Goal: Communication & Community: Answer question/provide support

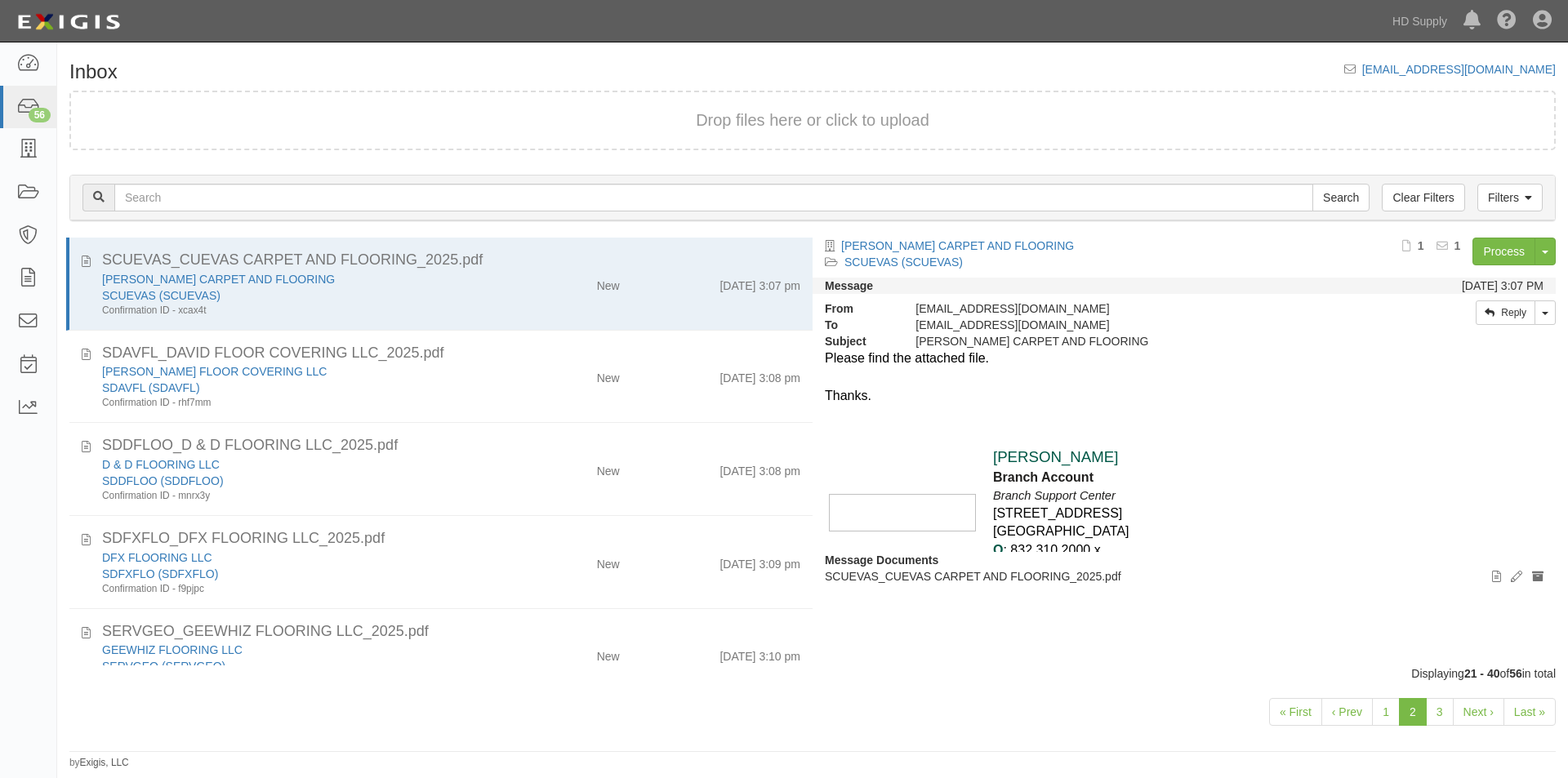
click at [62, 709] on div "« First ‹ Prev 1 2 3 Next › Last »" at bounding box center [813, 714] width 1511 height 65
click at [1526, 702] on link "Last »" at bounding box center [1530, 712] width 53 height 28
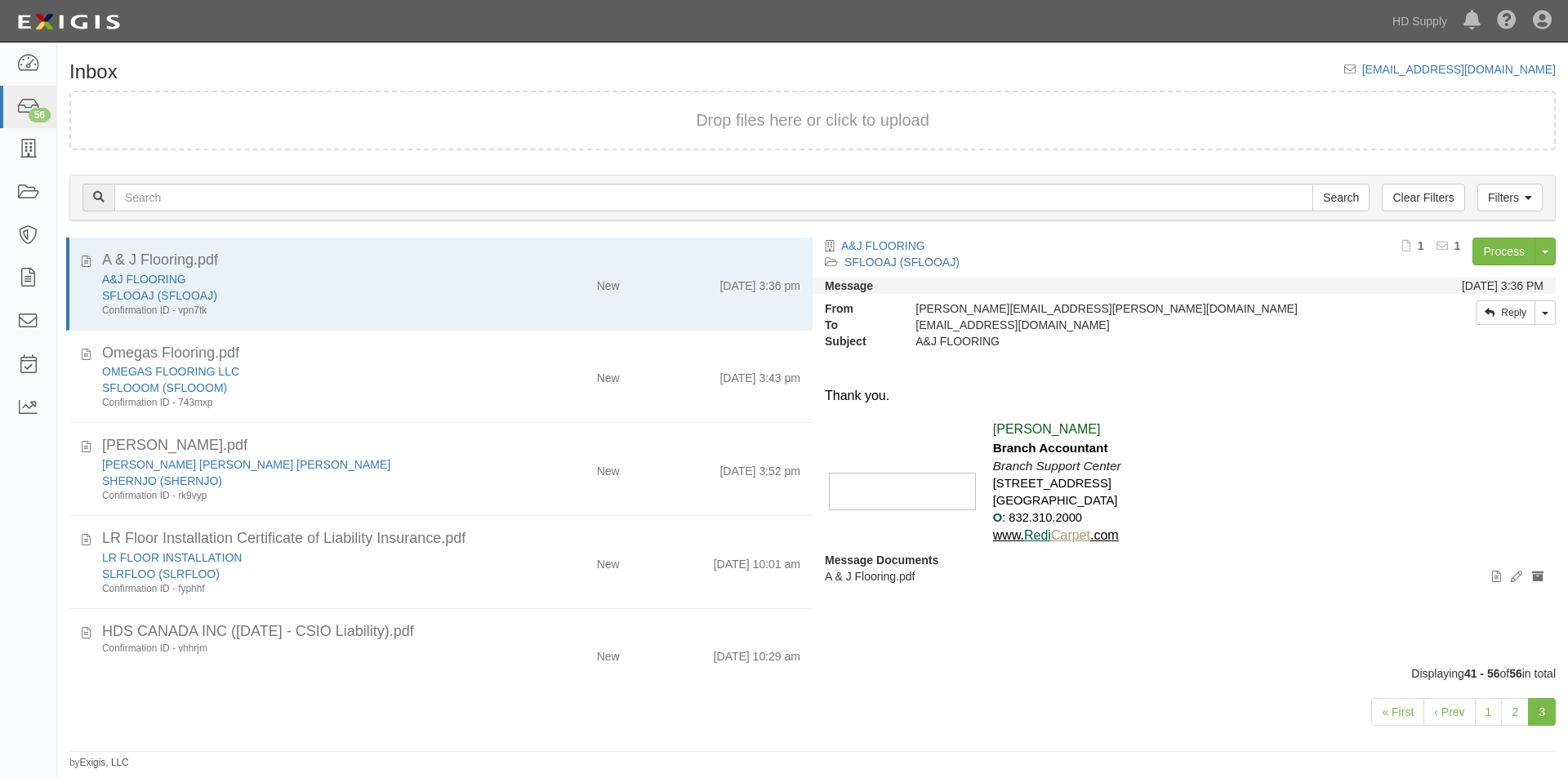
click at [1548, 713] on link "3" at bounding box center [1542, 712] width 28 height 28
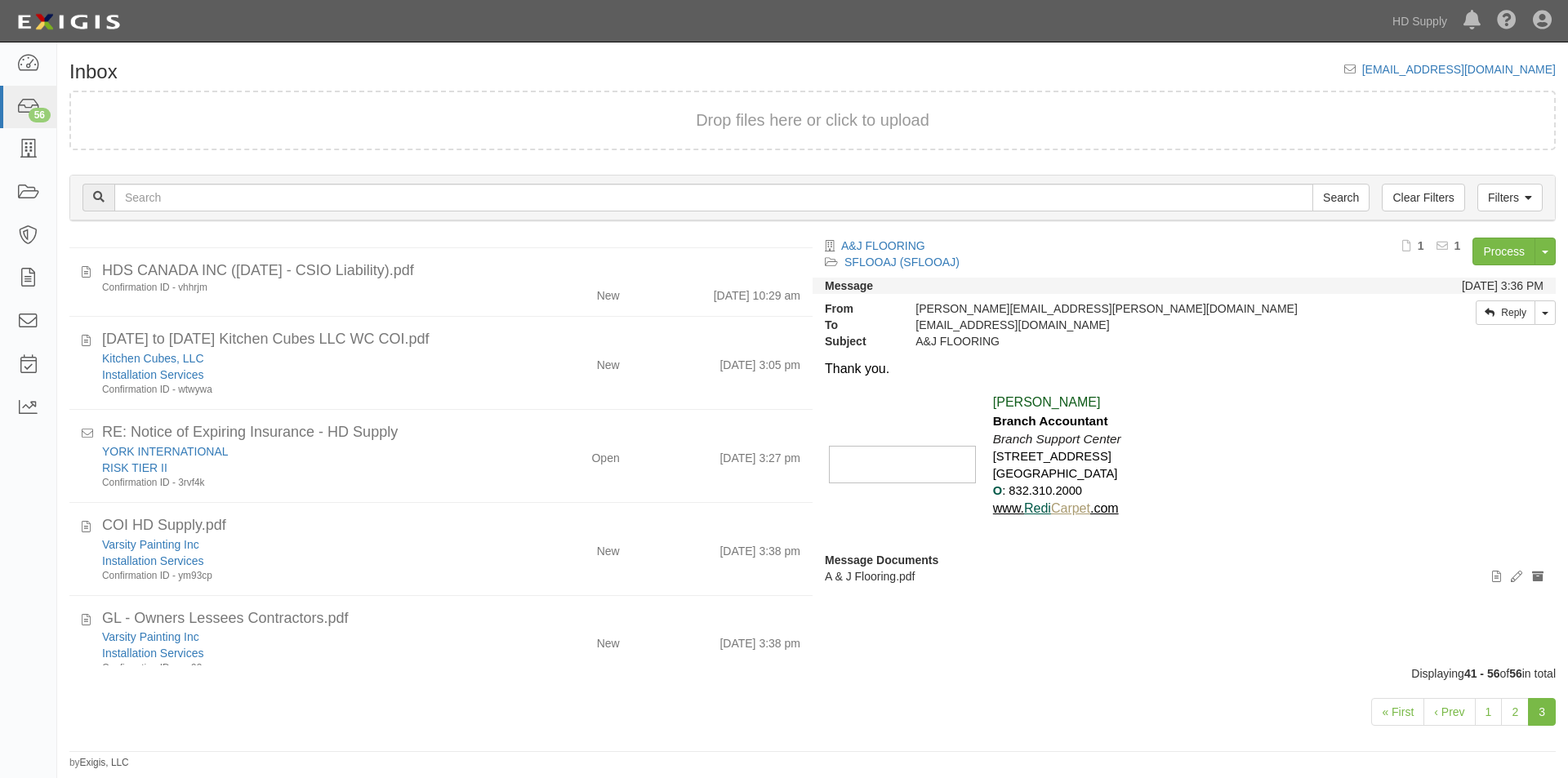
scroll to position [346, 0]
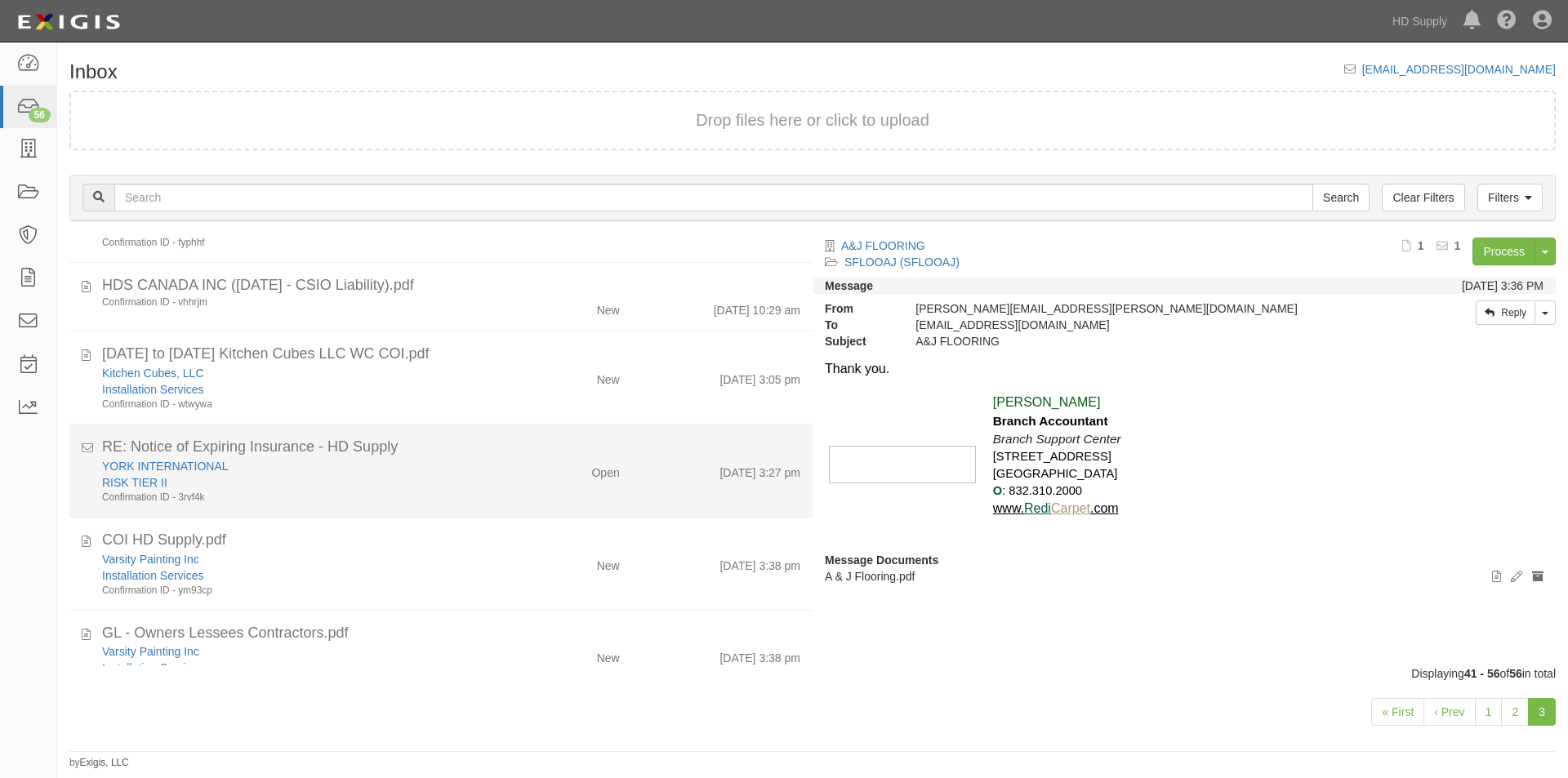
click at [485, 470] on div "YORK INTERNATIONAL" at bounding box center [300, 465] width 397 height 16
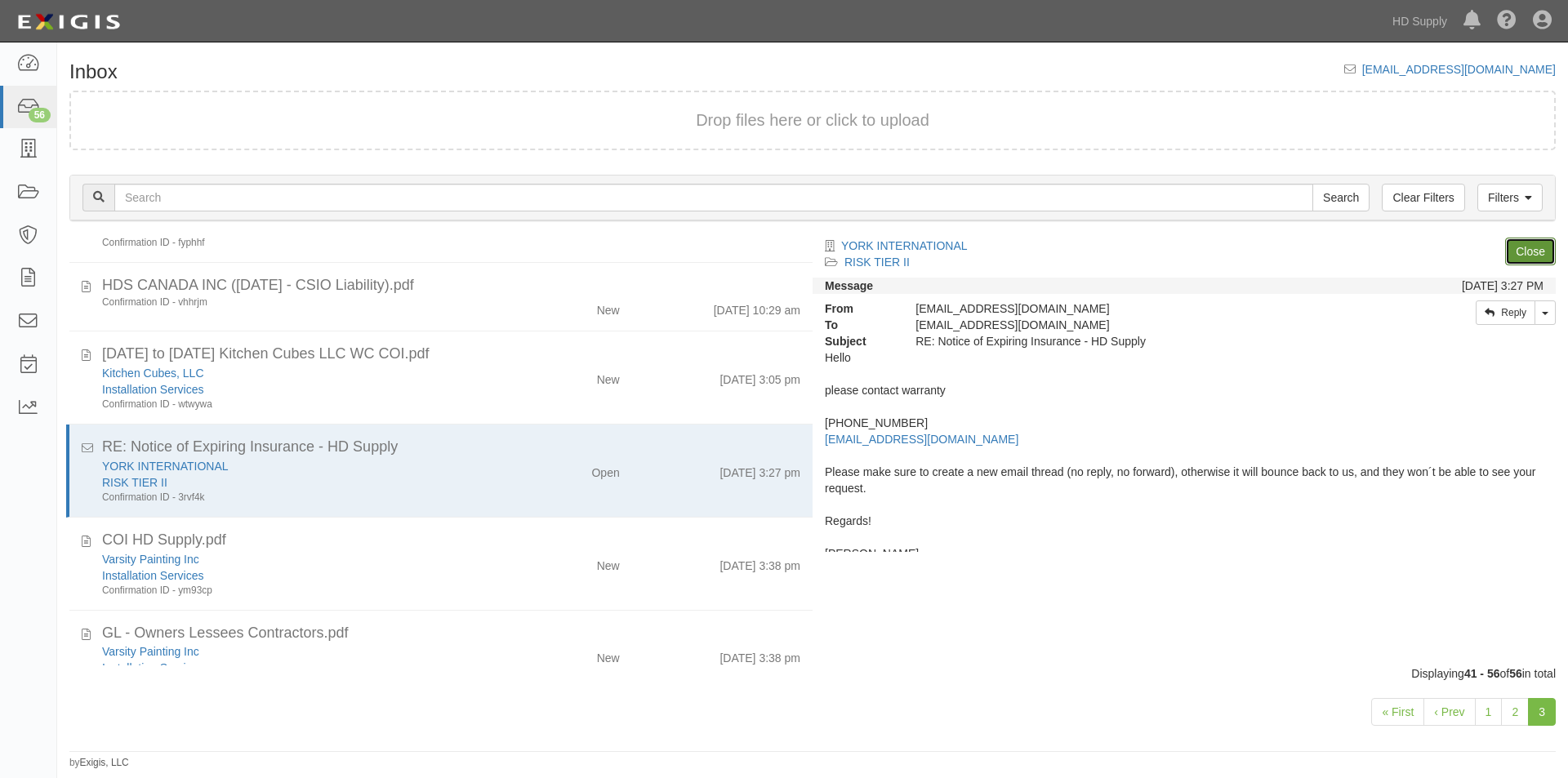
click at [1526, 247] on link "Close" at bounding box center [1530, 252] width 51 height 28
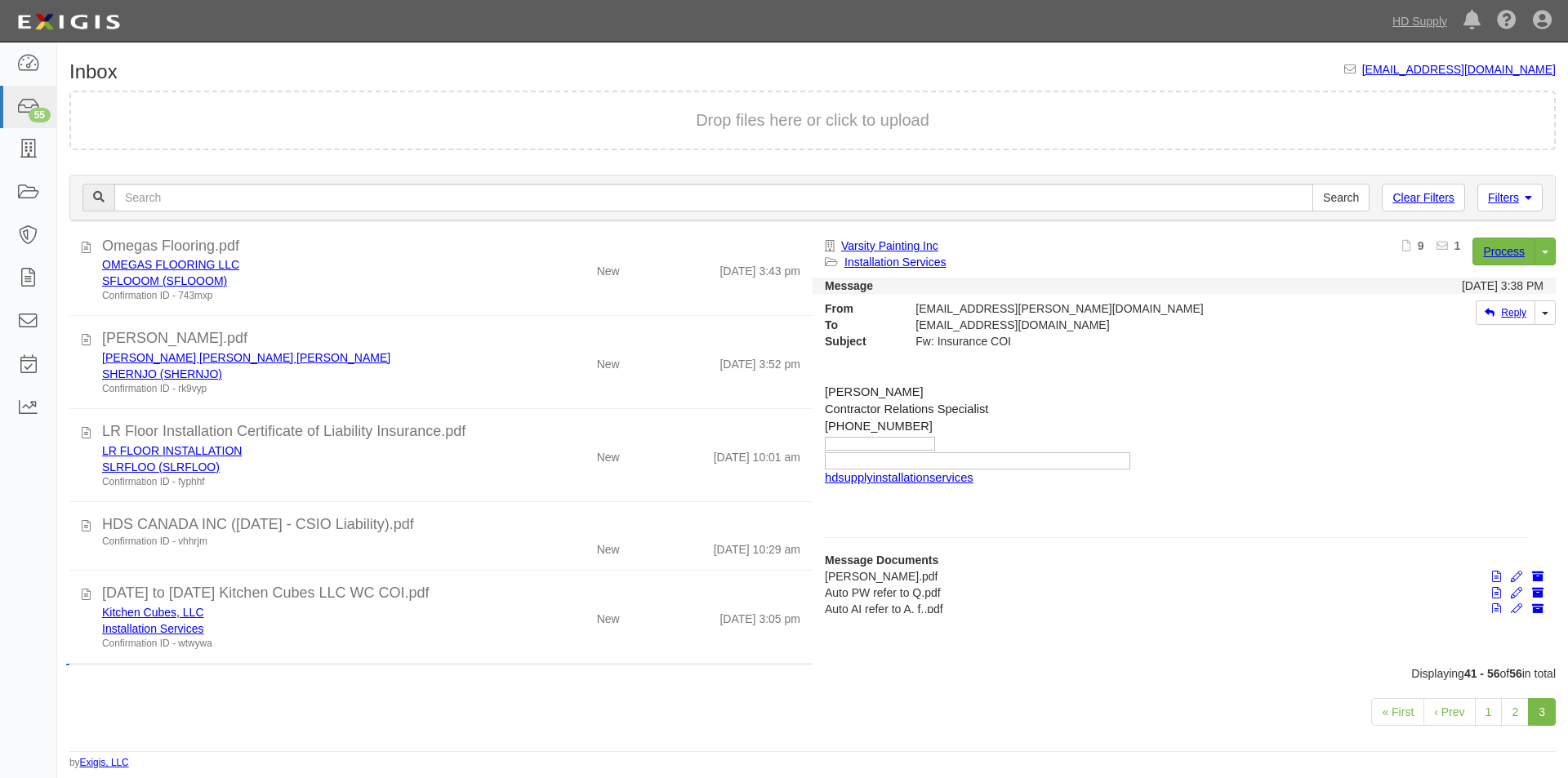
scroll to position [0, 0]
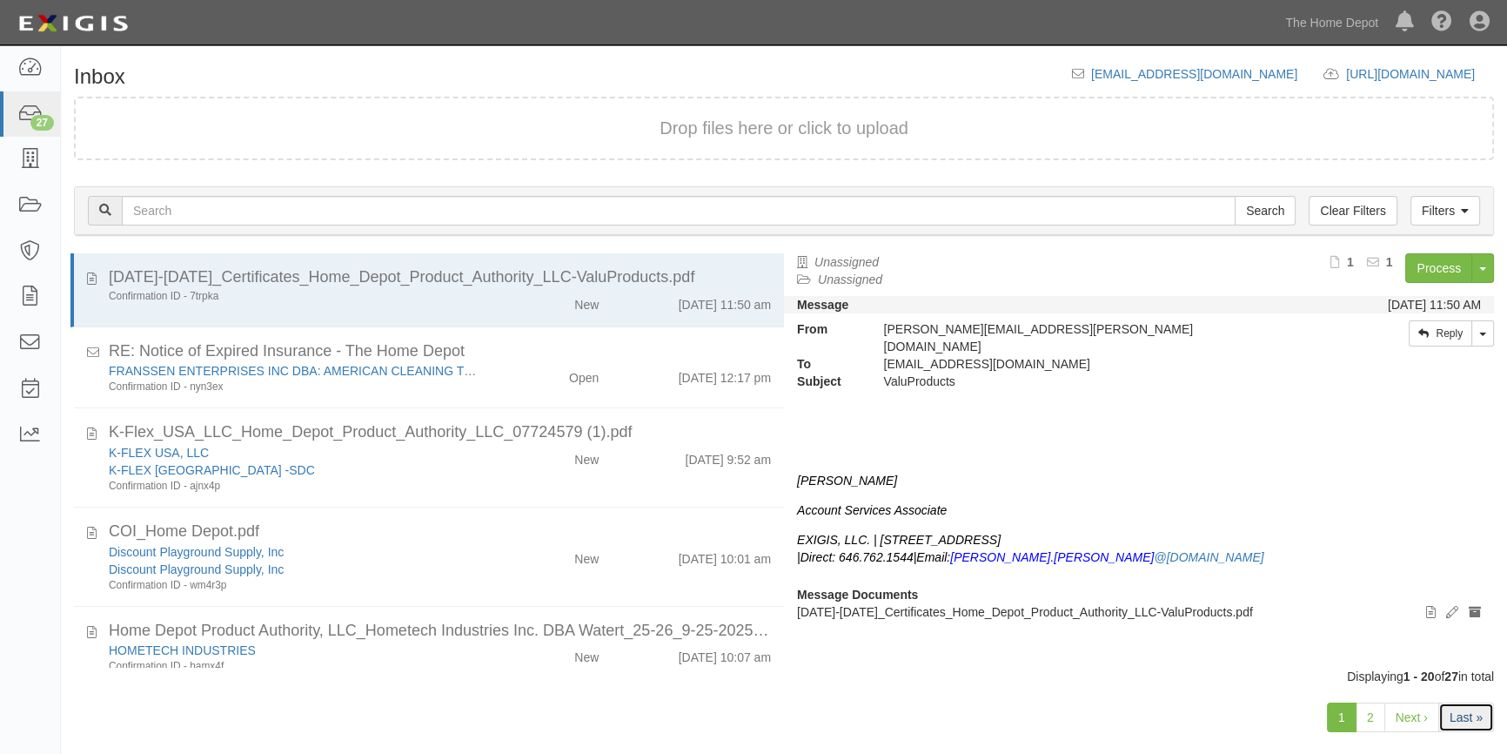
click at [1465, 728] on link "Last »" at bounding box center [1466, 717] width 56 height 30
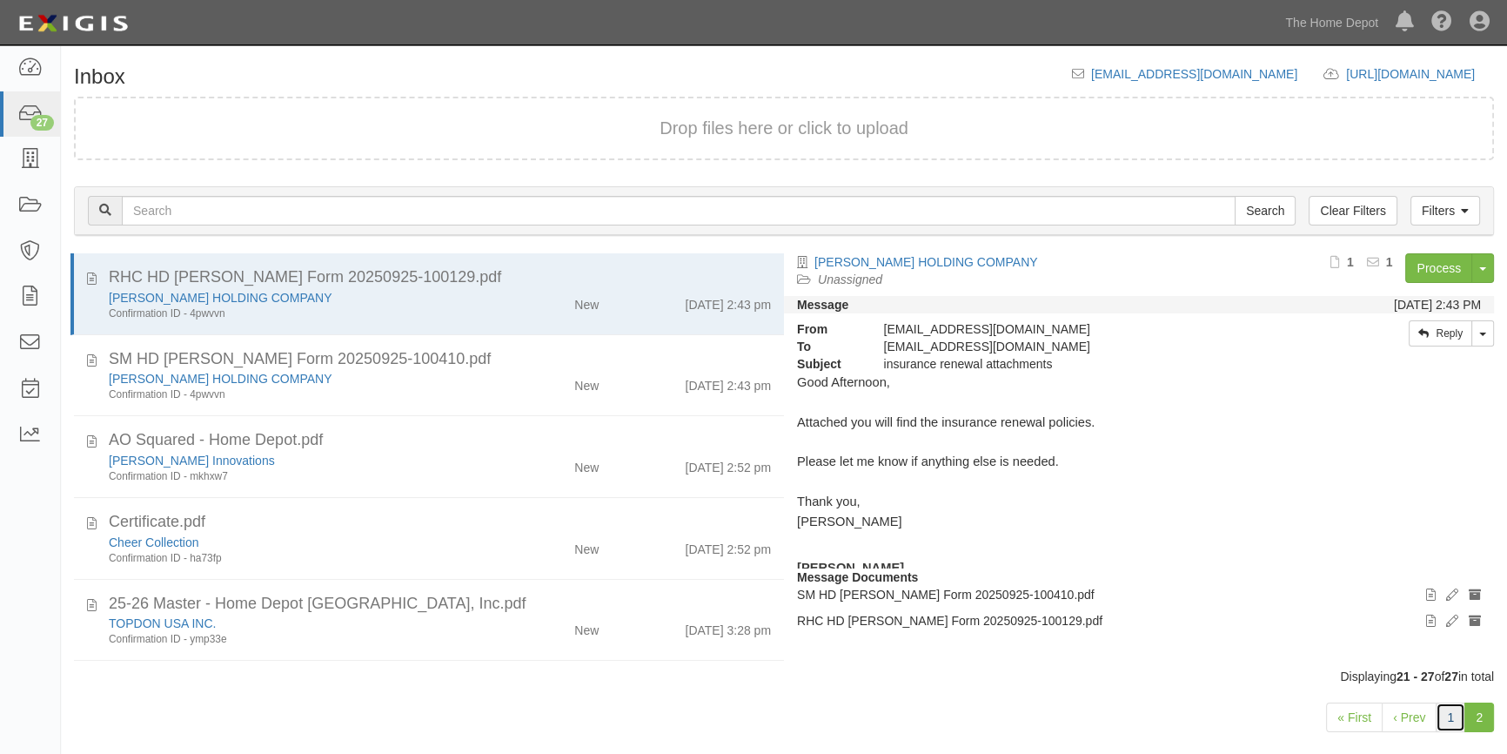
click at [1451, 721] on link "1" at bounding box center [1451, 717] width 30 height 30
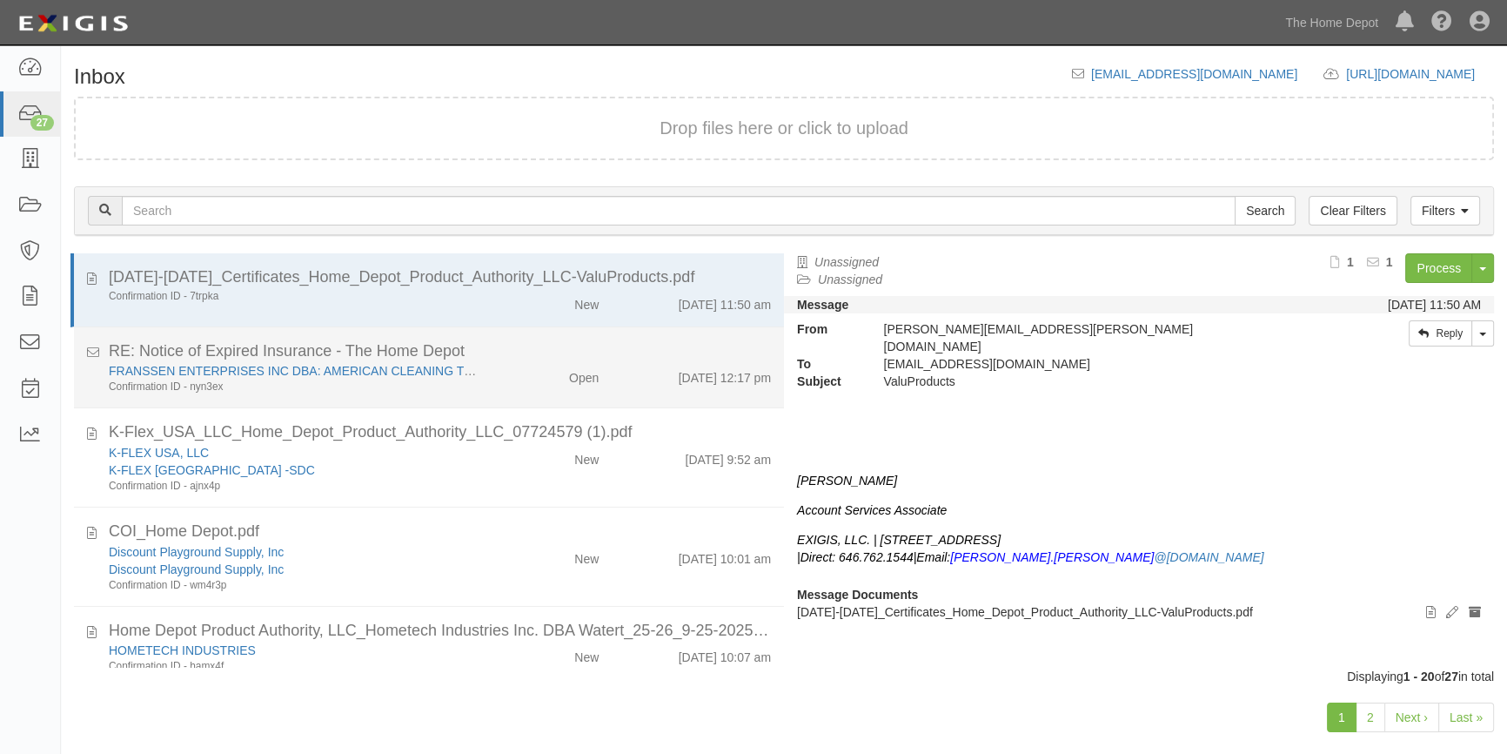
click at [555, 359] on div "RE: Notice of Expired Insurance - The Home Depot" at bounding box center [440, 351] width 662 height 23
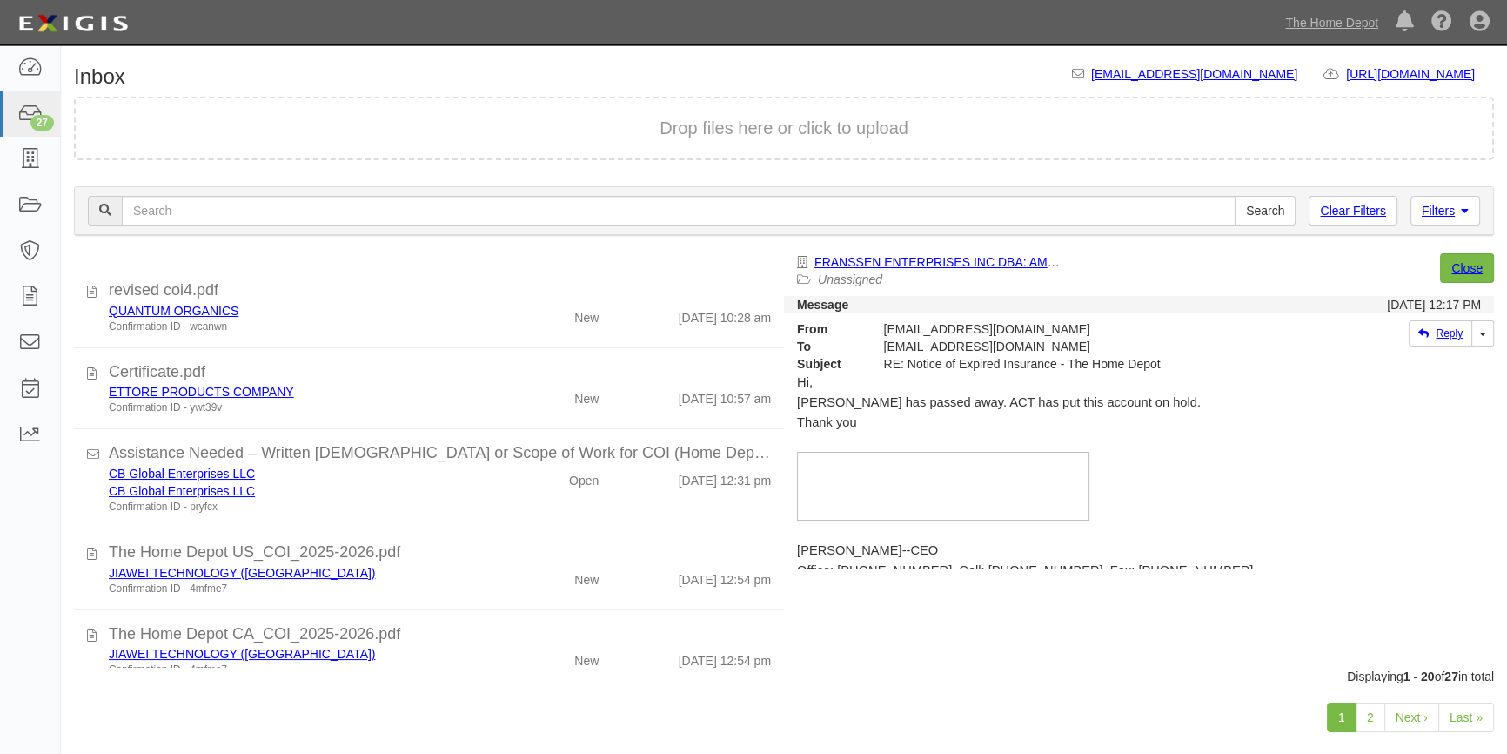
scroll to position [627, 0]
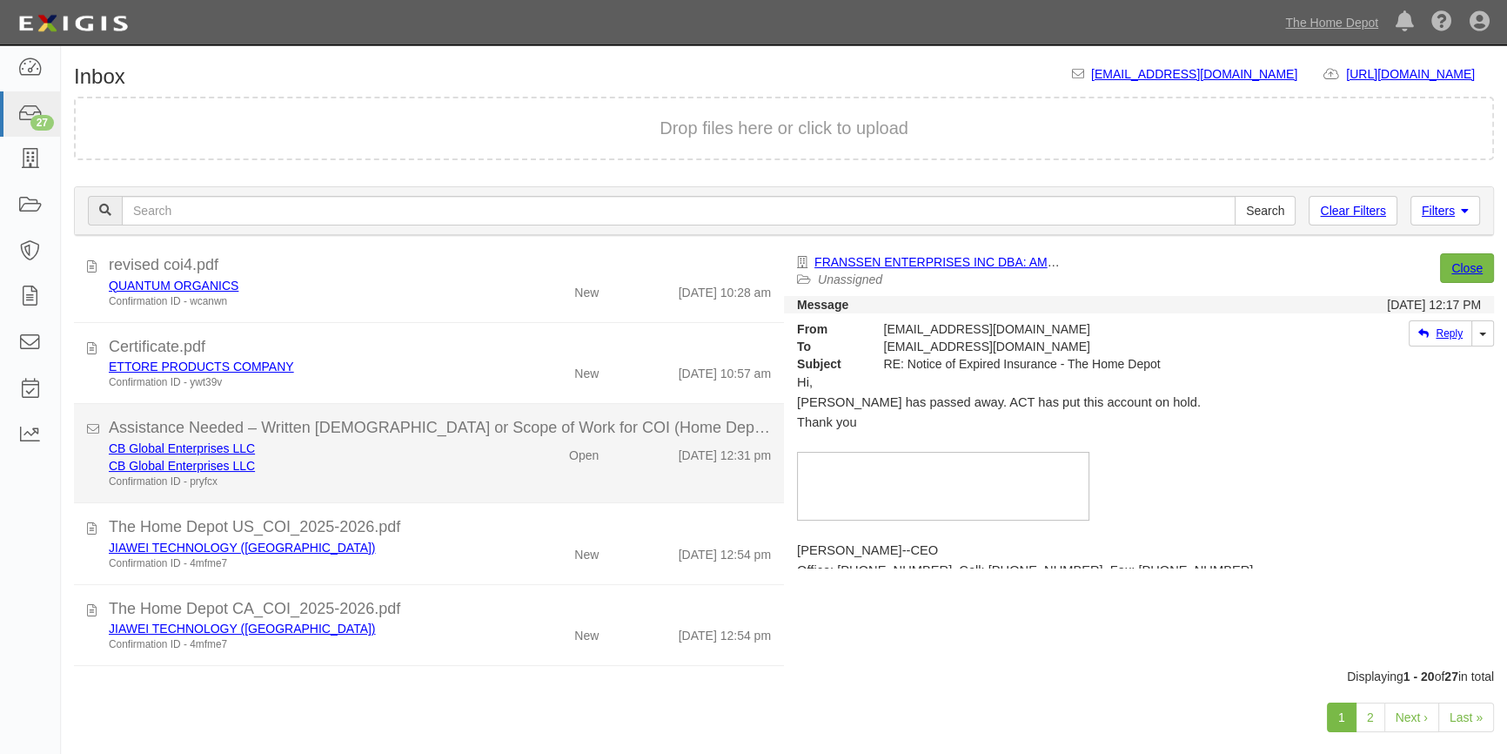
click at [455, 457] on div "CB Global Enterprises LLC" at bounding box center [296, 465] width 375 height 17
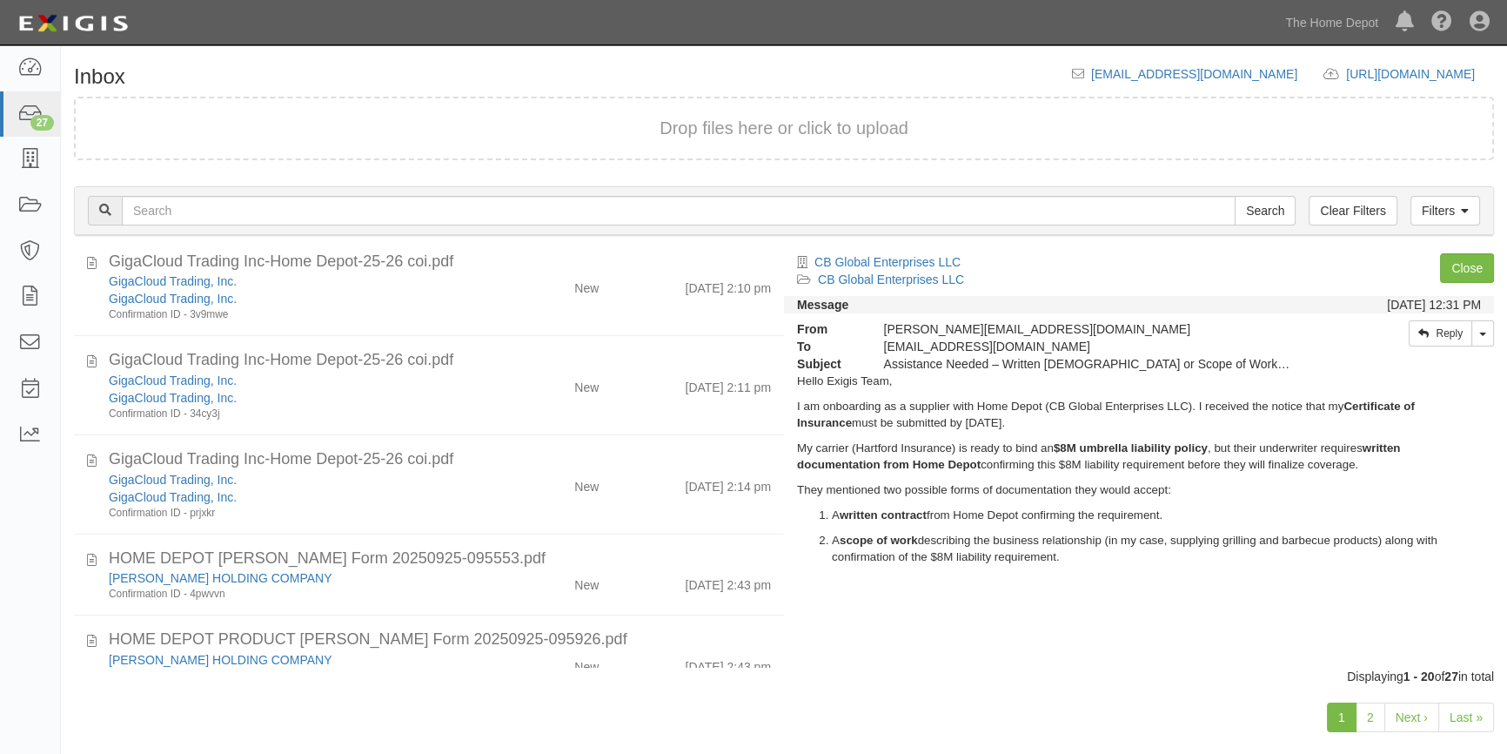
scroll to position [1371, 0]
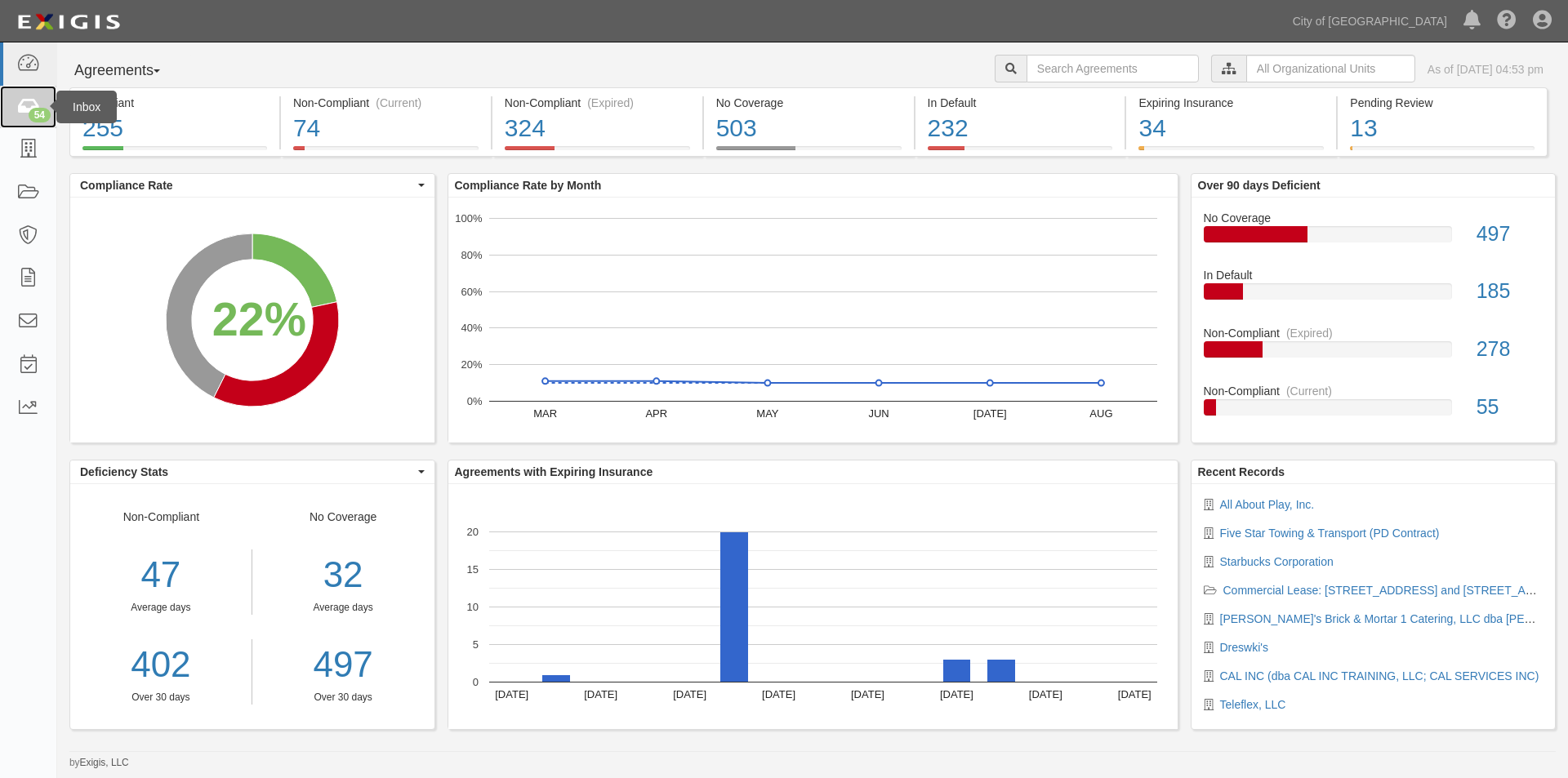
click at [16, 108] on icon at bounding box center [27, 107] width 23 height 19
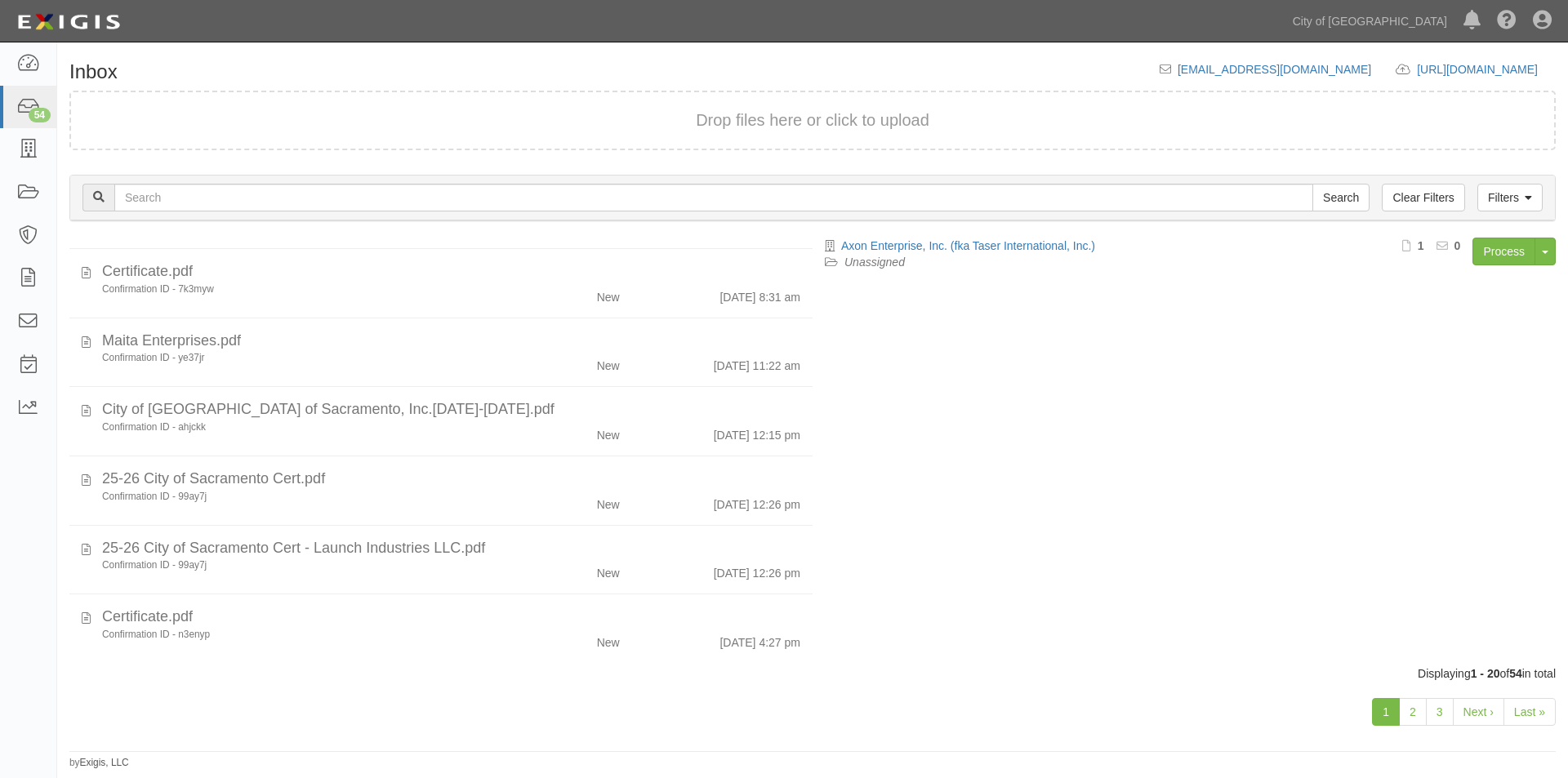
scroll to position [986, 0]
click at [1405, 714] on link "2" at bounding box center [1413, 712] width 28 height 28
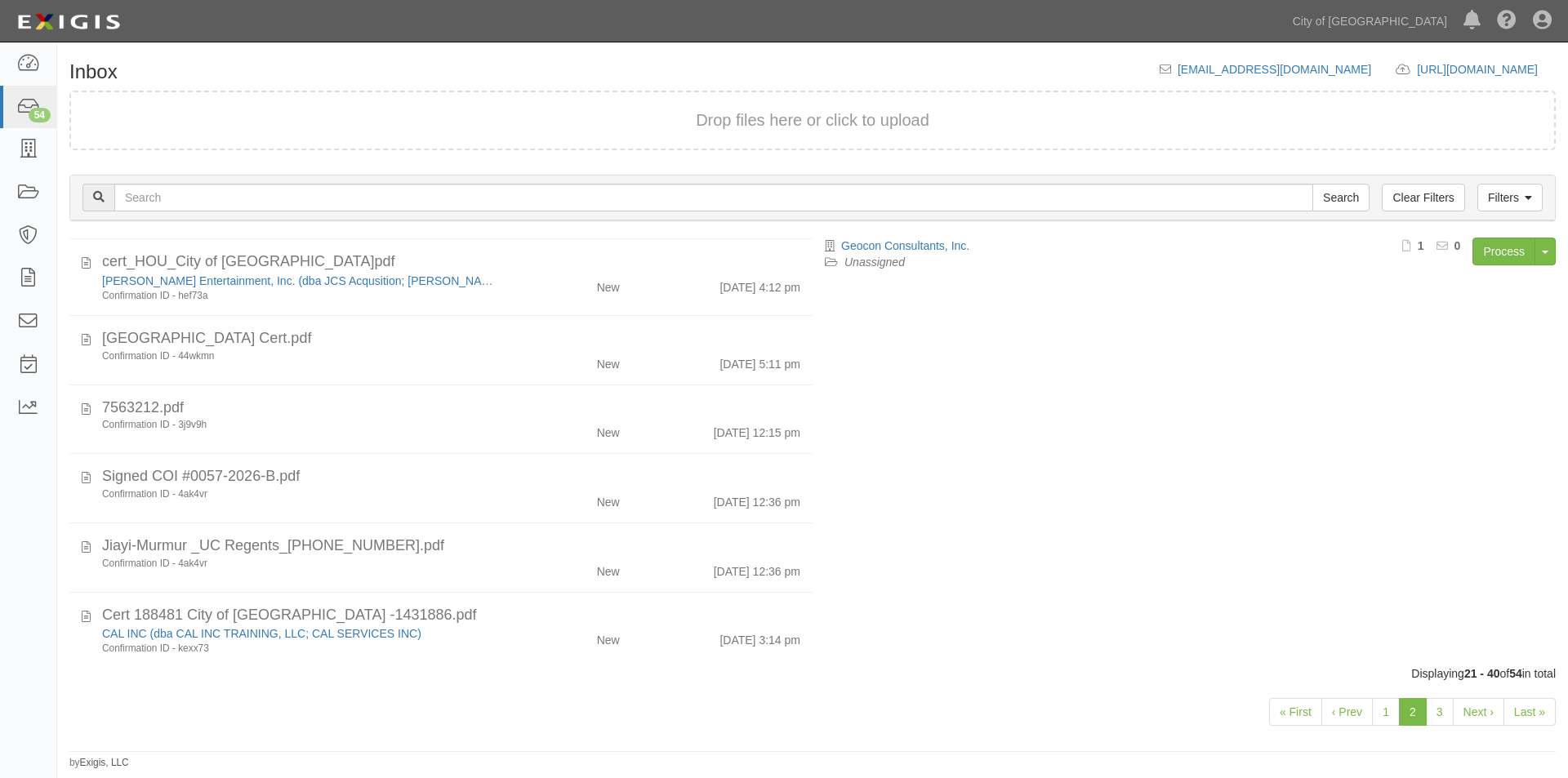
scroll to position [995, 0]
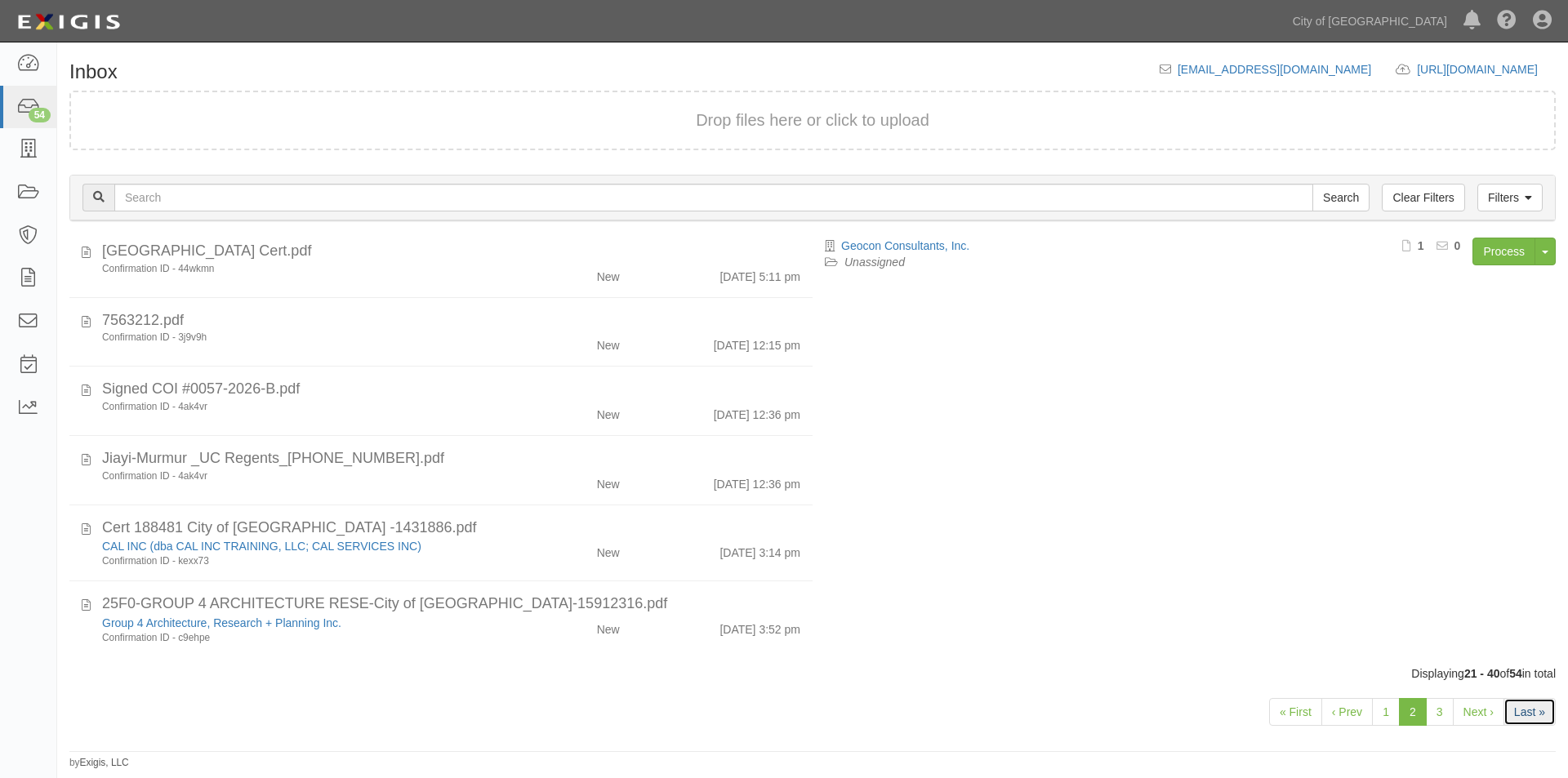
click at [1526, 714] on link "Last »" at bounding box center [1530, 712] width 53 height 28
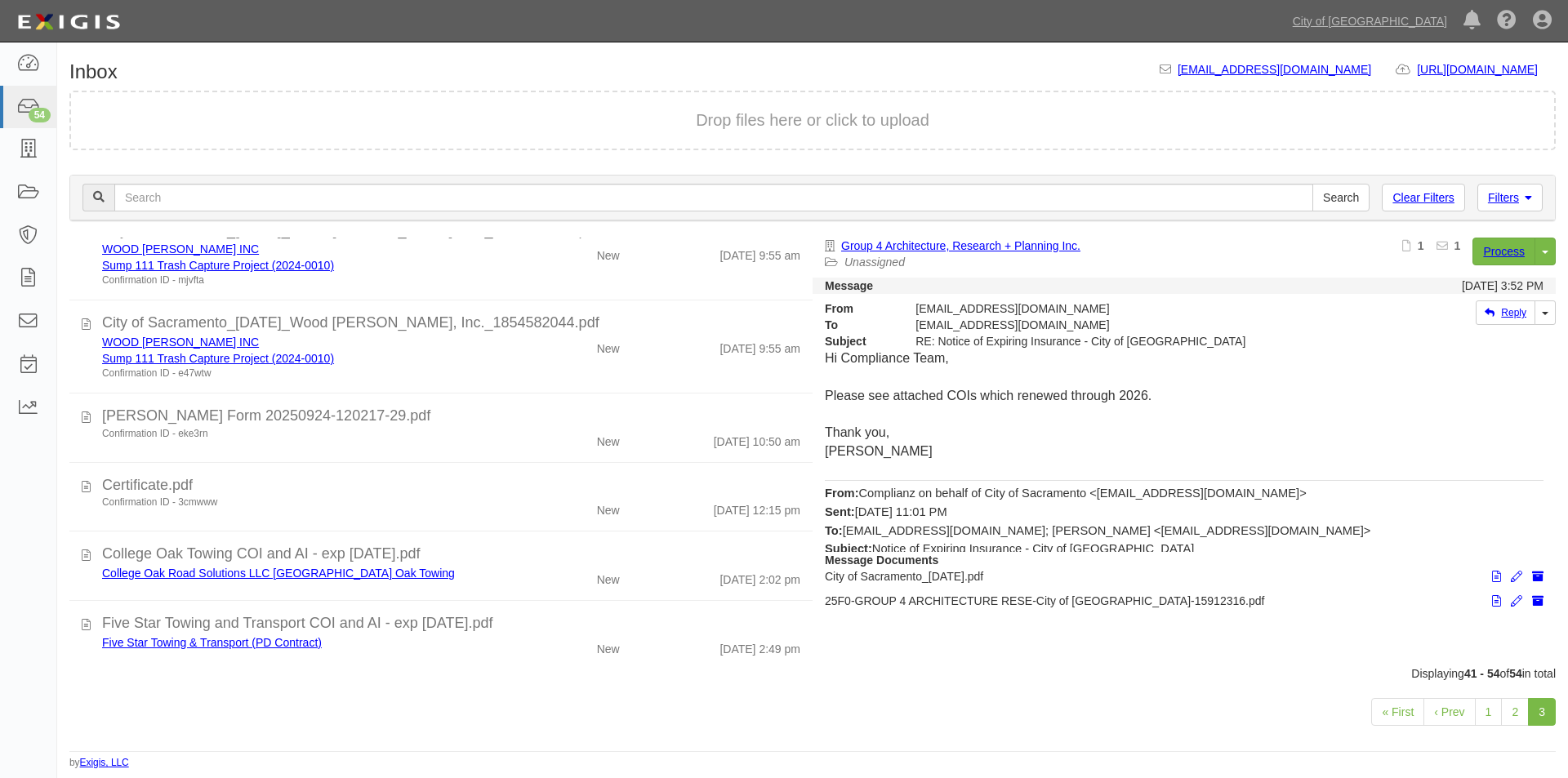
scroll to position [736, 0]
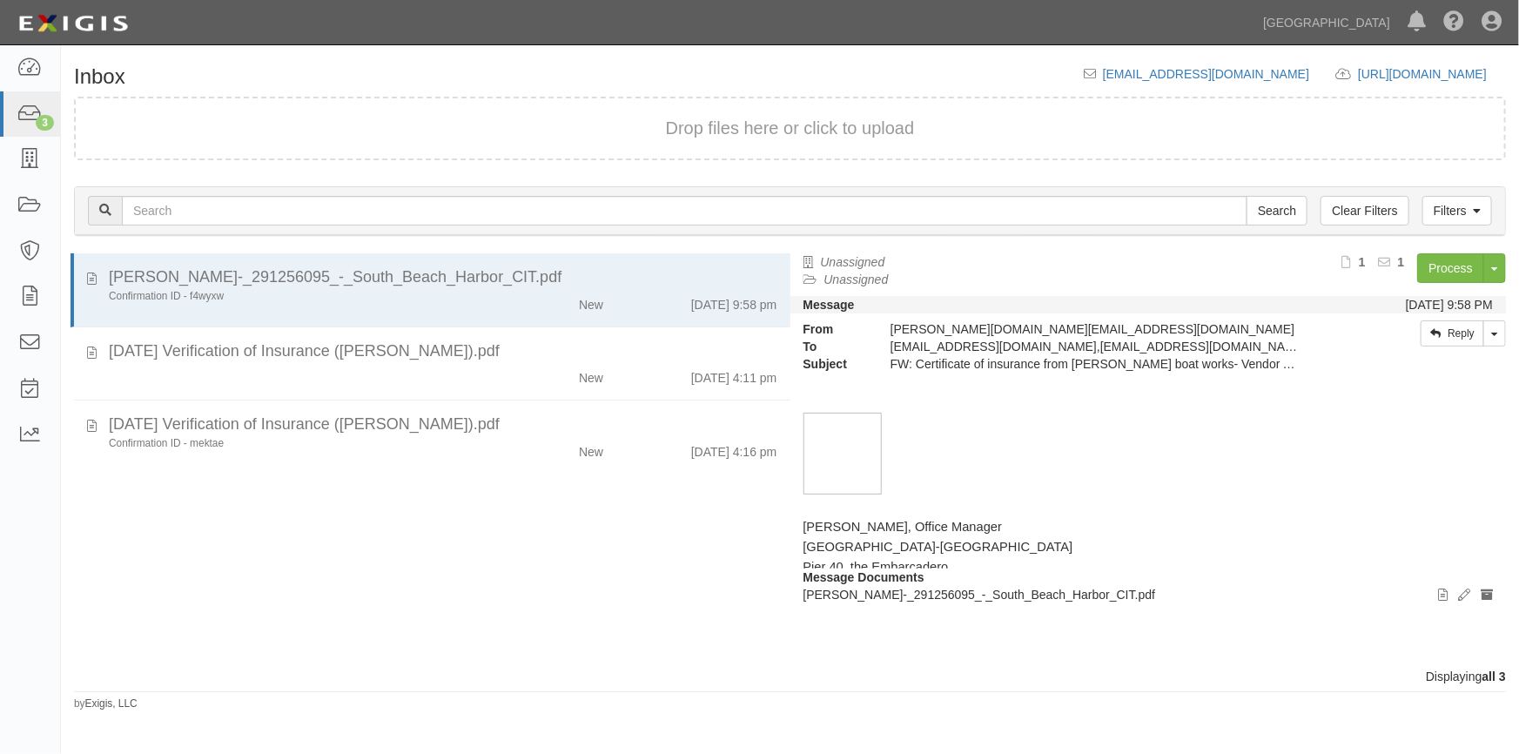
click at [97, 626] on div "[PERSON_NAME]-_291256095_-_South_Beach_Harbor_CIT.pdf Confirmation ID - f4wyxw …" at bounding box center [425, 460] width 729 height 414
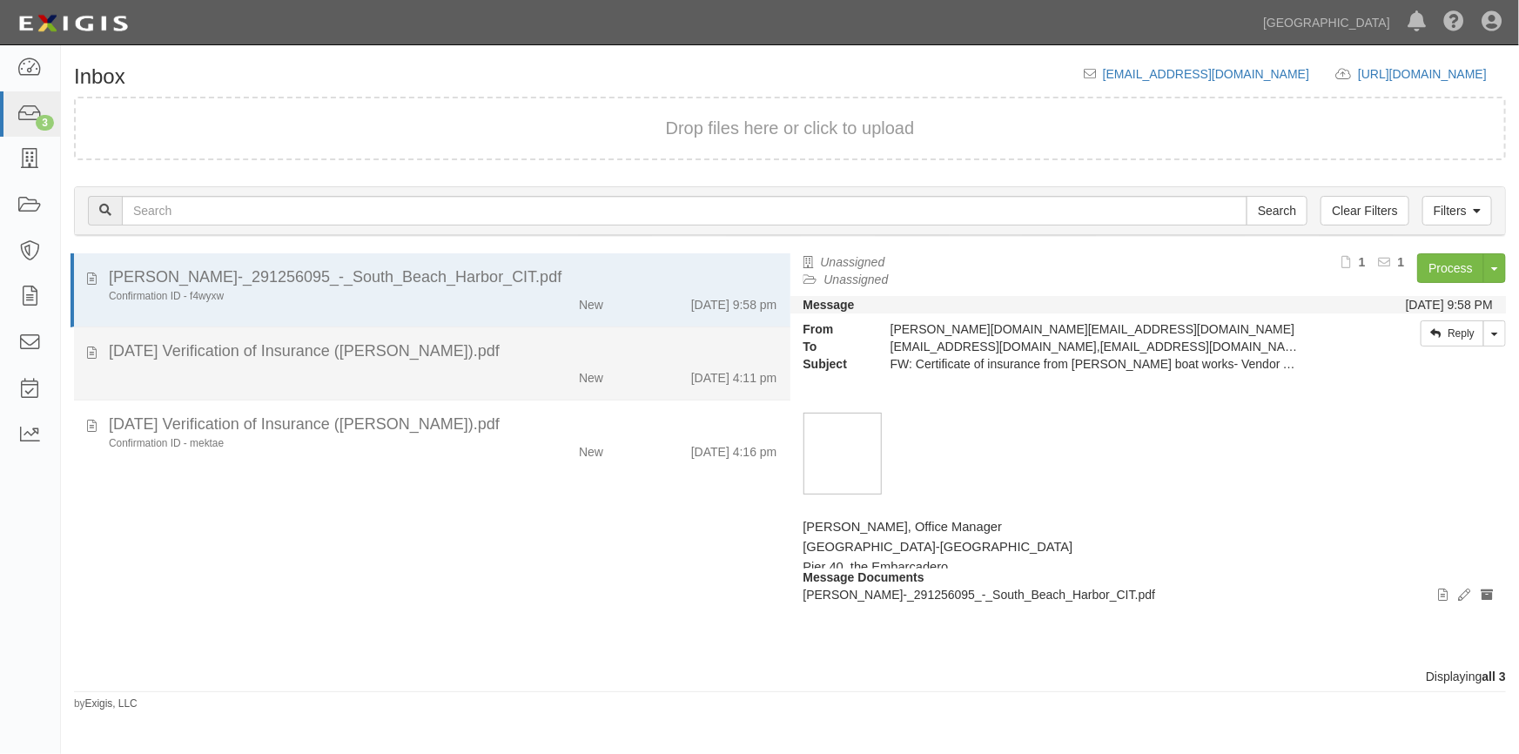
click at [398, 385] on div "New [DATE] 4:11 pm" at bounding box center [443, 374] width 694 height 24
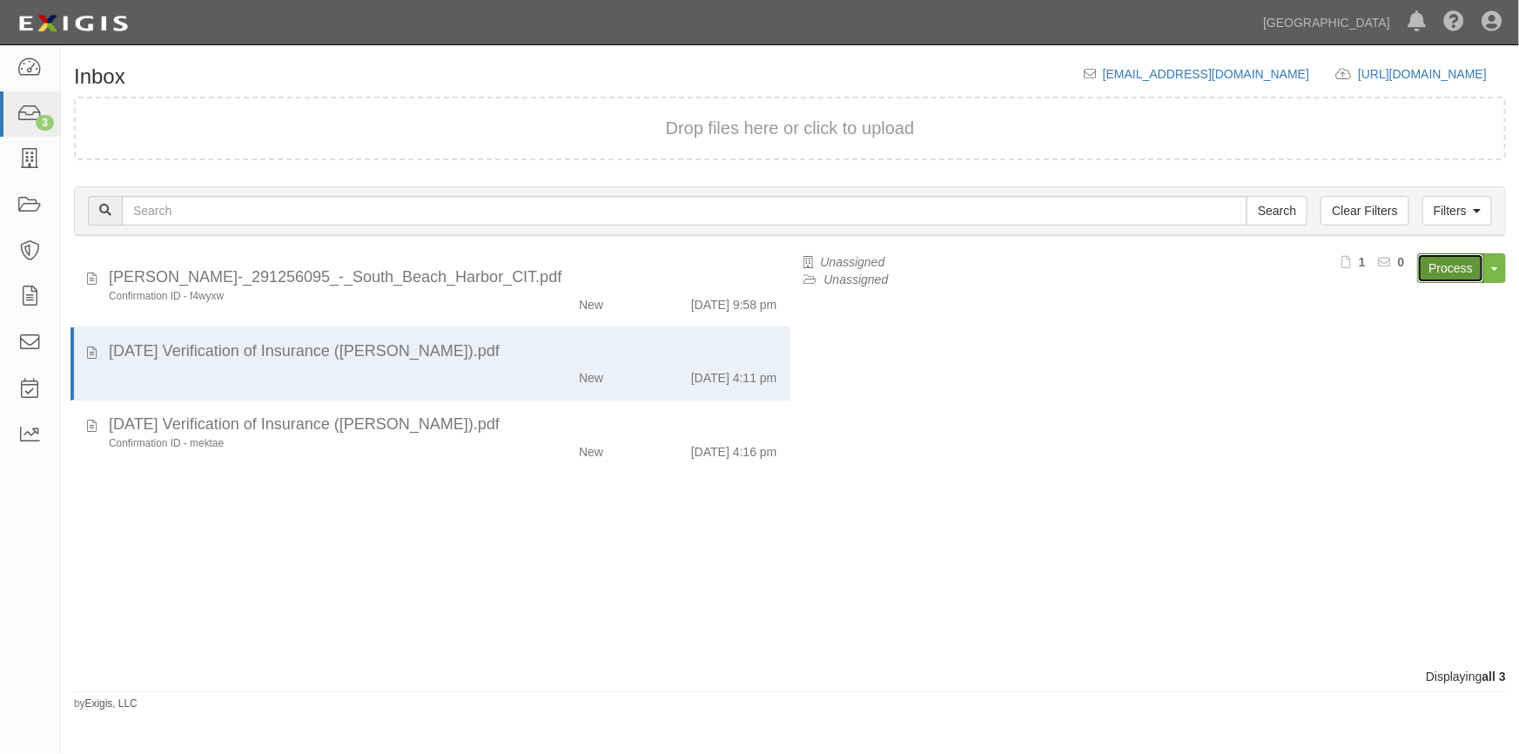
click at [1435, 270] on link "Process" at bounding box center [1450, 268] width 67 height 30
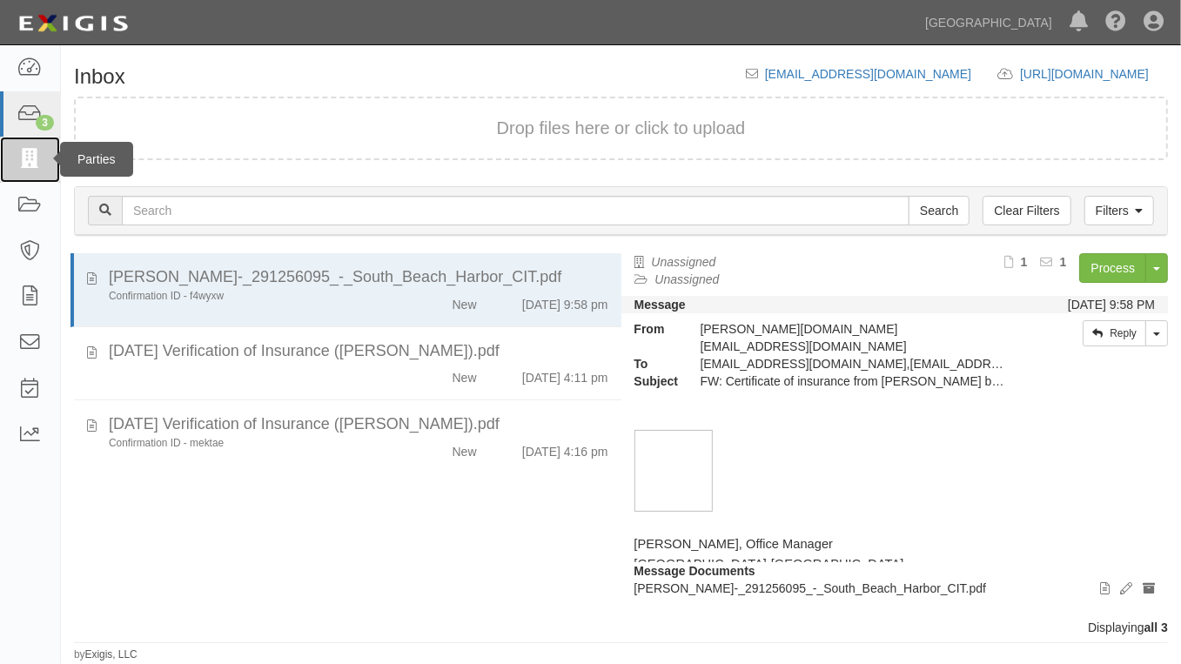
click at [25, 164] on icon at bounding box center [29, 160] width 24 height 20
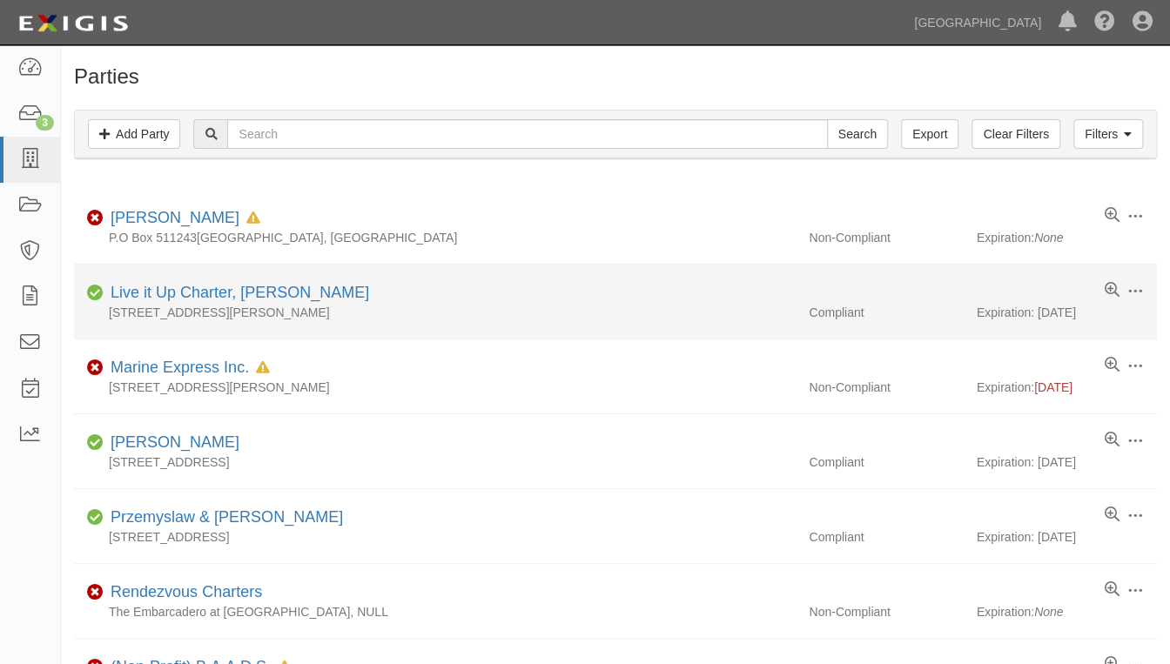
click at [586, 319] on div "4333 Admiralty Way Skip 1401, Marina Del Rey, CA 90292, United States" at bounding box center [434, 312] width 721 height 17
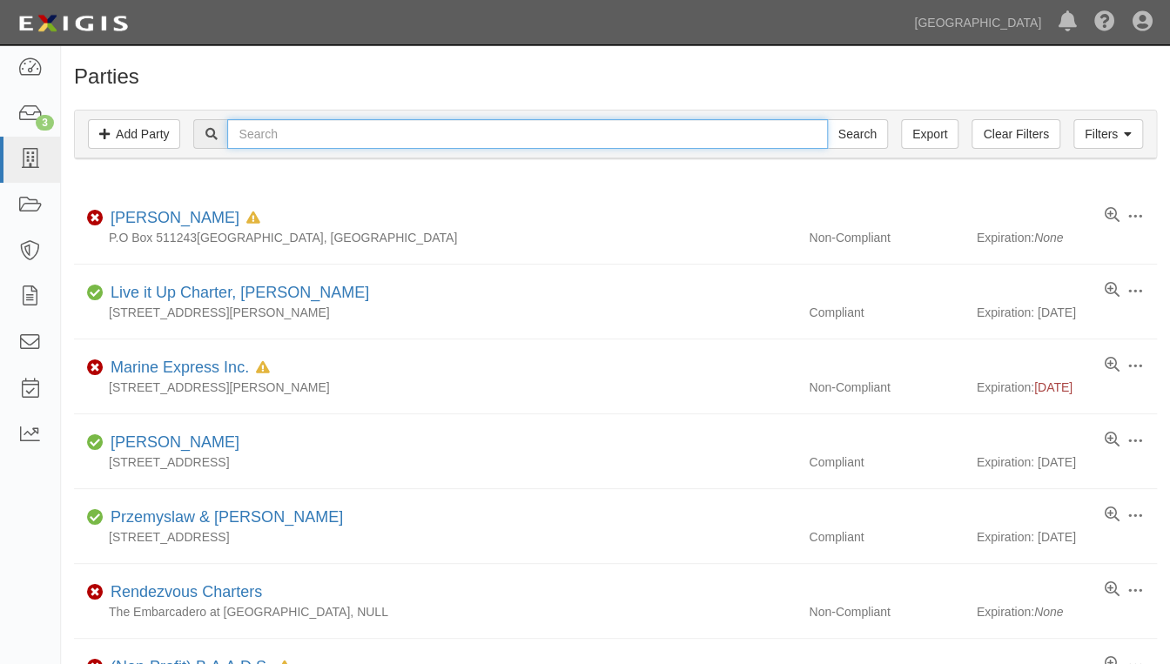
paste input "[PERSON_NAME]"
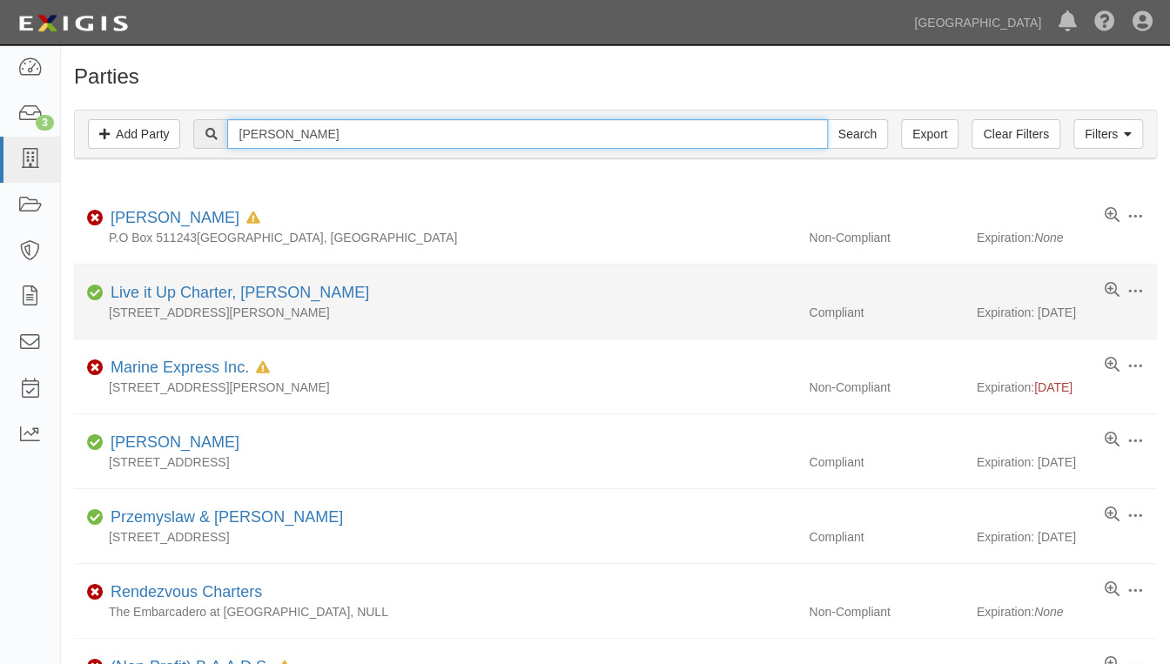
type input "[PERSON_NAME]"
click at [827, 119] on input "Search" at bounding box center [857, 134] width 61 height 30
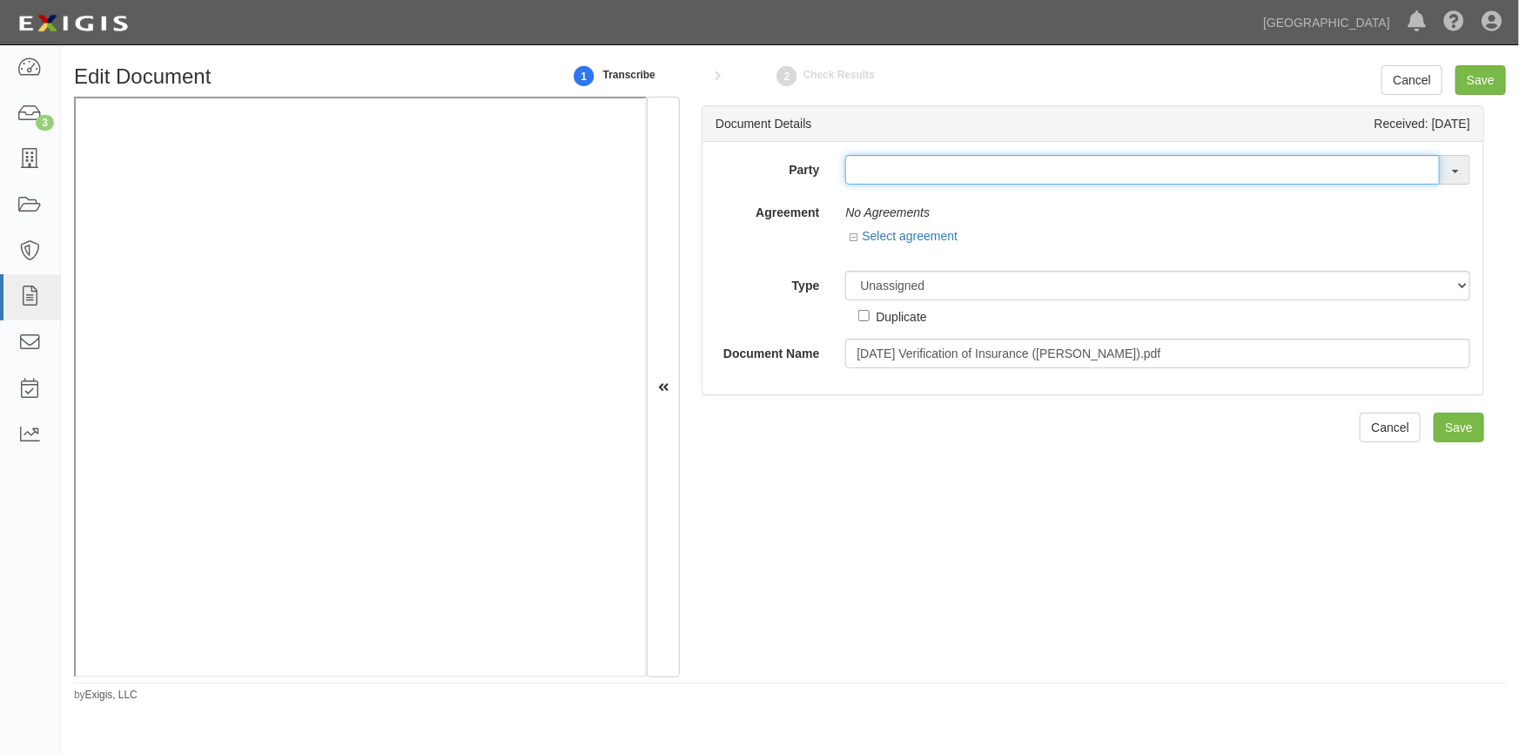
click at [895, 171] on input "text" at bounding box center [1142, 170] width 594 height 30
type input "c"
type input "brose"
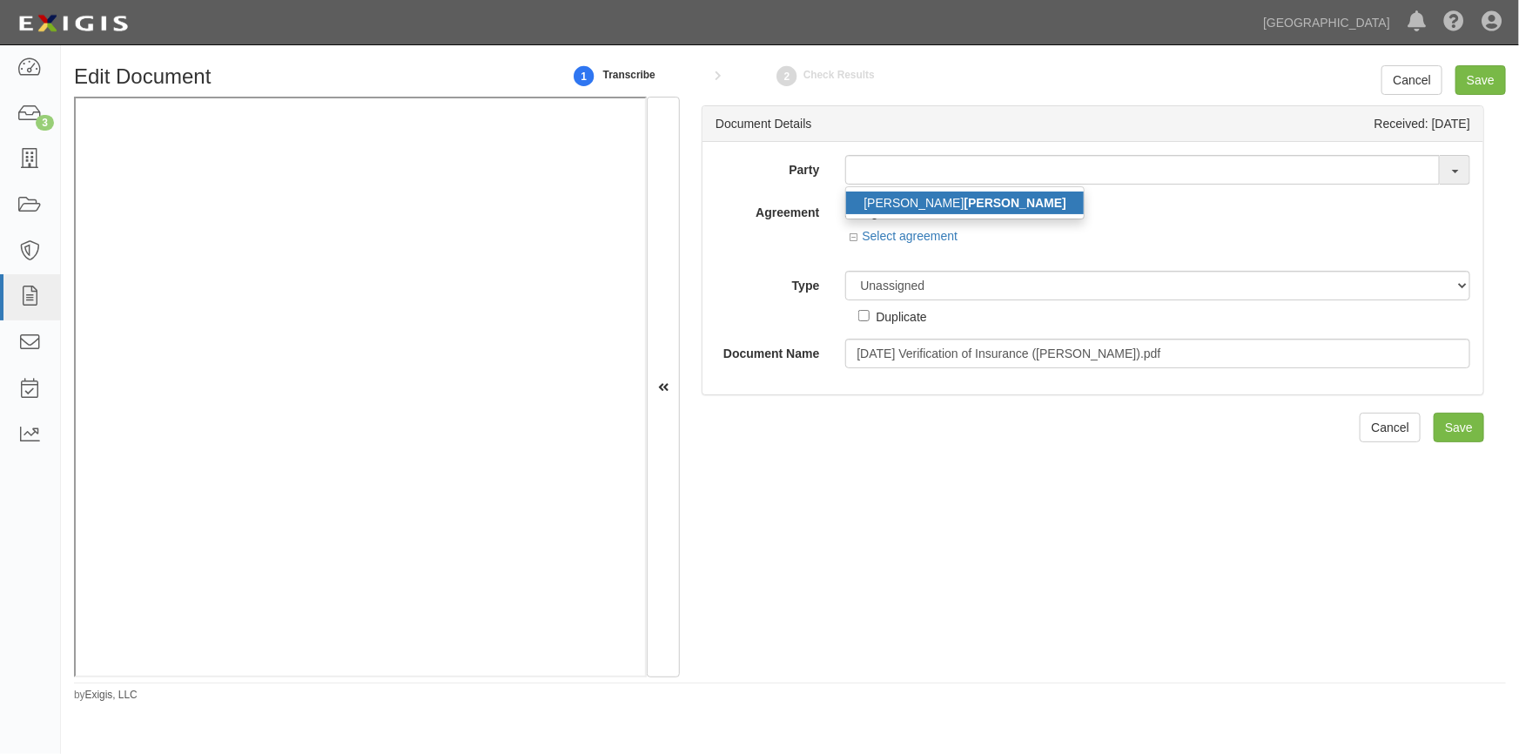
click at [922, 198] on link "Christopher Brose" at bounding box center [965, 202] width 238 height 23
type input "[PERSON_NAME]"
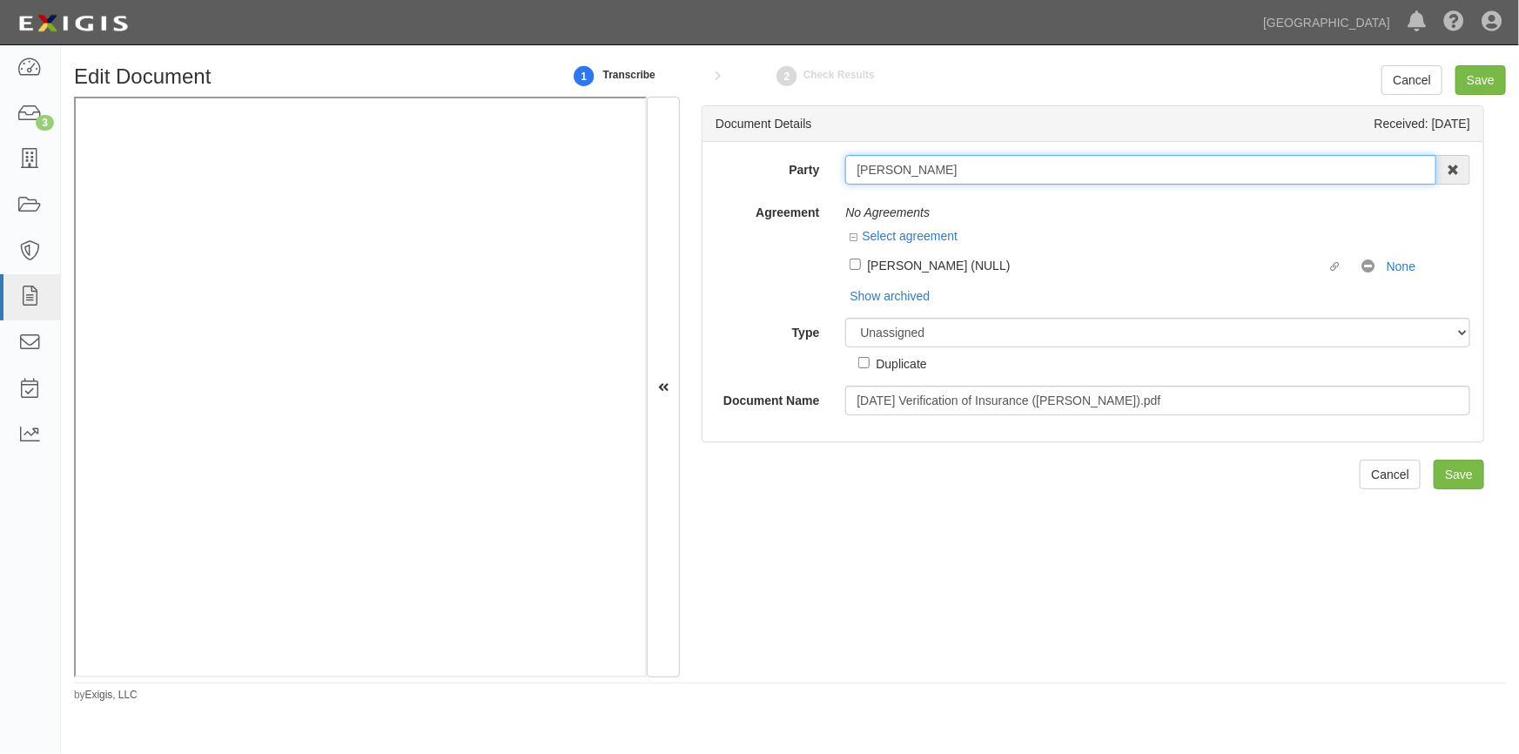
drag, startPoint x: 956, startPoint y: 172, endPoint x: 850, endPoint y: 169, distance: 106.2
click at [850, 169] on input "[PERSON_NAME]" at bounding box center [1140, 170] width 591 height 30
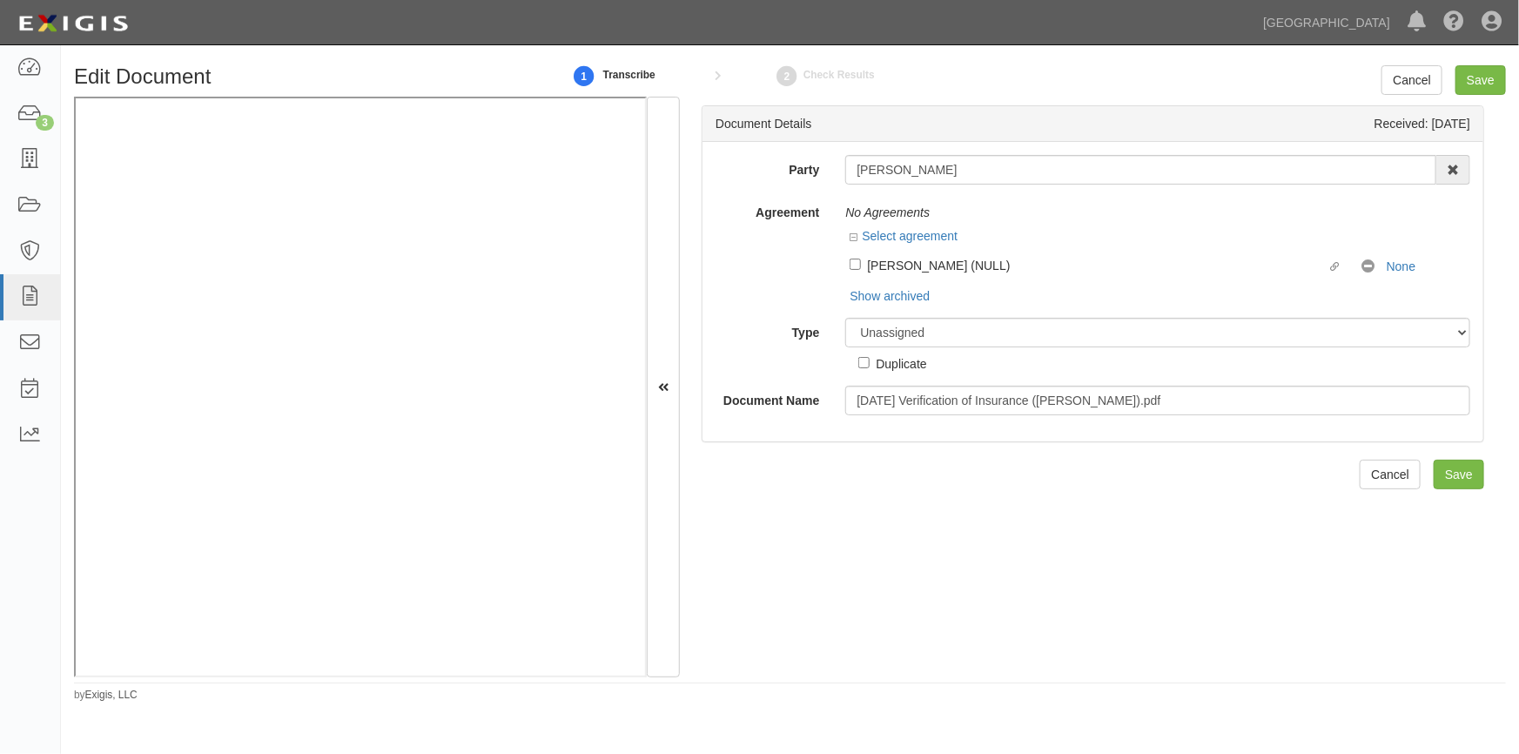
click at [778, 281] on div "Agreement No Agreements Select agreement Linked agreement Diane (NULL) Linked a…" at bounding box center [1092, 251] width 781 height 107
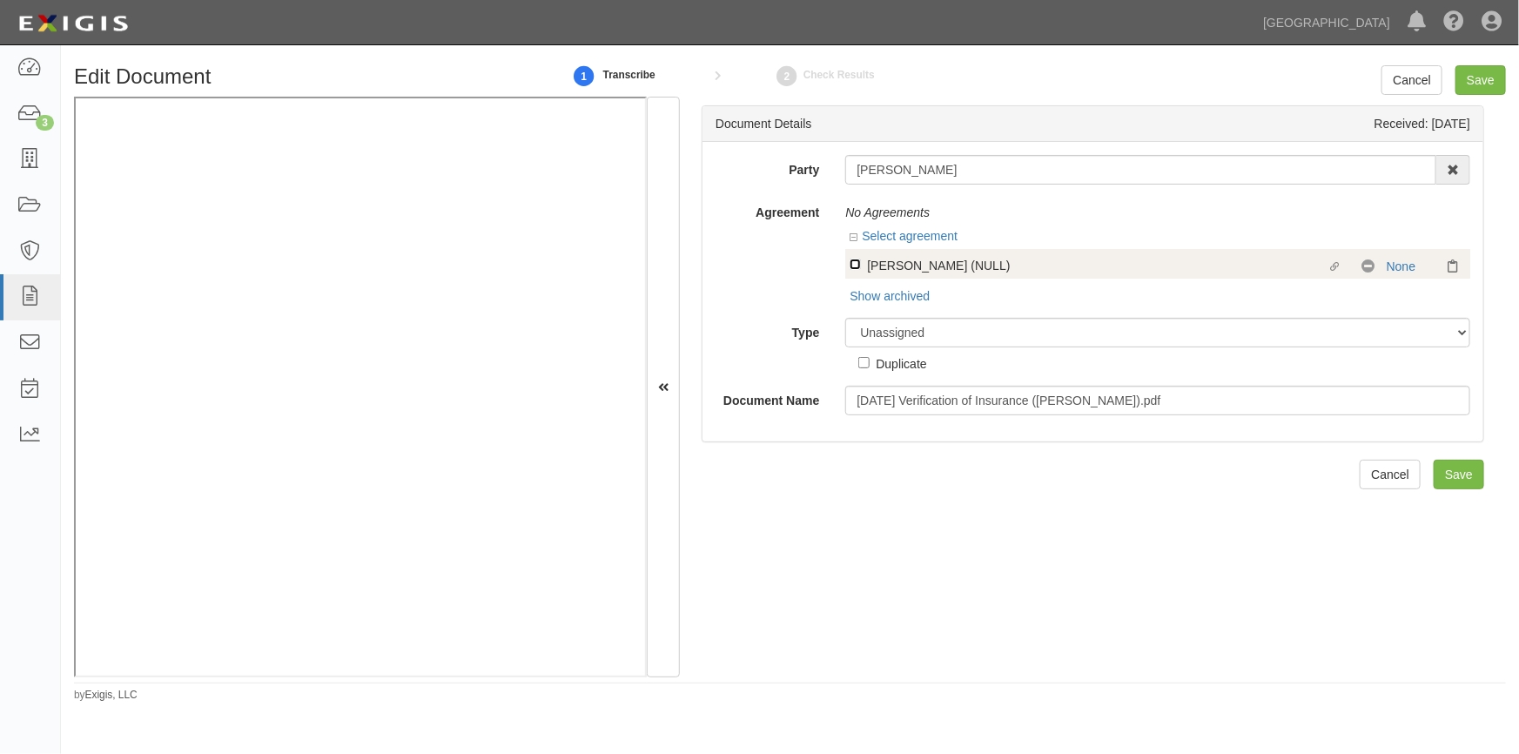
click at [850, 269] on input "Linked agreement Diane (NULL) Linked agreement" at bounding box center [854, 263] width 11 height 11
checkbox input "true"
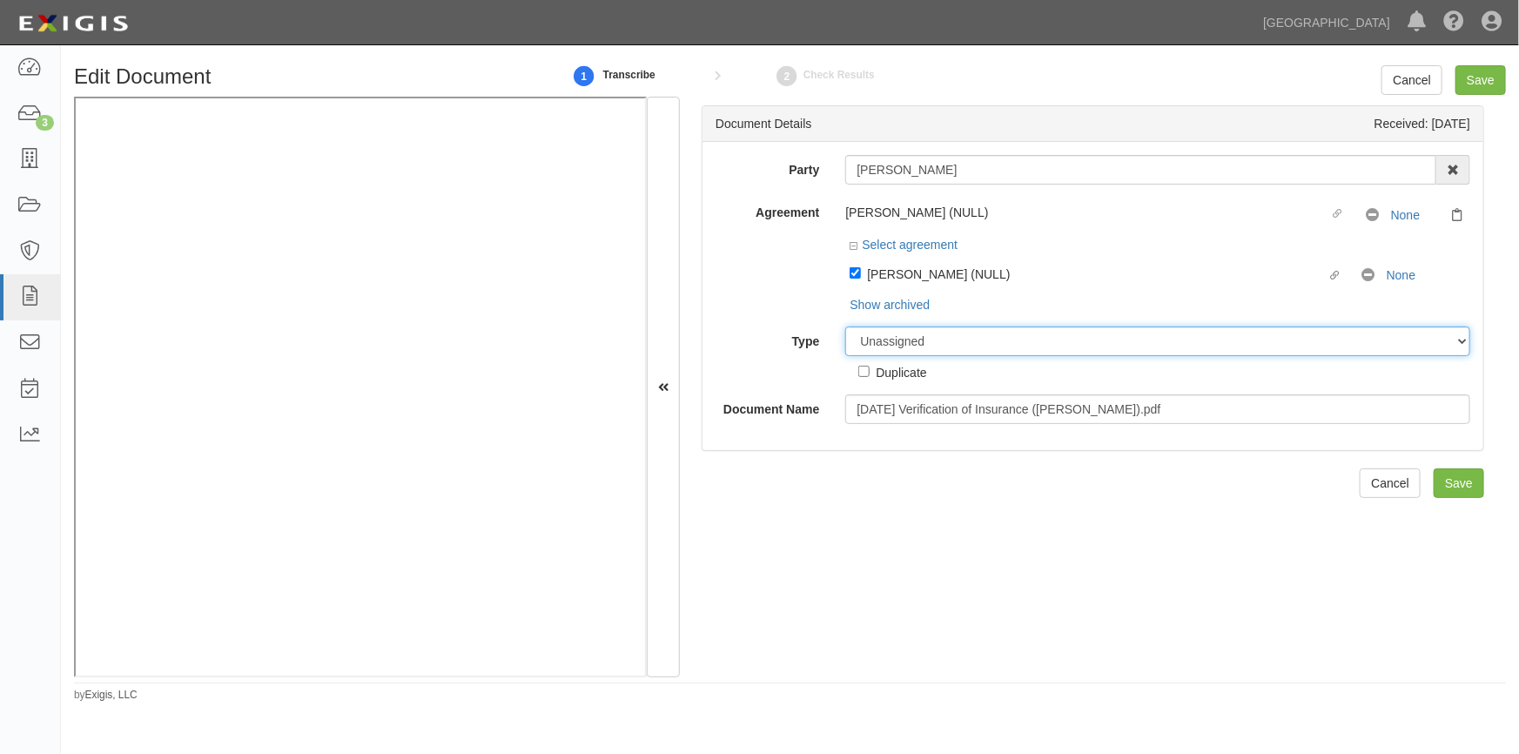
click at [925, 338] on select "Unassigned Binder Cancellation Notice Certificate Contract Endorsement Insuranc…" at bounding box center [1157, 341] width 625 height 30
select select "CertificateDetail"
click at [845, 327] on select "Unassigned Binder Cancellation Notice Certificate Contract Endorsement Insuranc…" at bounding box center [1157, 341] width 625 height 30
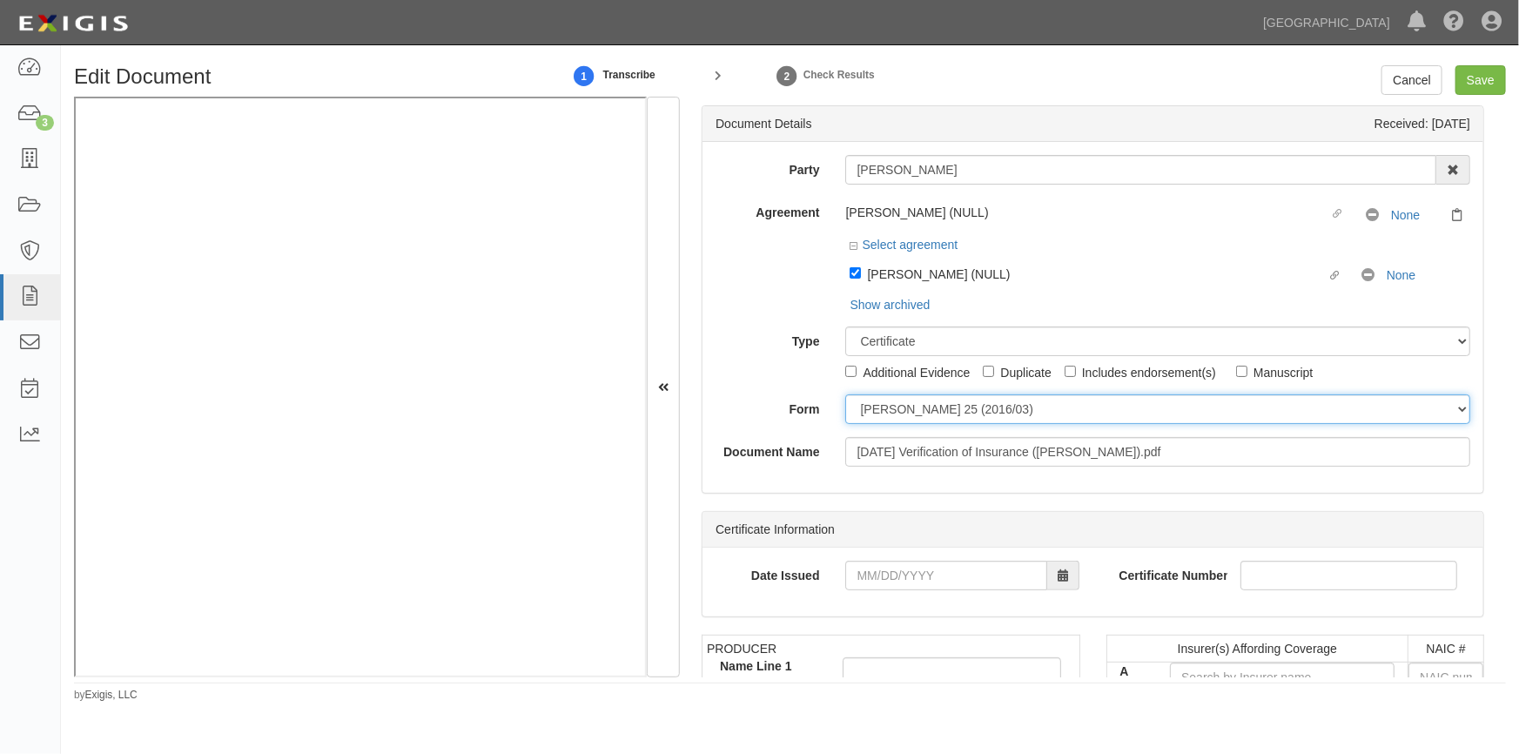
click at [904, 413] on select "ACORD 25 (2016/03) ACORD 101 ACORD 855 NY (2014/05) General" at bounding box center [1157, 409] width 625 height 30
select select "GeneralFormDetail"
click at [845, 395] on select "ACORD 25 (2016/03) ACORD 101 ACORD 855 NY (2014/05) General" at bounding box center [1157, 409] width 625 height 30
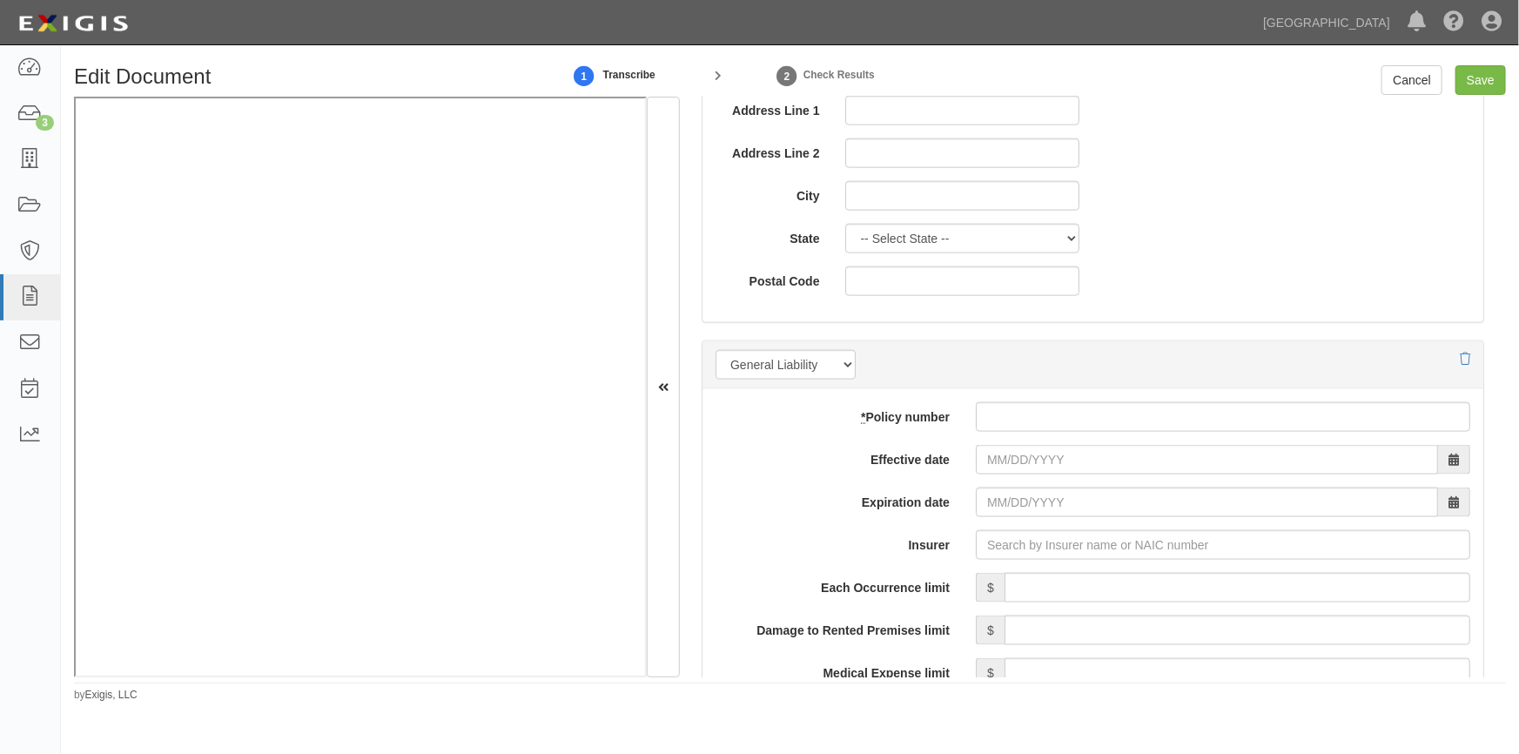
scroll to position [1299, 0]
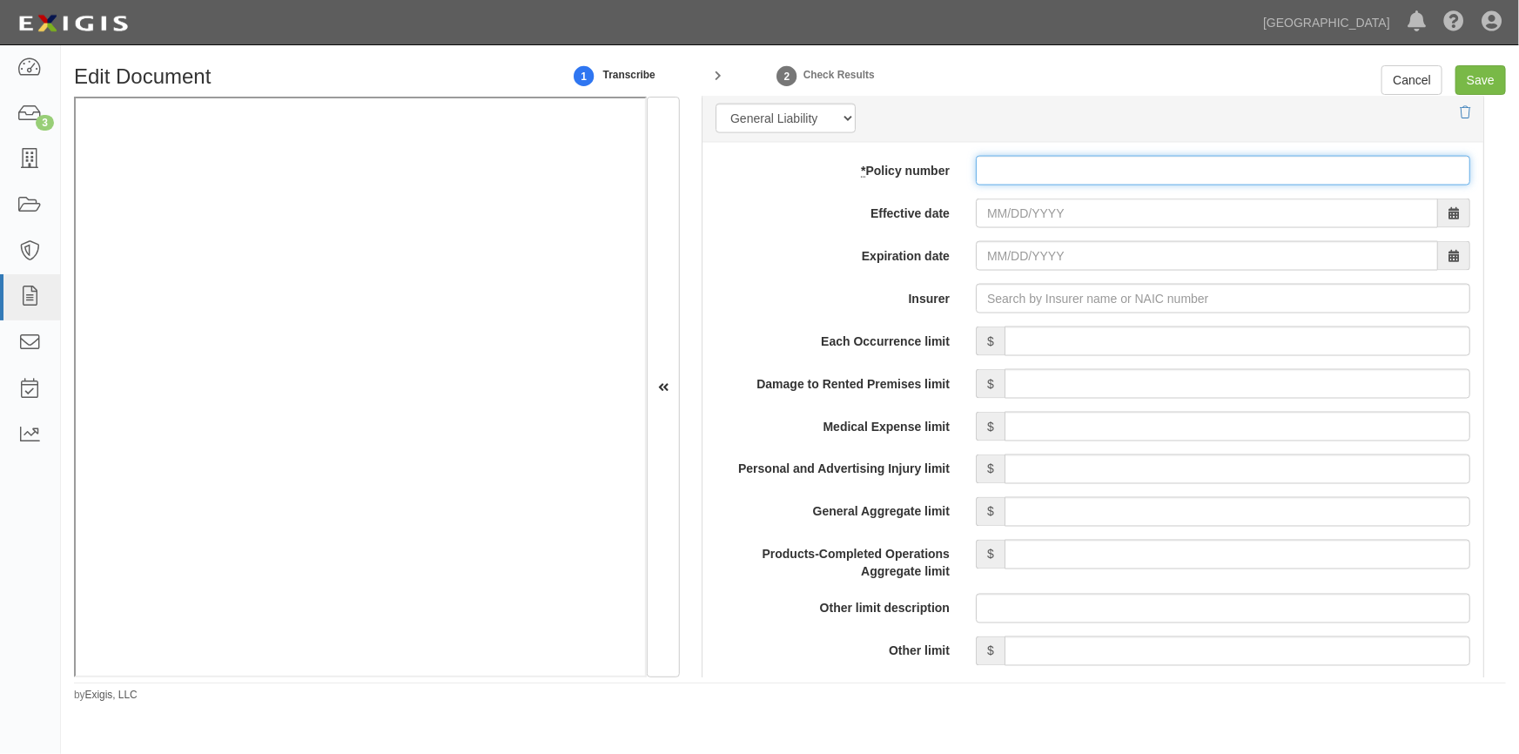
paste input "949531345"
type input "949531345"
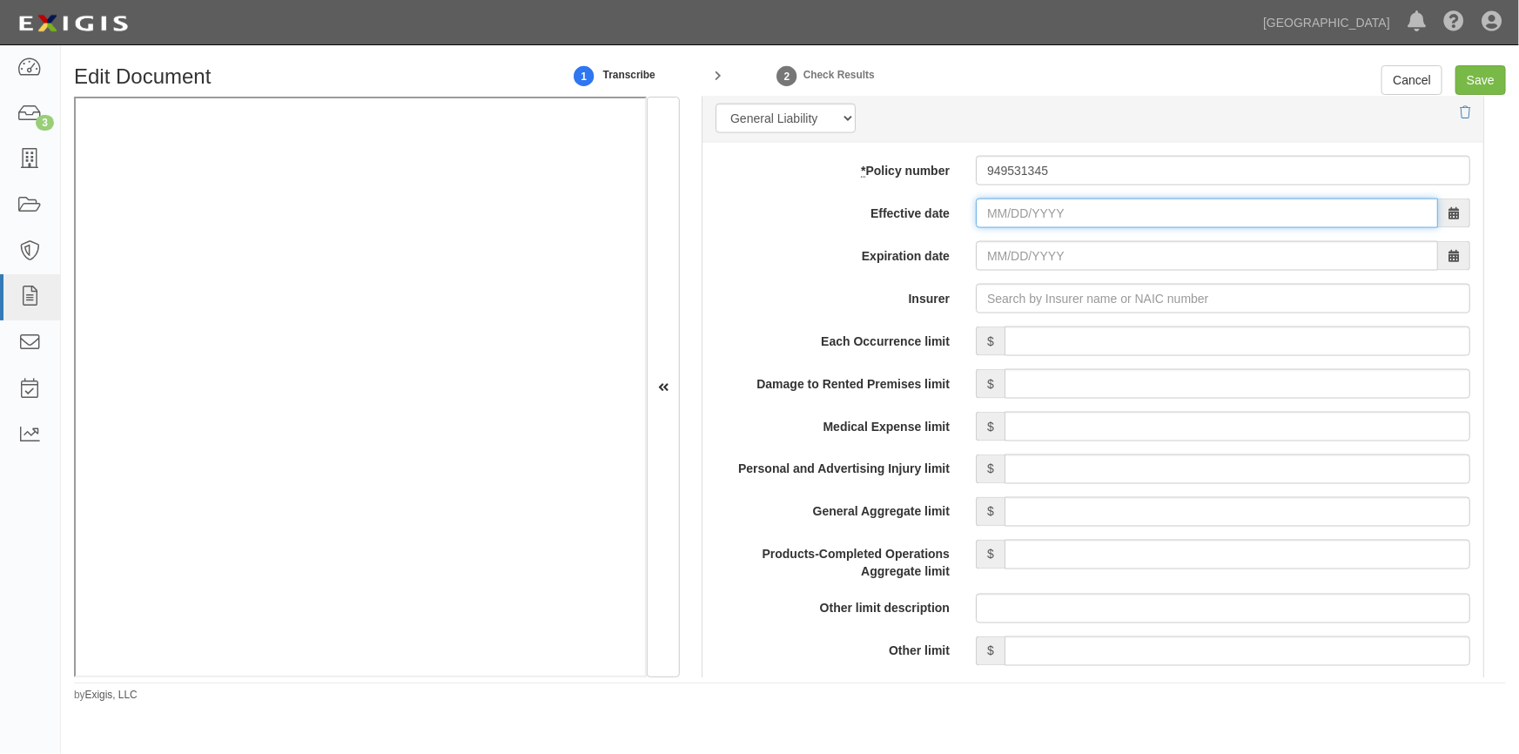
click at [994, 217] on input "Effective date" at bounding box center [1207, 213] width 462 height 30
click at [995, 209] on input "Effective date" at bounding box center [1207, 213] width 462 height 30
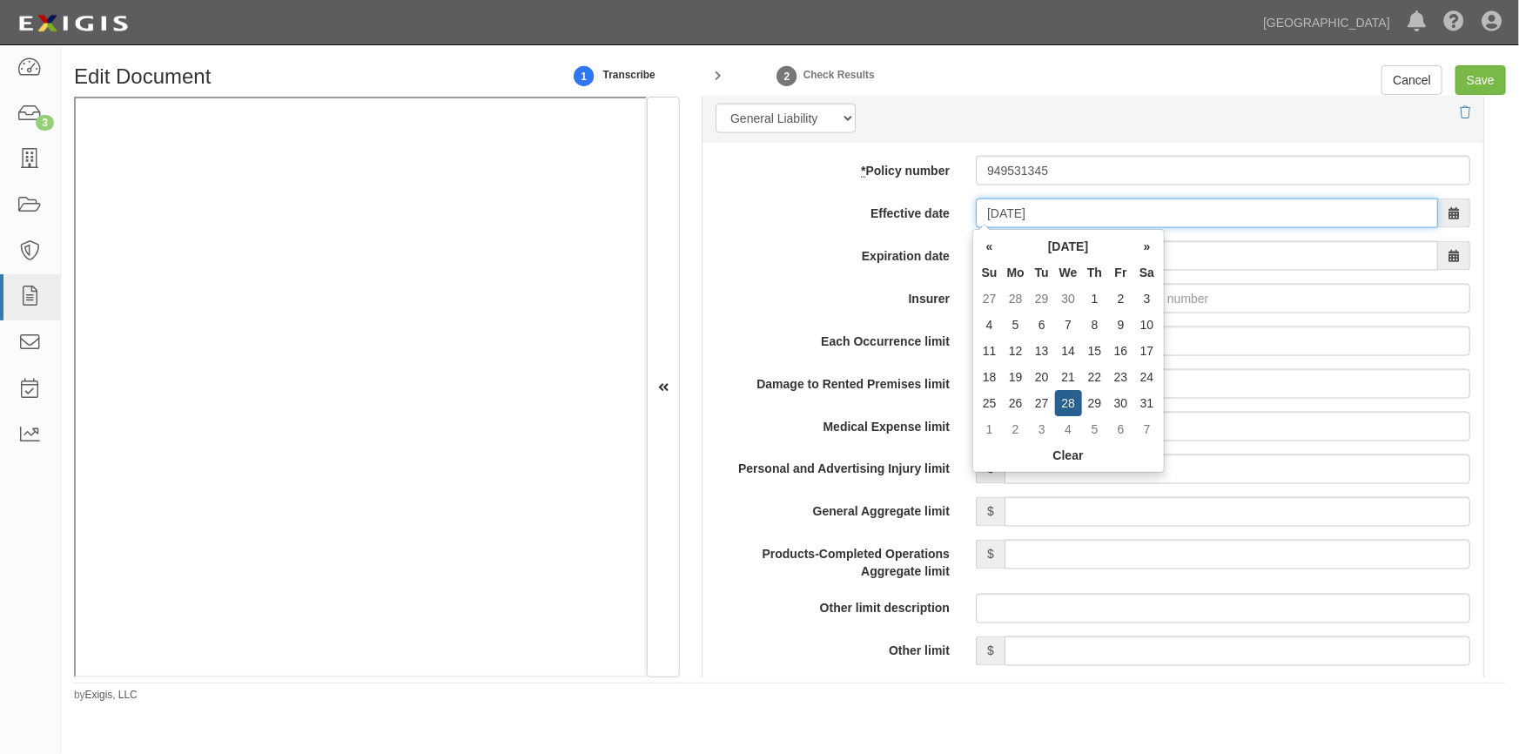
type input "05/28/2025"
type input "05/28/2026"
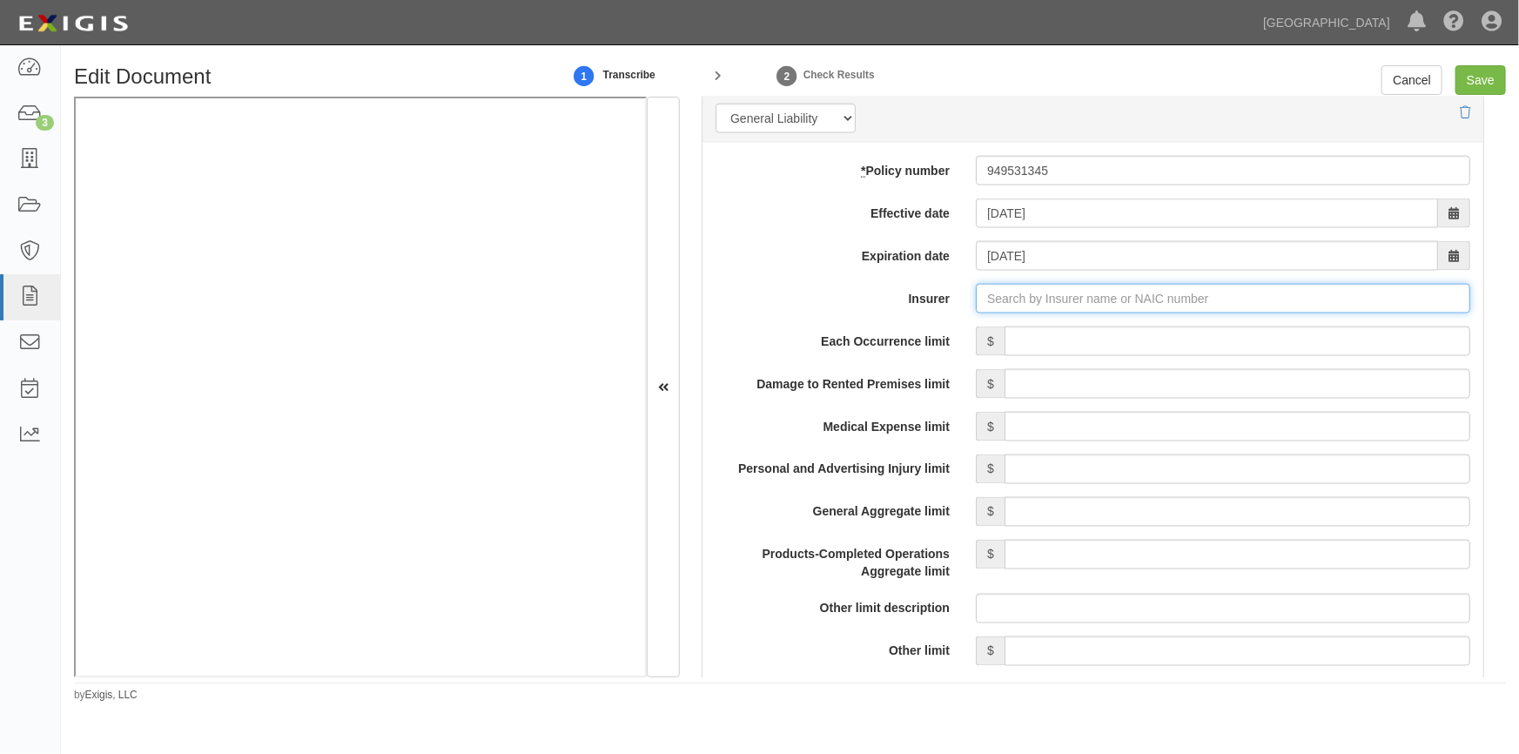
click at [1007, 306] on input "Insurer" at bounding box center [1223, 299] width 494 height 30
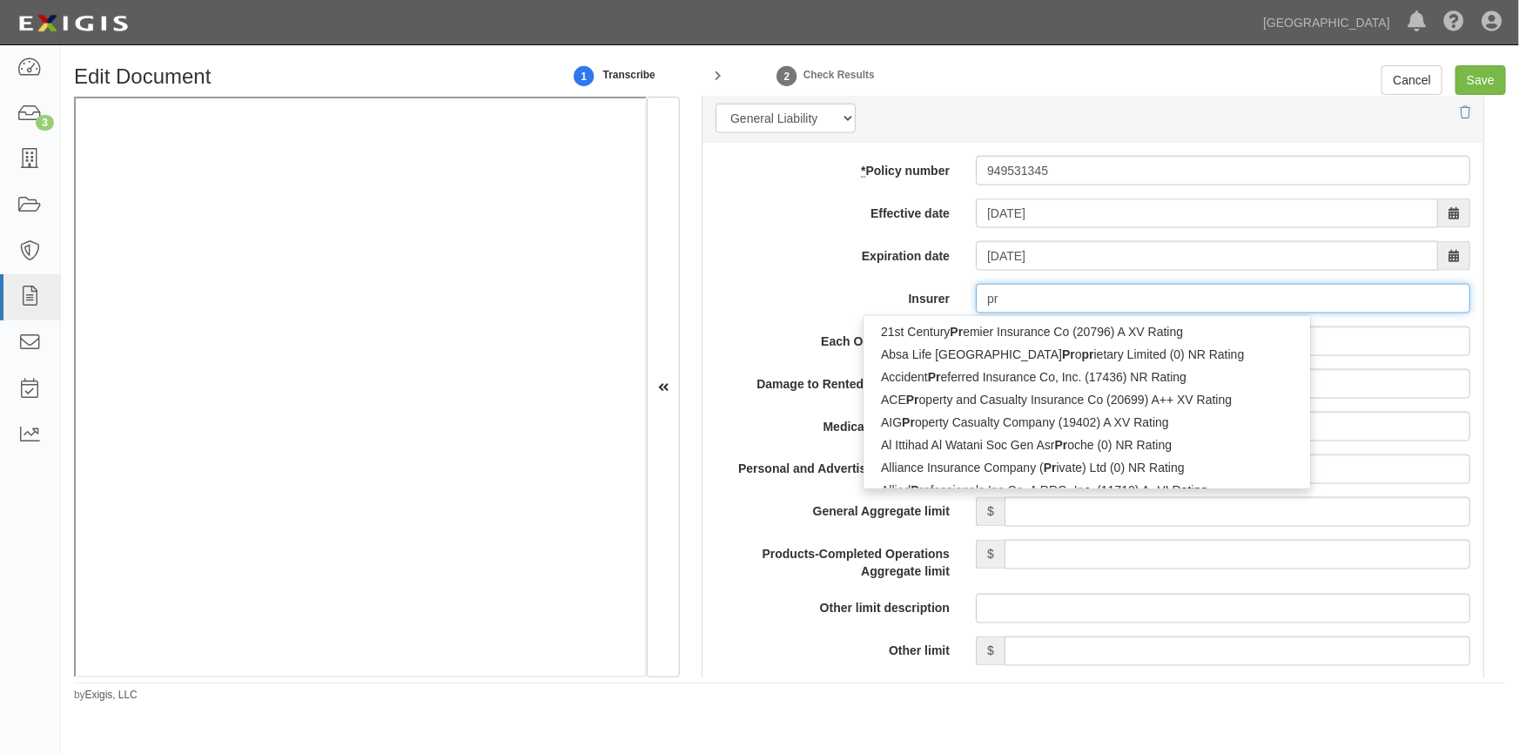
type input "pro"
type input "progressive Advanced Insurance Company (11851) A+ XV Rating"
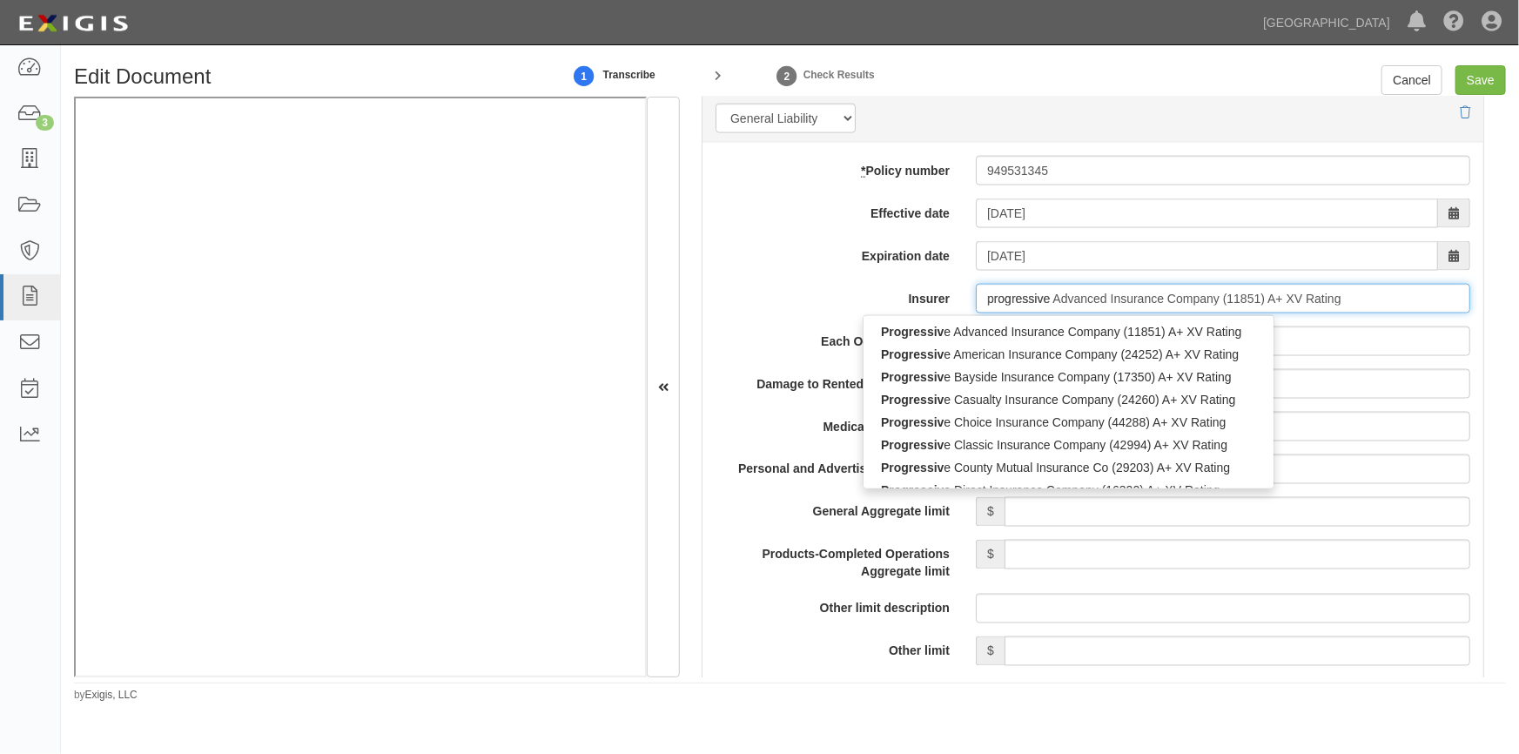
type input "progressive"
type input "progressive direct Insurance Company (16322) A+ XV Rating"
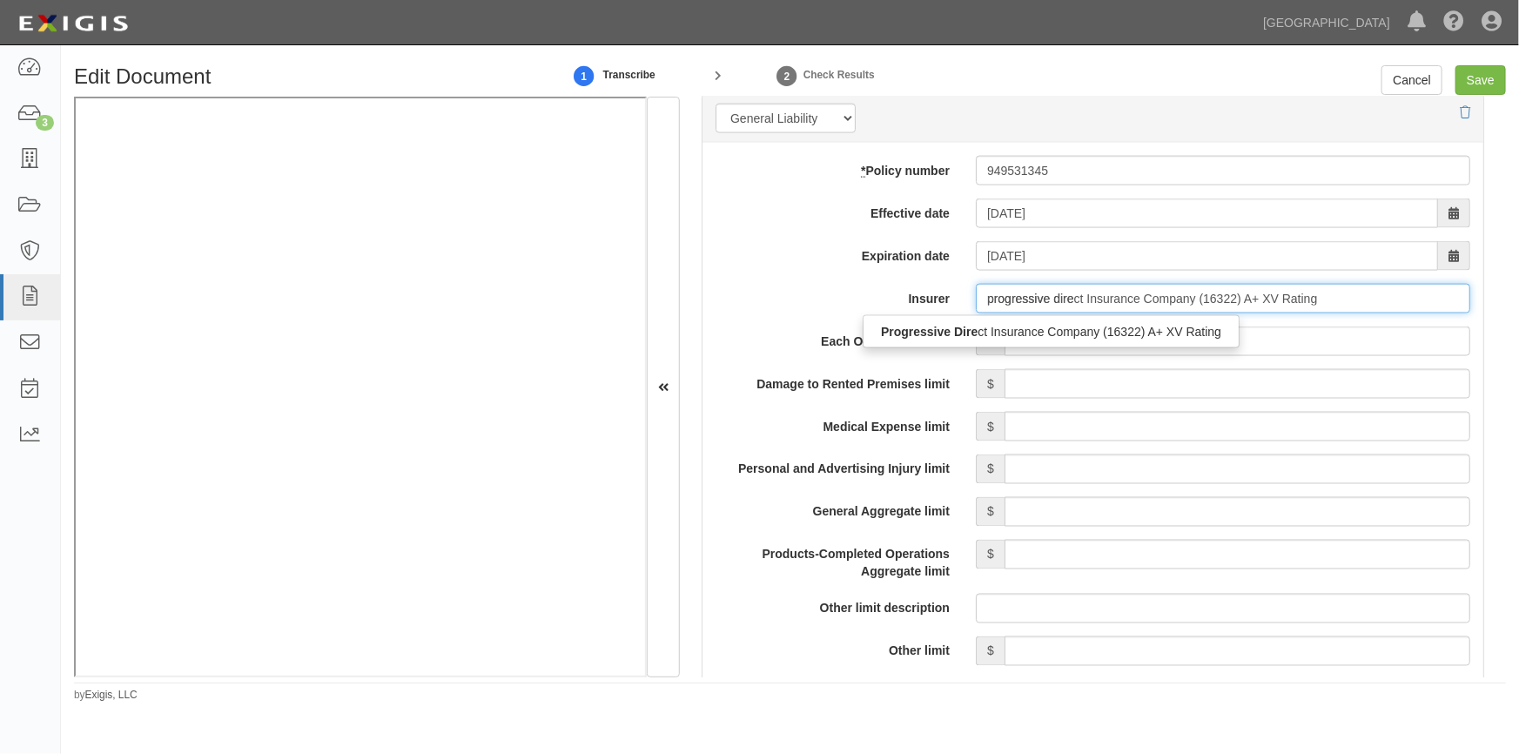
type input "progressive direc"
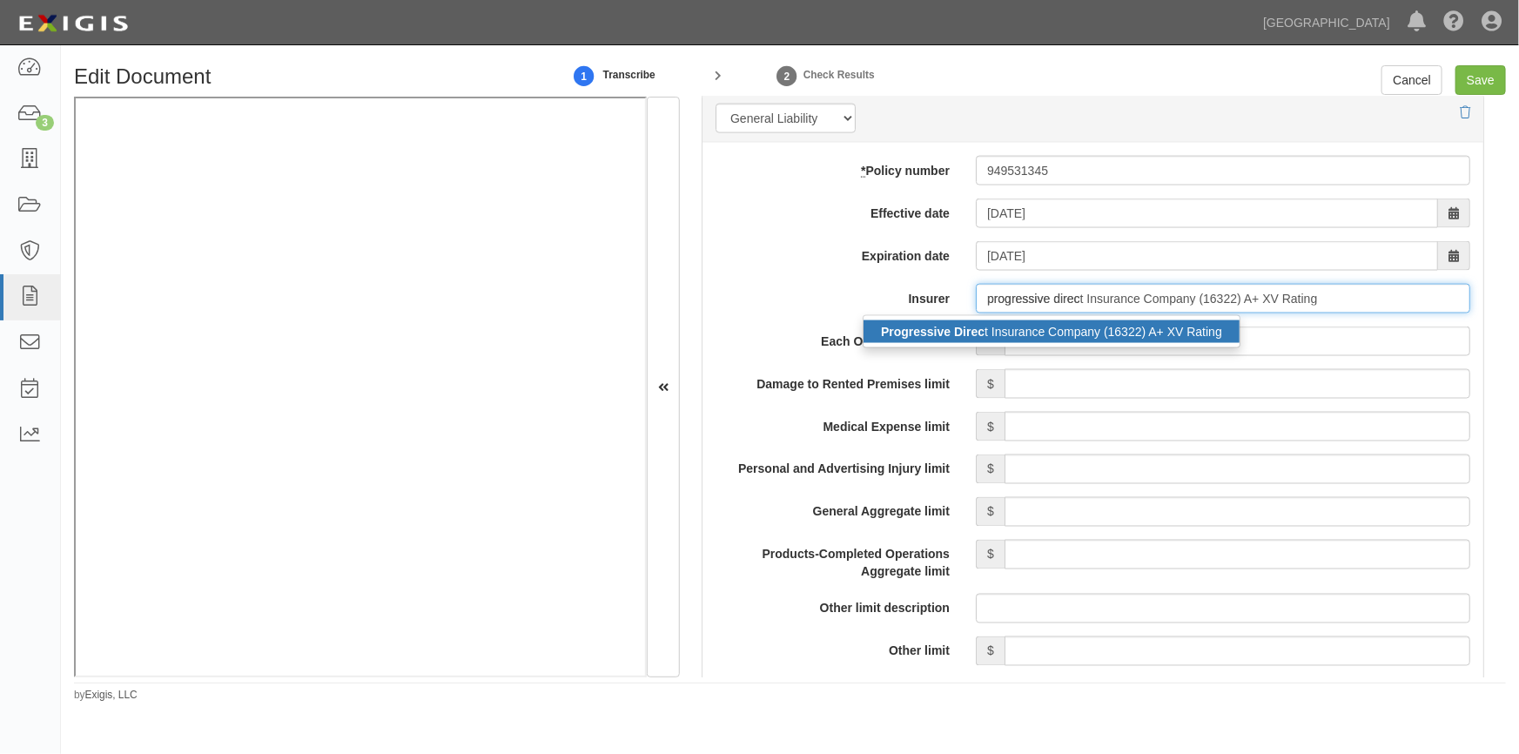
click at [1007, 326] on div "Progressive Direc t Insurance Company (16322) A+ XV Rating" at bounding box center [1051, 331] width 376 height 23
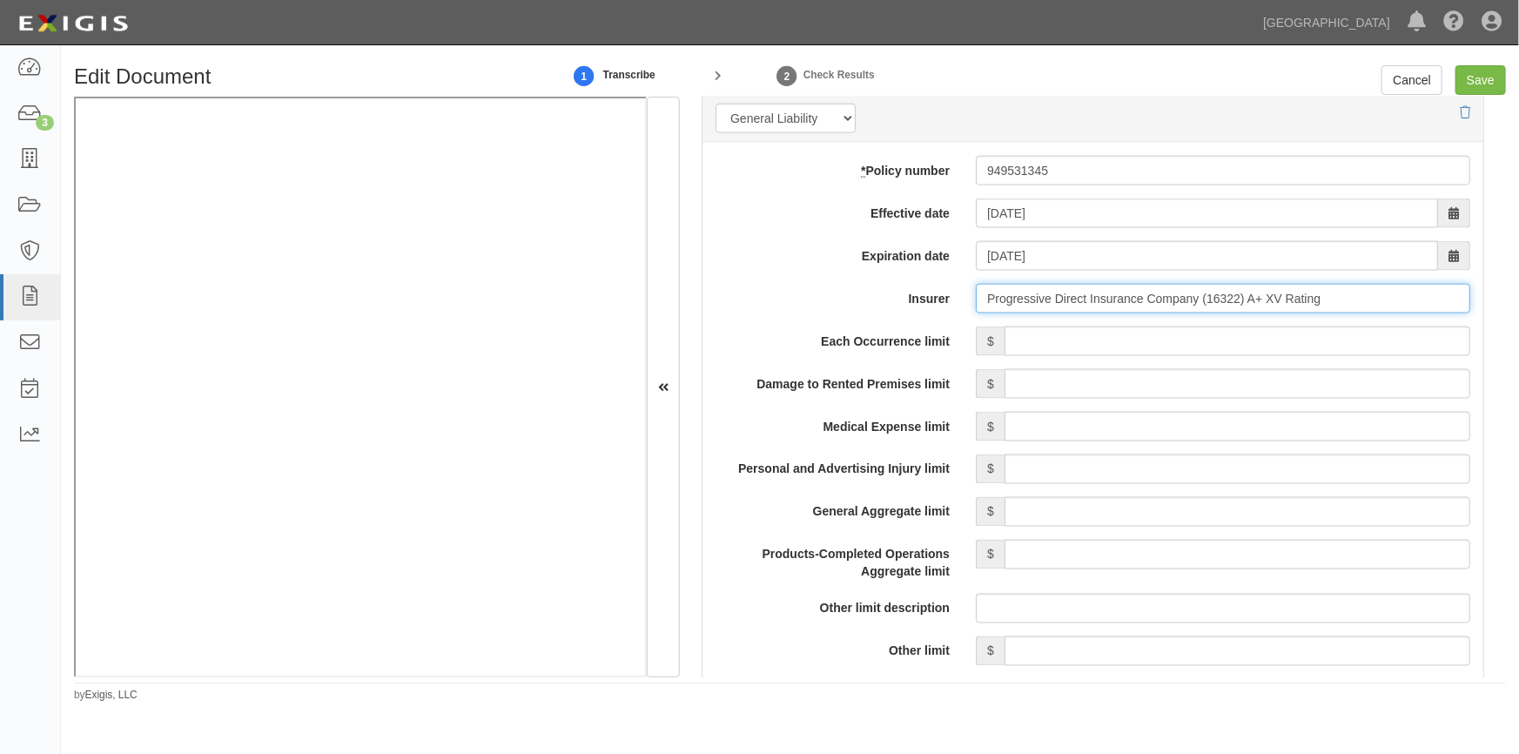
type input "Progressive Direct Insurance Company (16322) A+ XV Rating"
click at [1143, 345] on input "Each Occurrence limit" at bounding box center [1237, 341] width 466 height 30
click at [1473, 82] on input "Save" at bounding box center [1480, 80] width 50 height 30
type input "500000"
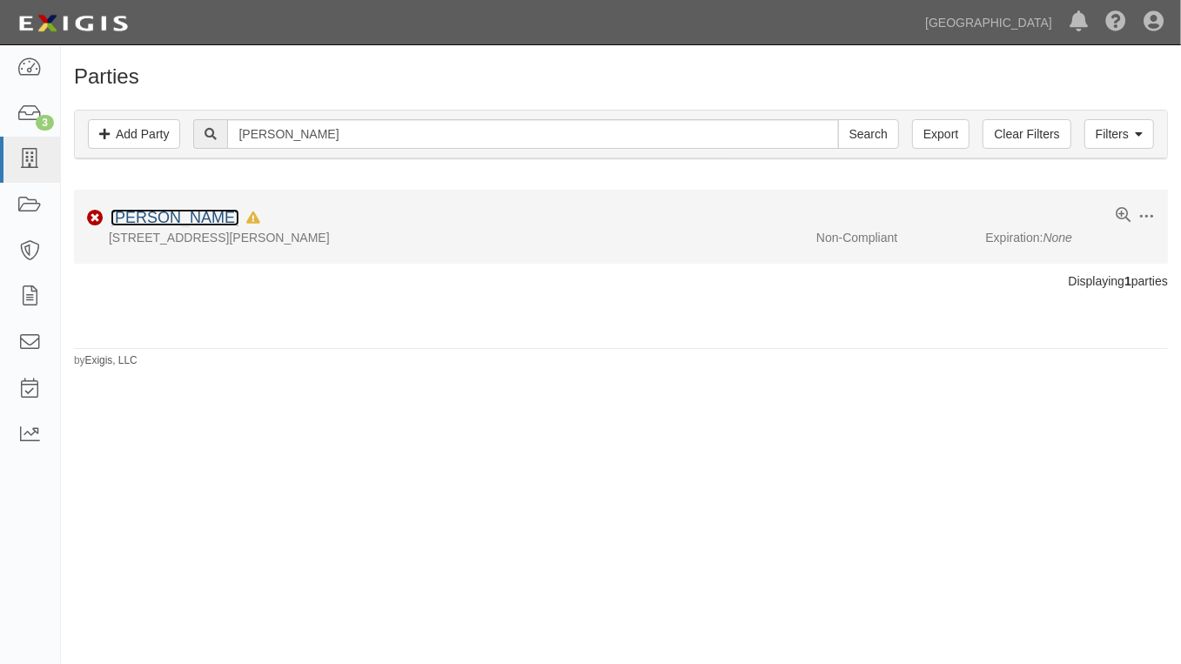
click at [165, 215] on link "[PERSON_NAME]" at bounding box center [175, 217] width 129 height 17
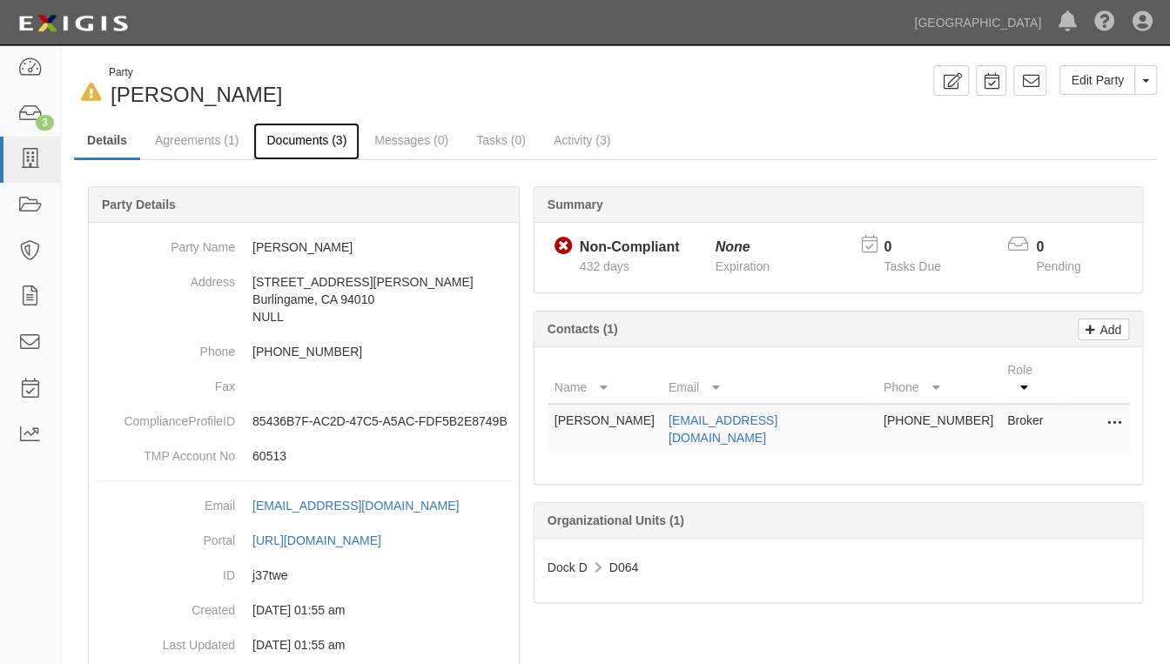
click at [285, 141] on link "Documents (3)" at bounding box center [306, 141] width 106 height 37
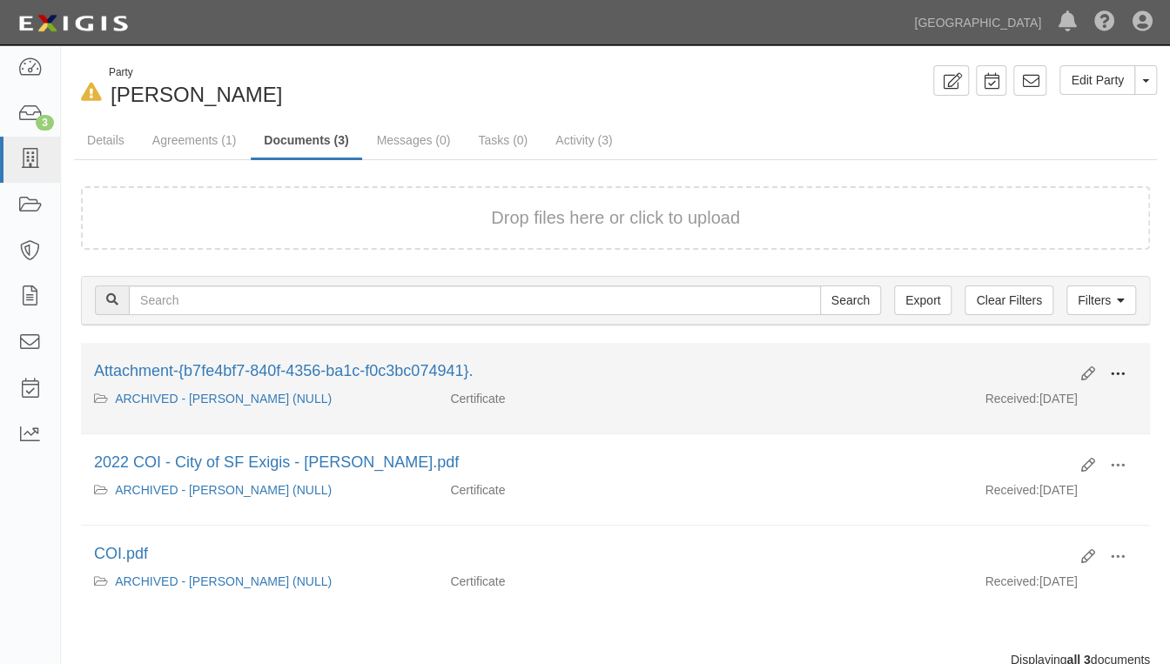
click at [1112, 370] on span at bounding box center [1118, 374] width 16 height 16
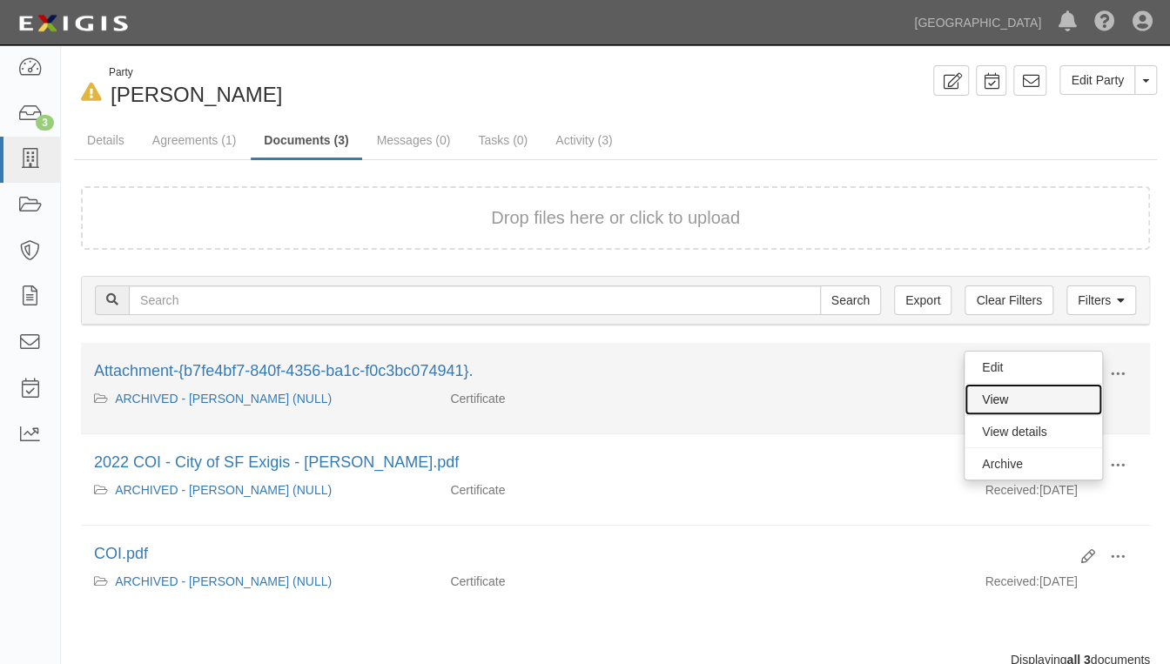
click at [1025, 395] on link "View" at bounding box center [1032, 399] width 137 height 31
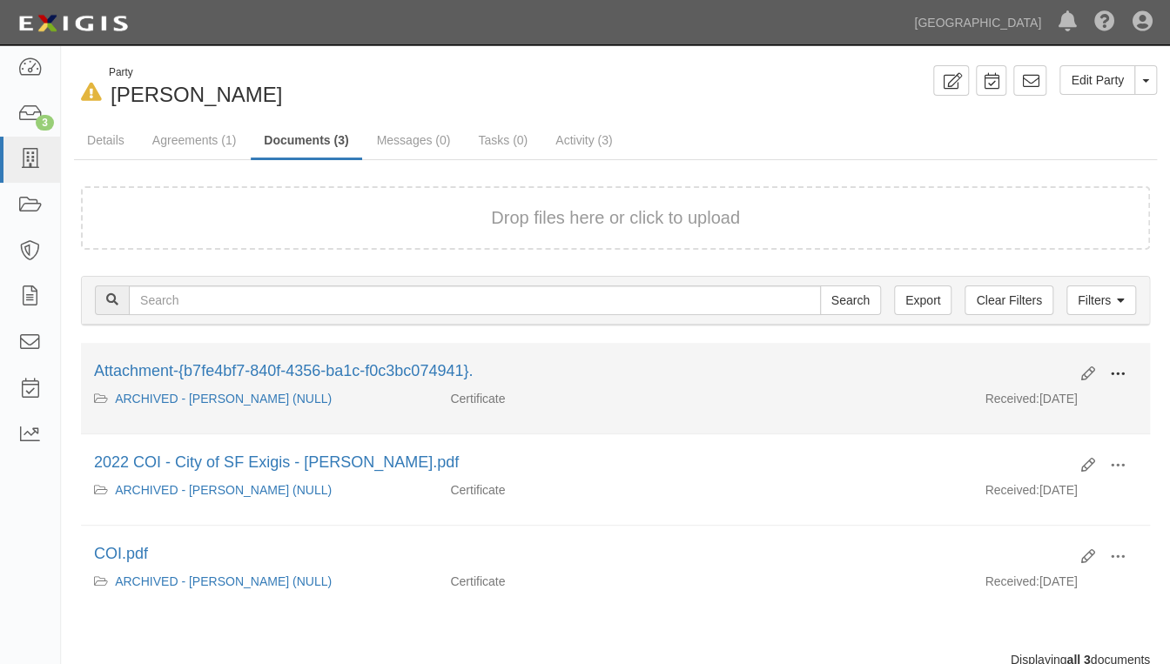
click at [1116, 374] on span at bounding box center [1118, 374] width 16 height 16
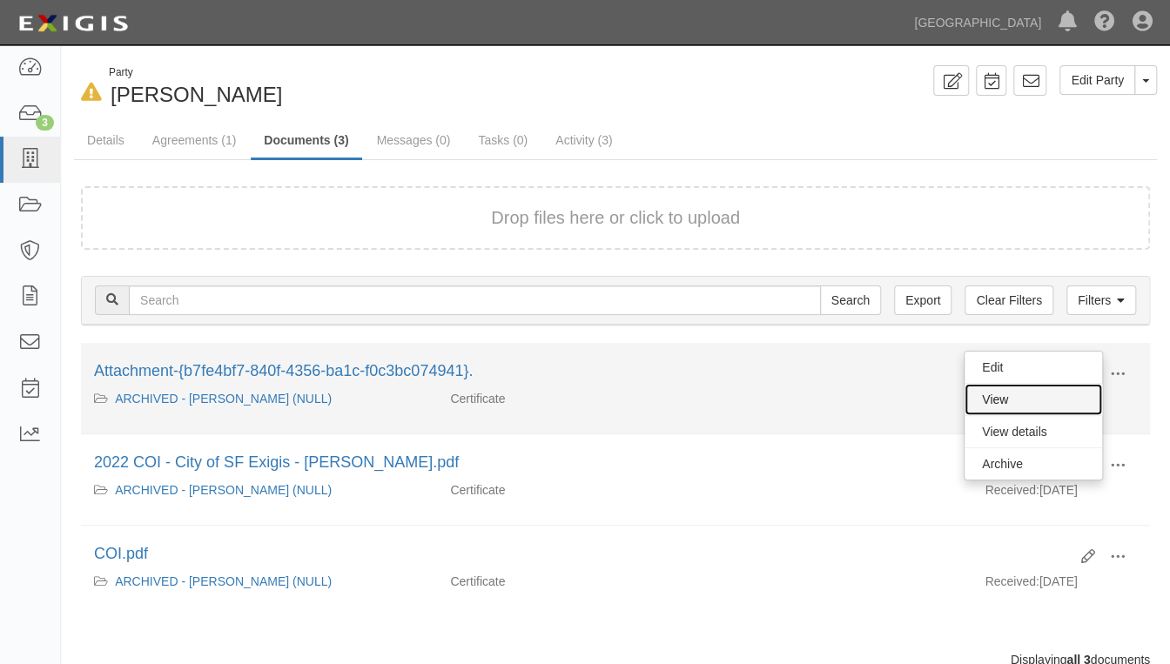
click at [1042, 400] on link "View" at bounding box center [1032, 399] width 137 height 31
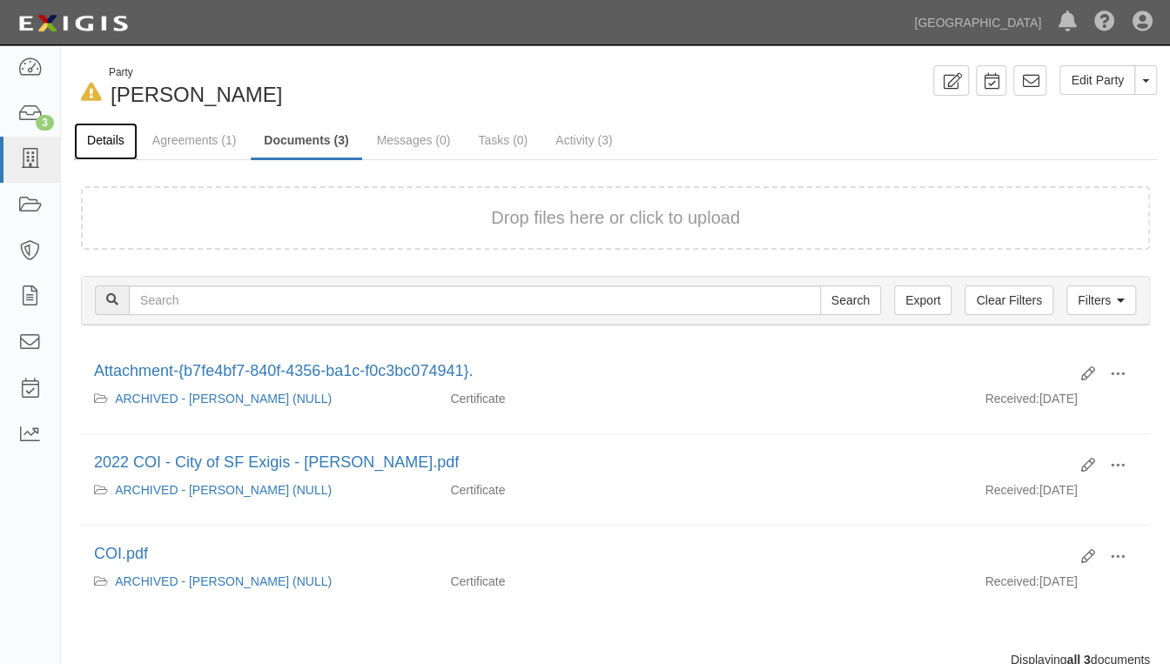
click at [97, 140] on link "Details" at bounding box center [106, 141] width 64 height 37
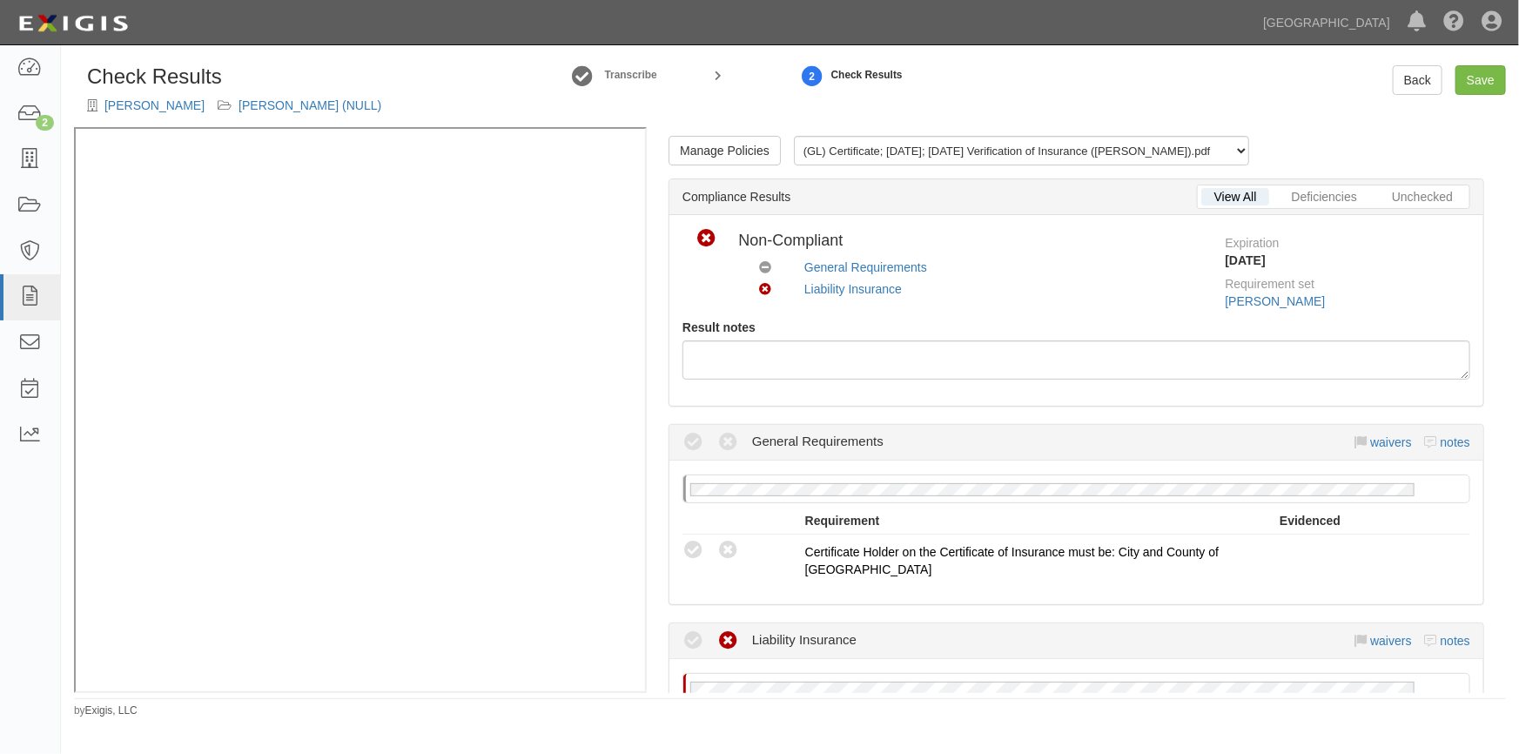
scroll to position [473, 0]
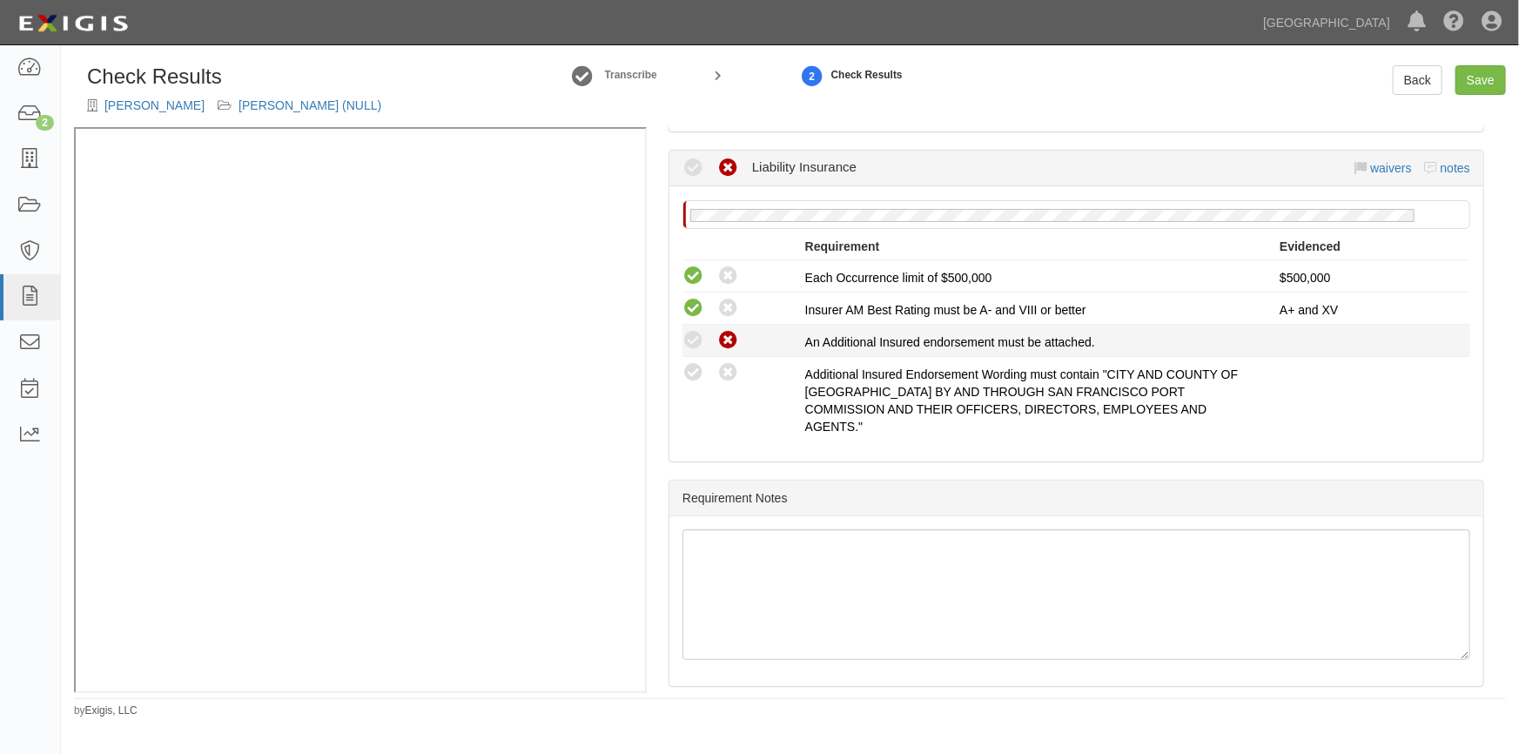
click at [732, 342] on icon at bounding box center [728, 341] width 22 height 22
radio input "true"
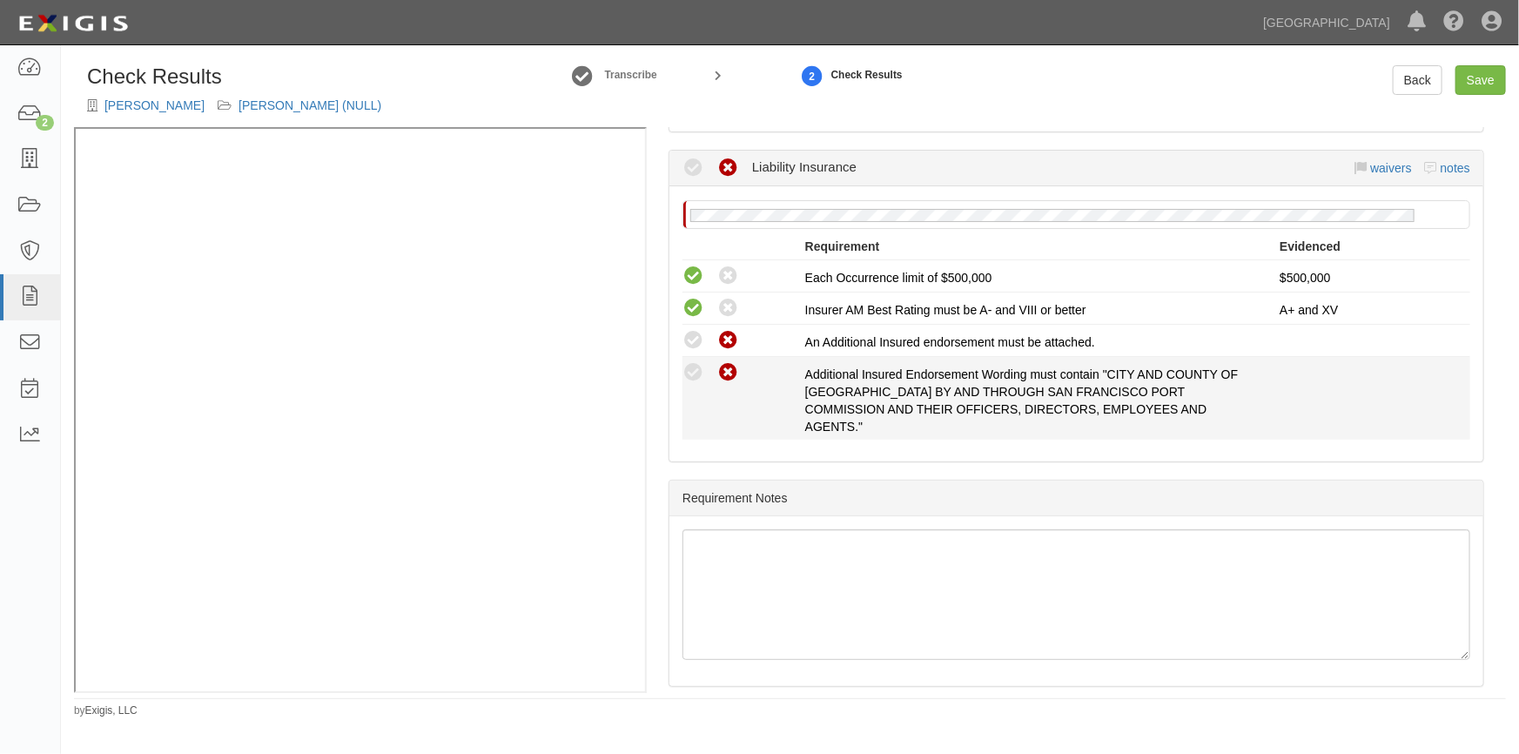
click at [733, 369] on icon at bounding box center [728, 373] width 22 height 22
radio input "true"
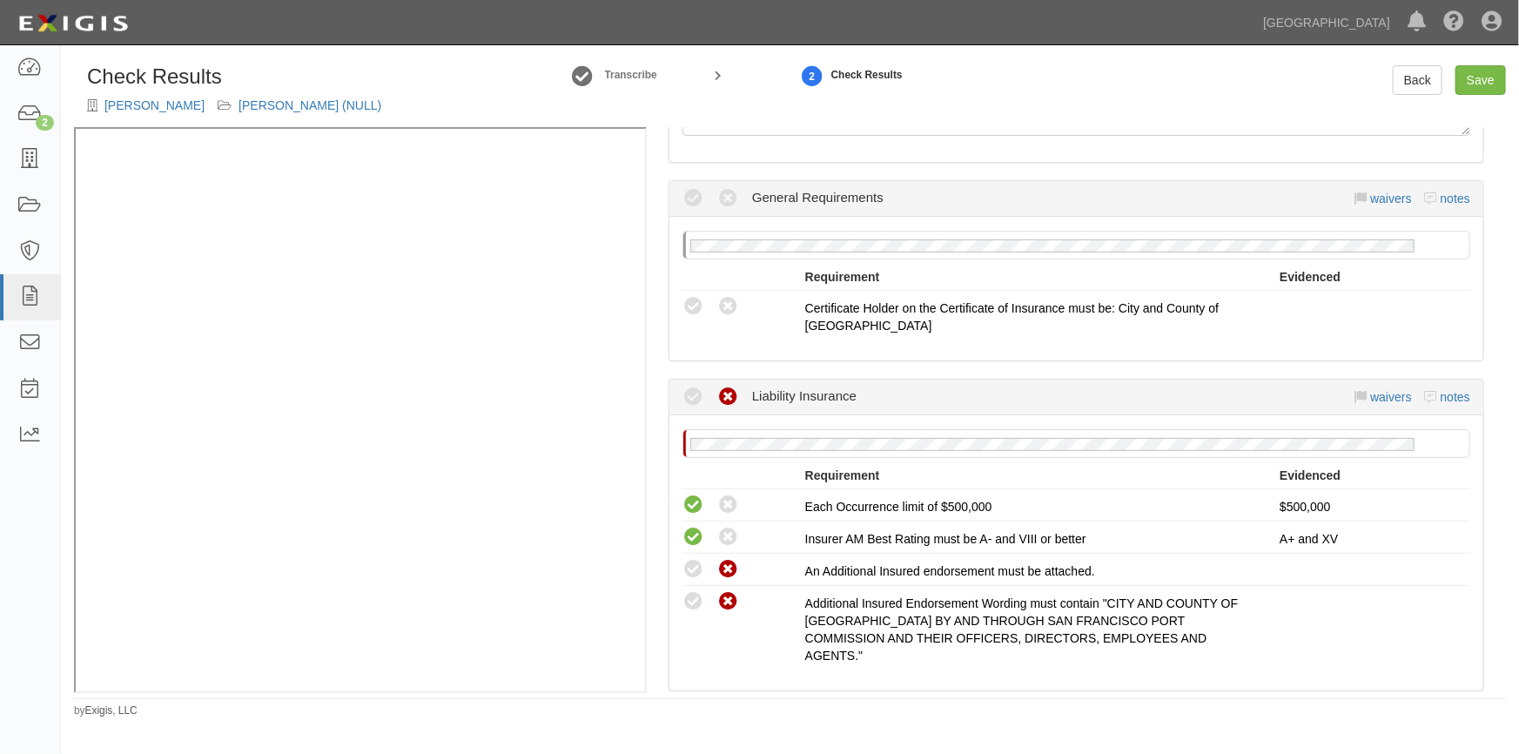
scroll to position [227, 0]
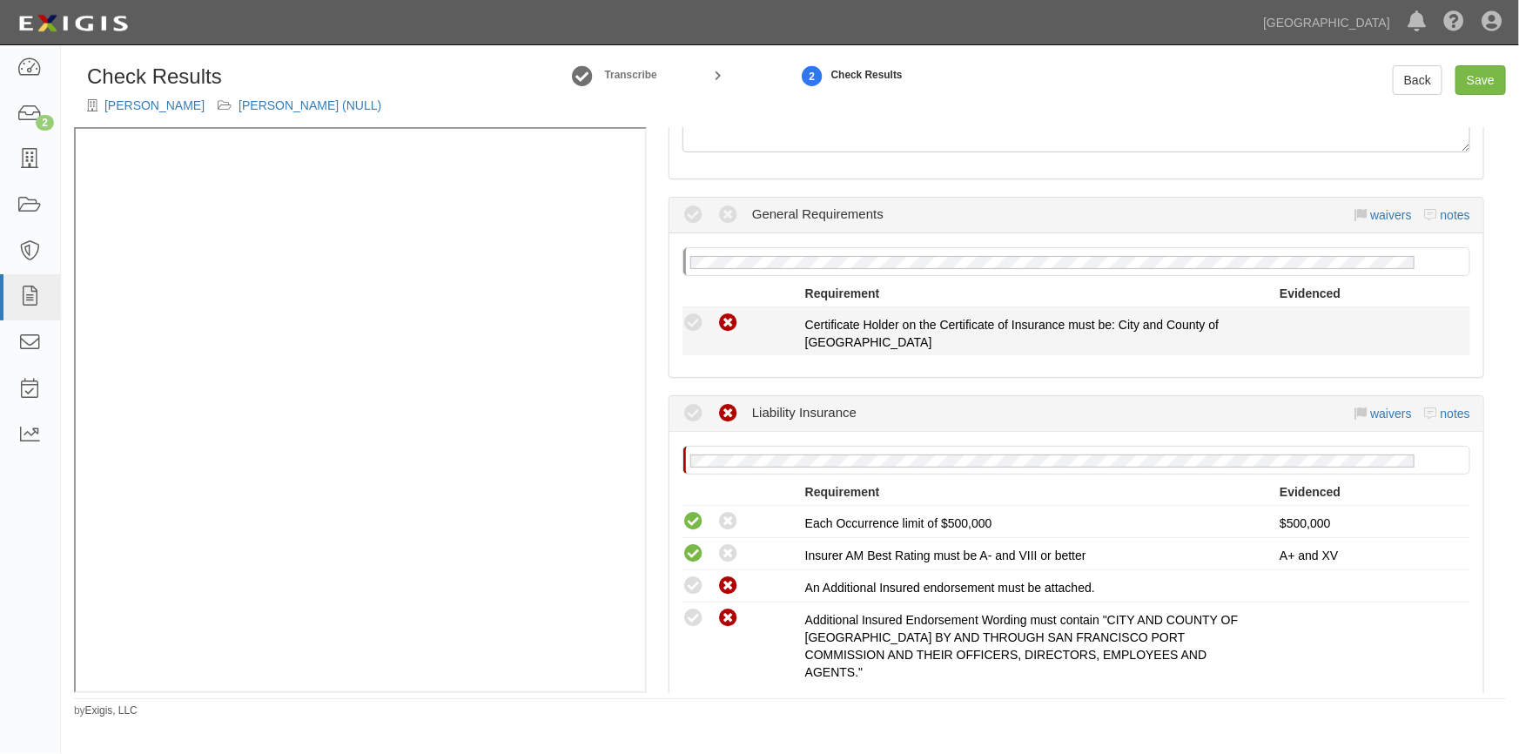
click at [733, 319] on icon at bounding box center [728, 323] width 22 height 22
radio input "true"
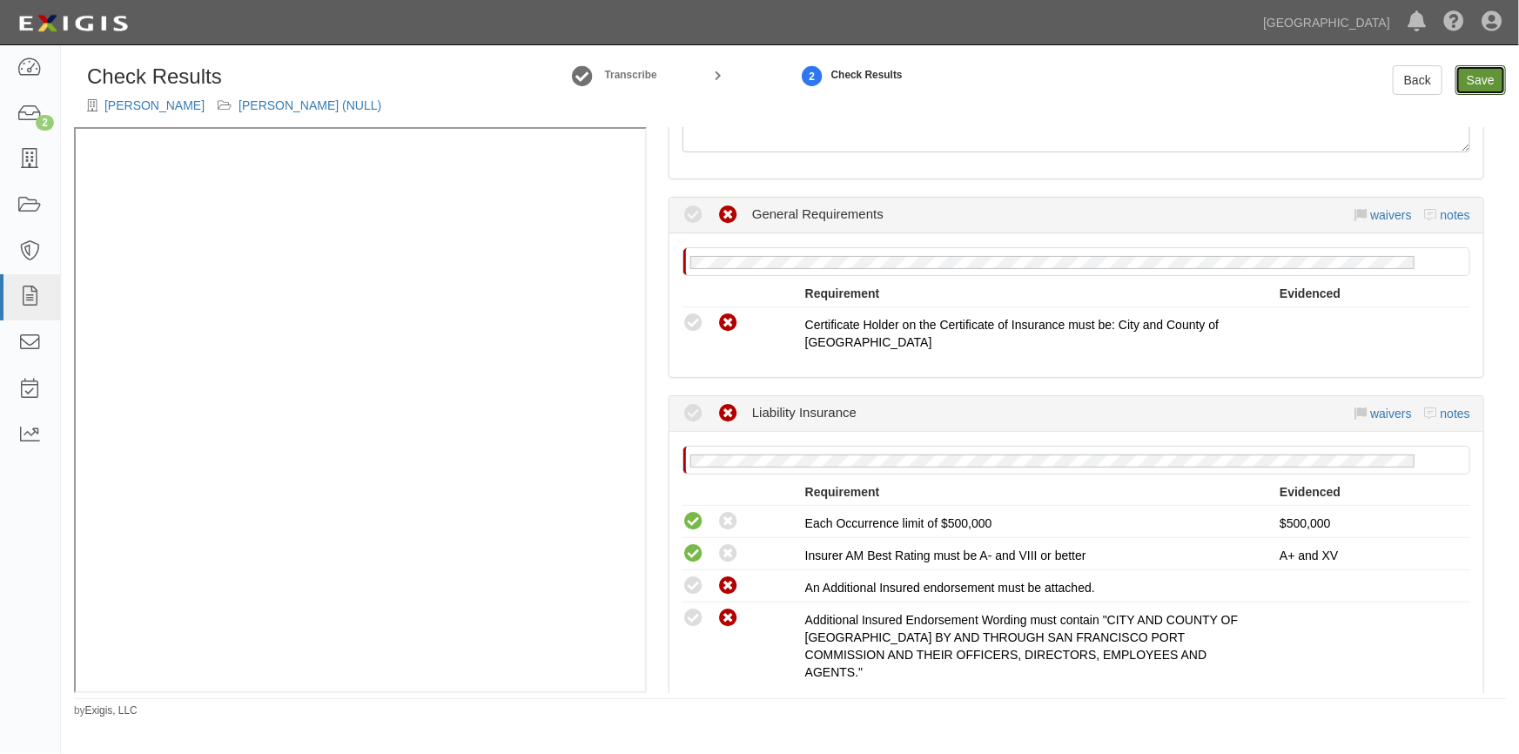
click at [1471, 83] on link "Save" at bounding box center [1480, 80] width 50 height 30
radio input "true"
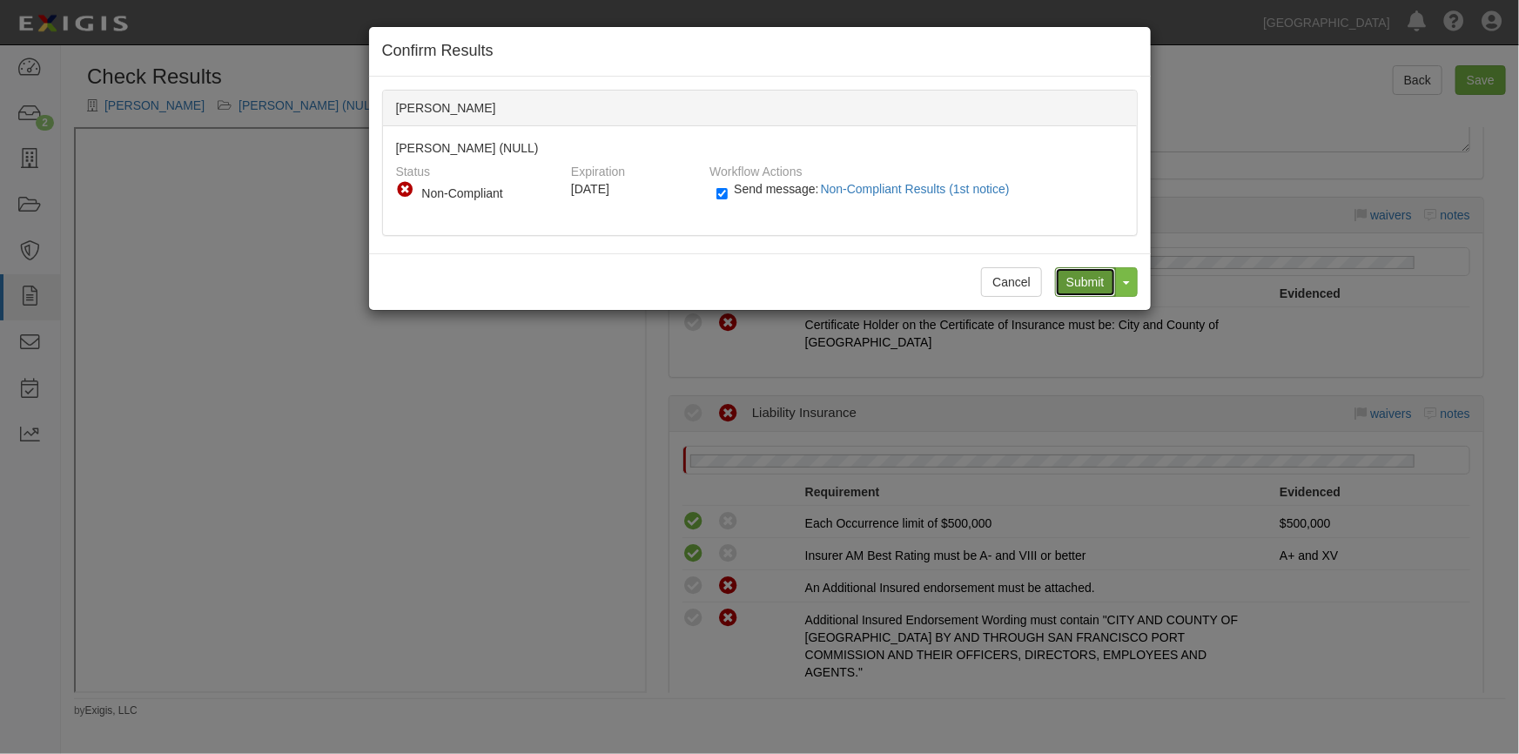
click at [1067, 282] on input "Submit" at bounding box center [1085, 282] width 61 height 30
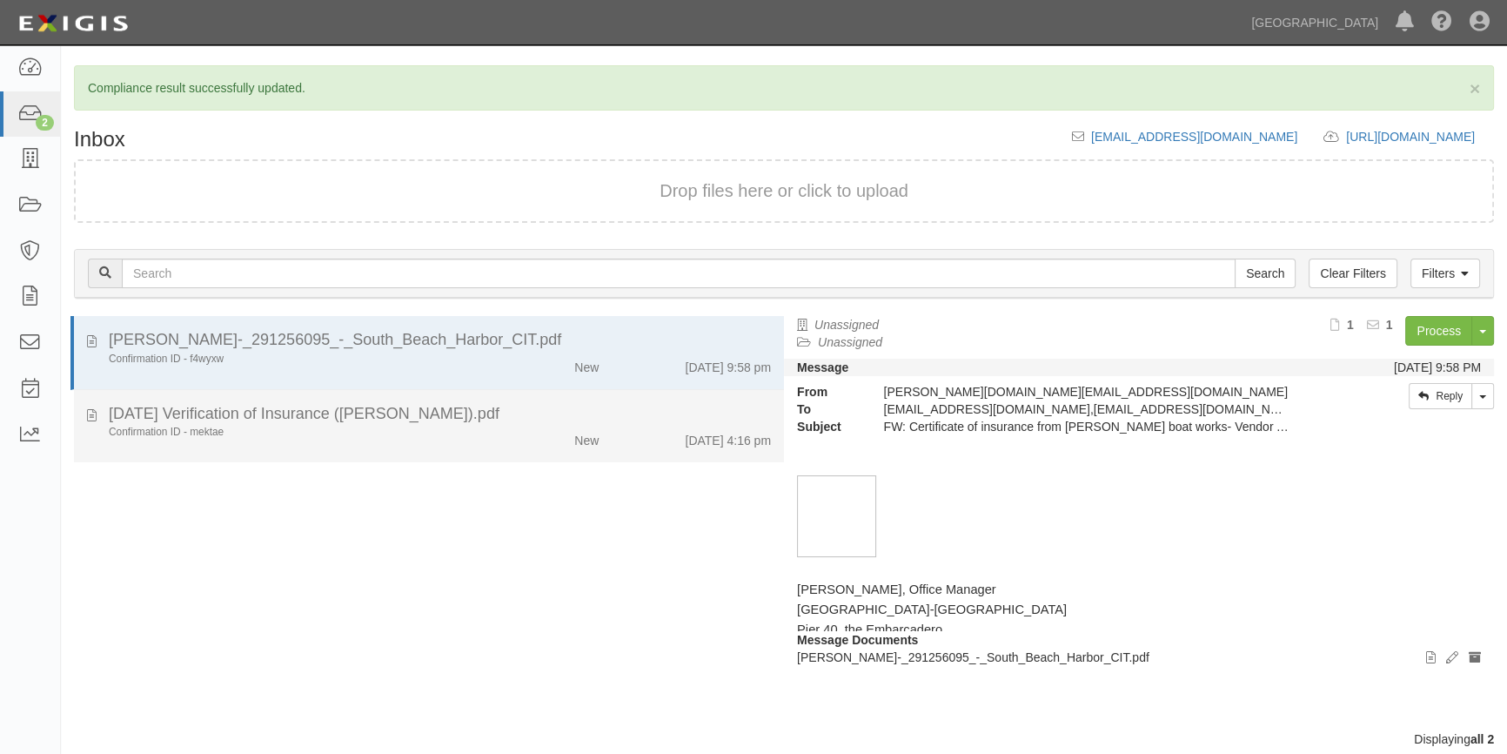
click at [428, 439] on div "Confirmation ID - mektae New 9/25/25 4:16 pm" at bounding box center [440, 437] width 688 height 24
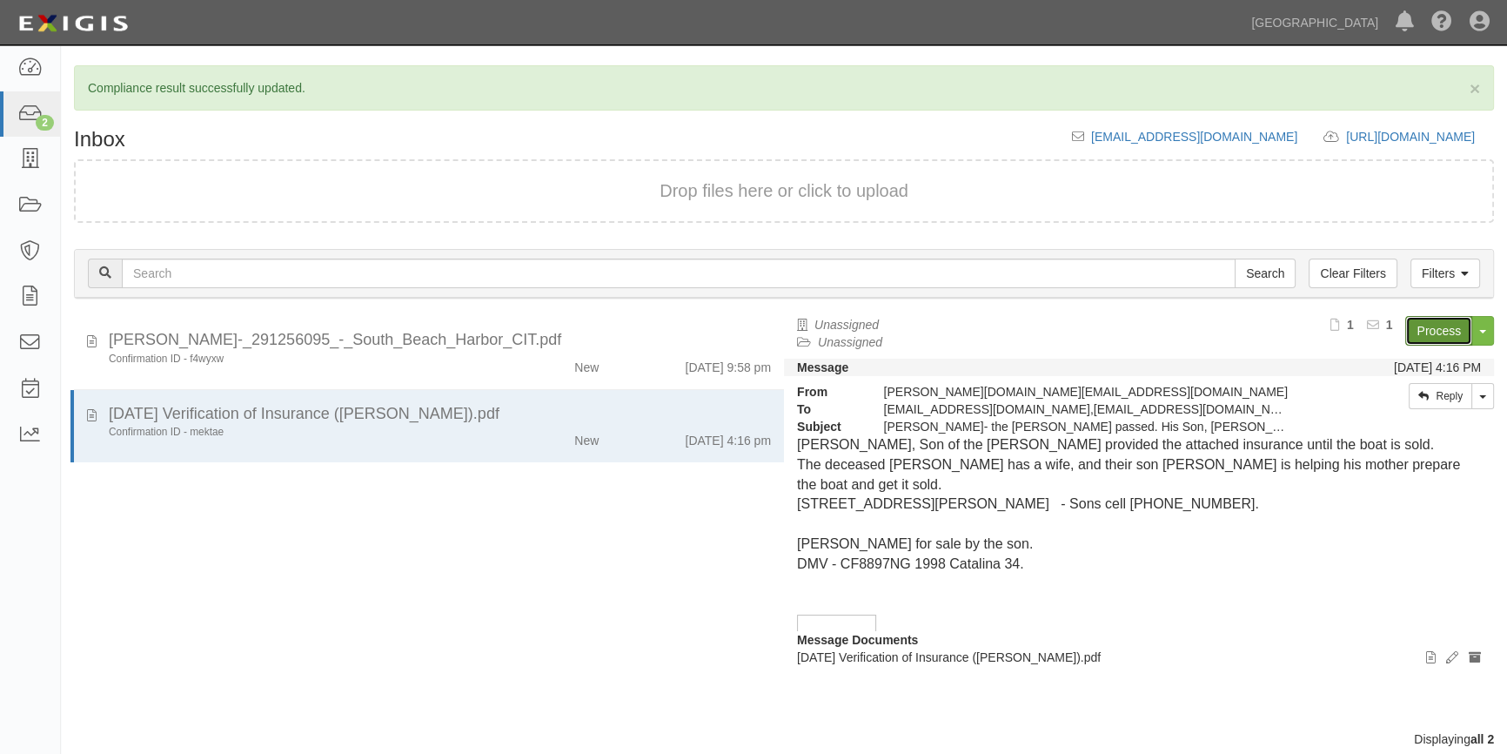
click at [1431, 327] on link "Process" at bounding box center [1438, 331] width 67 height 30
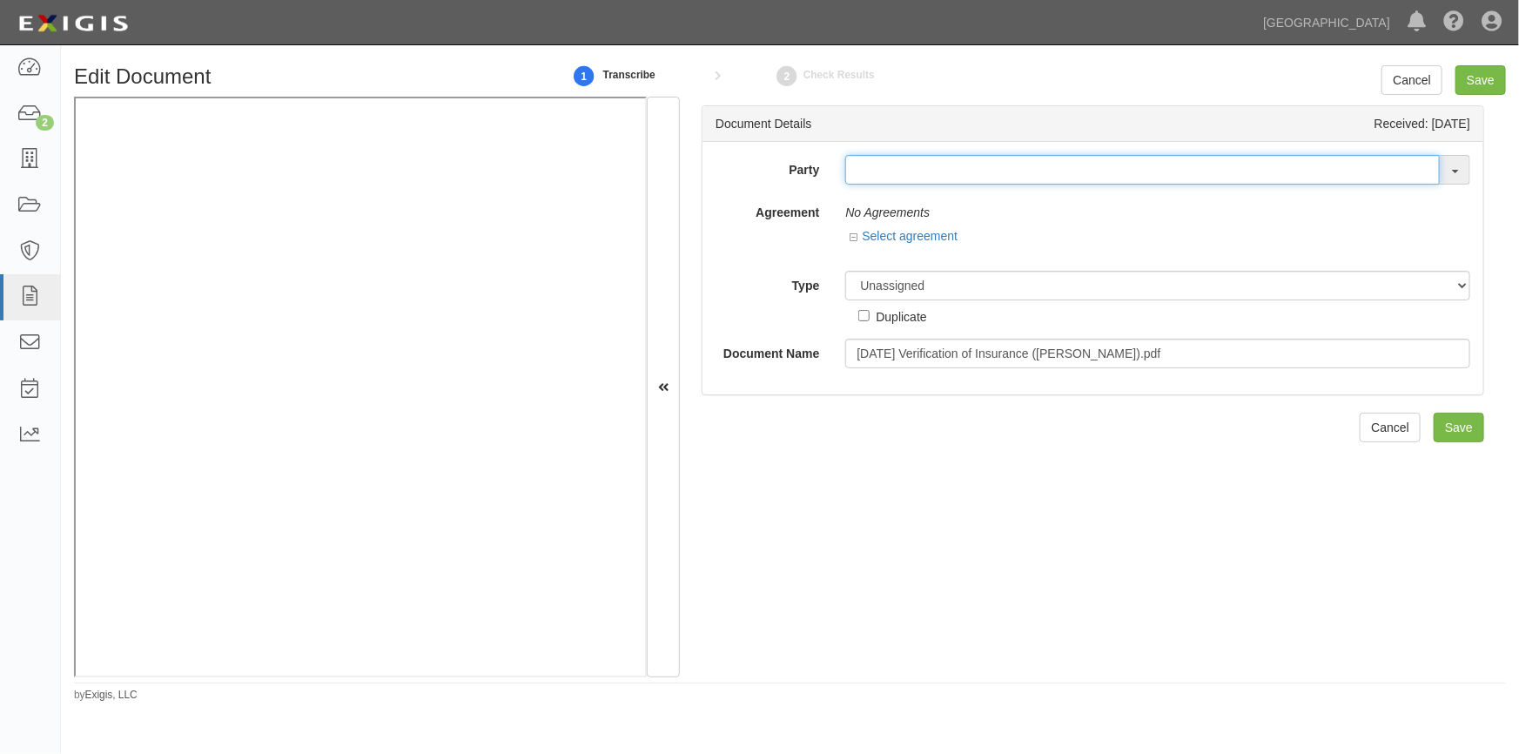
click at [878, 164] on input "text" at bounding box center [1142, 170] width 594 height 30
click at [919, 171] on input "text" at bounding box center [1142, 170] width 594 height 30
type input "[PERSON_NAME]"
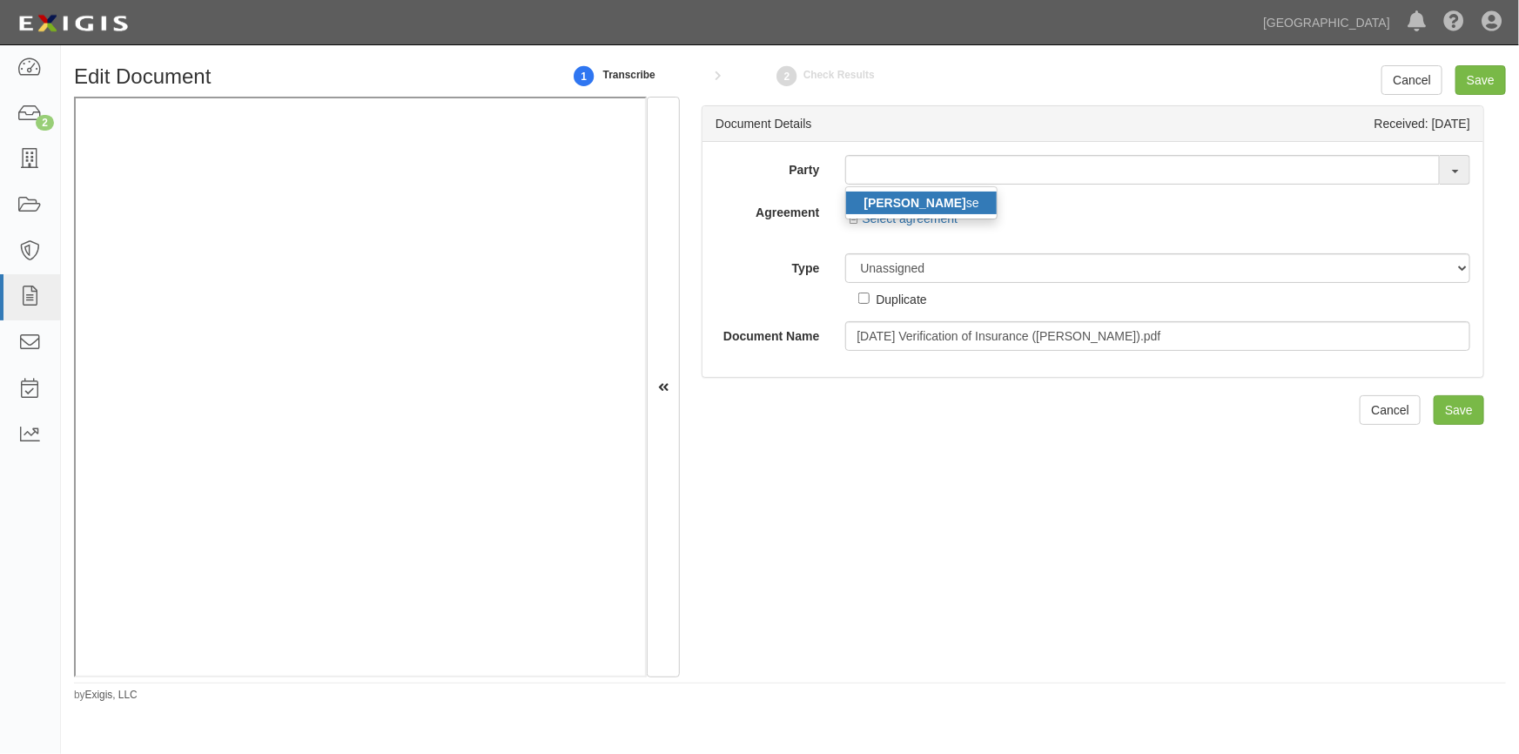
click at [927, 207] on strong "[PERSON_NAME]" at bounding box center [914, 203] width 102 height 14
type input "[PERSON_NAME]"
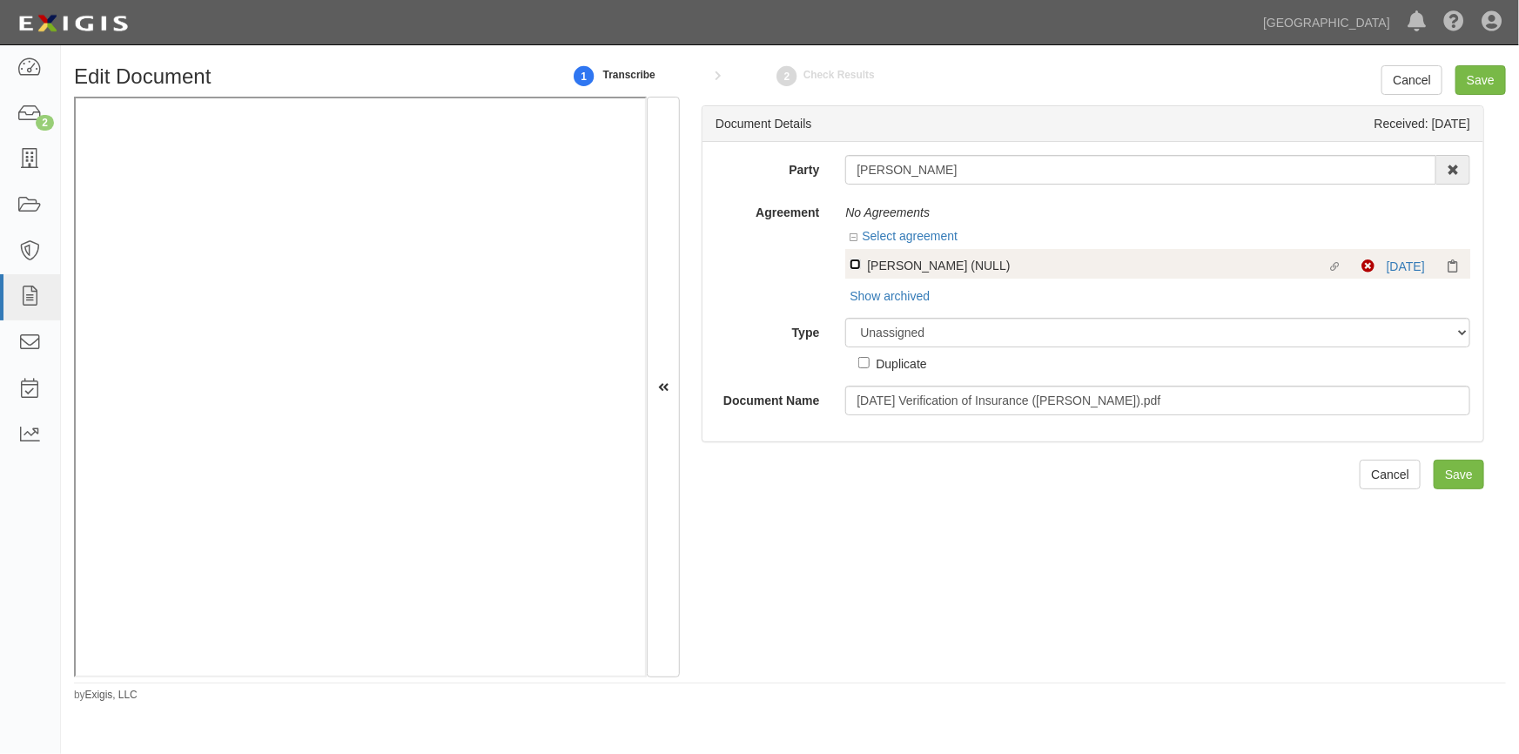
click at [855, 264] on input "Linked agreement [PERSON_NAME] (NULL) Linked agreement" at bounding box center [854, 263] width 11 height 11
checkbox input "true"
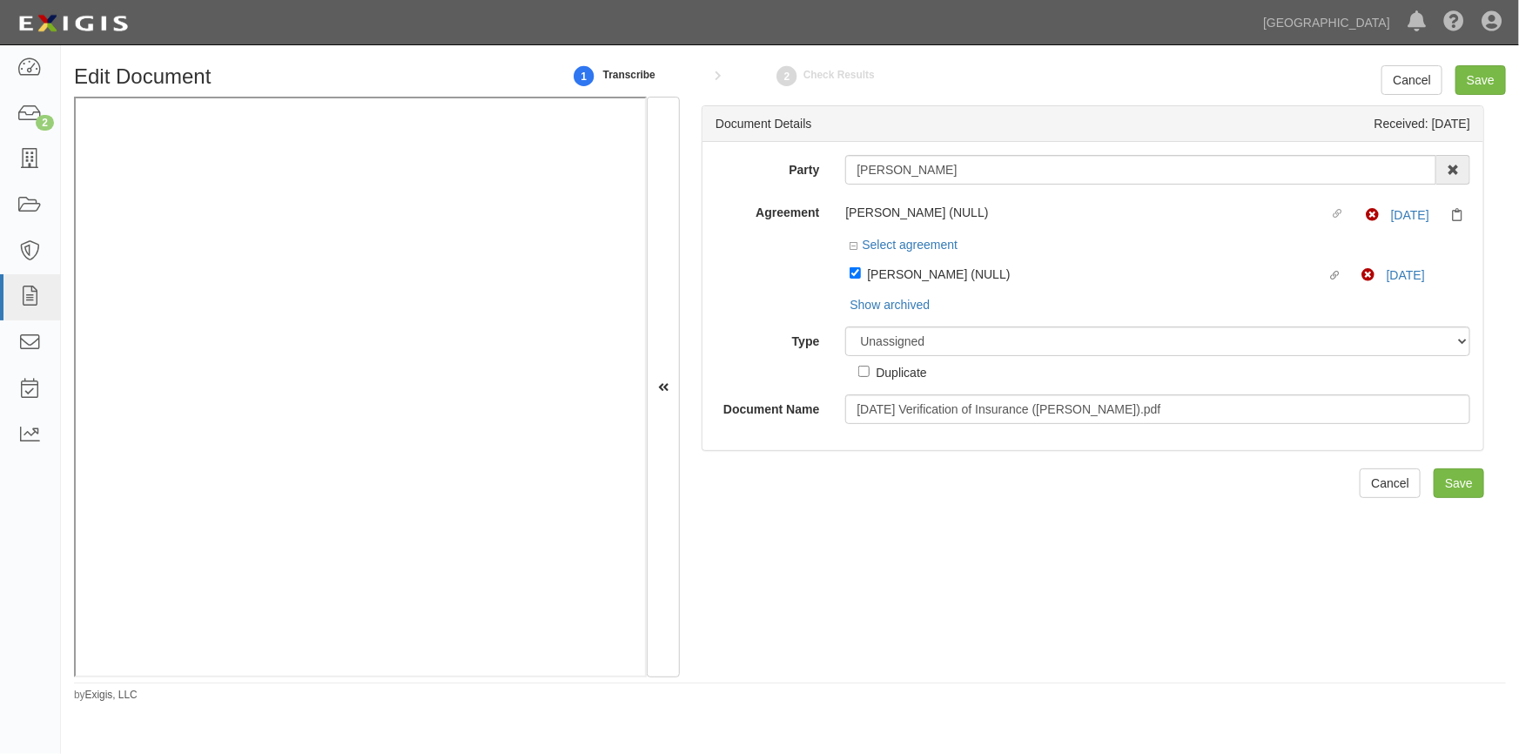
click at [908, 324] on div "Party [PERSON_NAME] [PERSON_NAME] se AAA Hull Diving, [PERSON_NAME] [PERSON_NAM…" at bounding box center [1092, 289] width 754 height 269
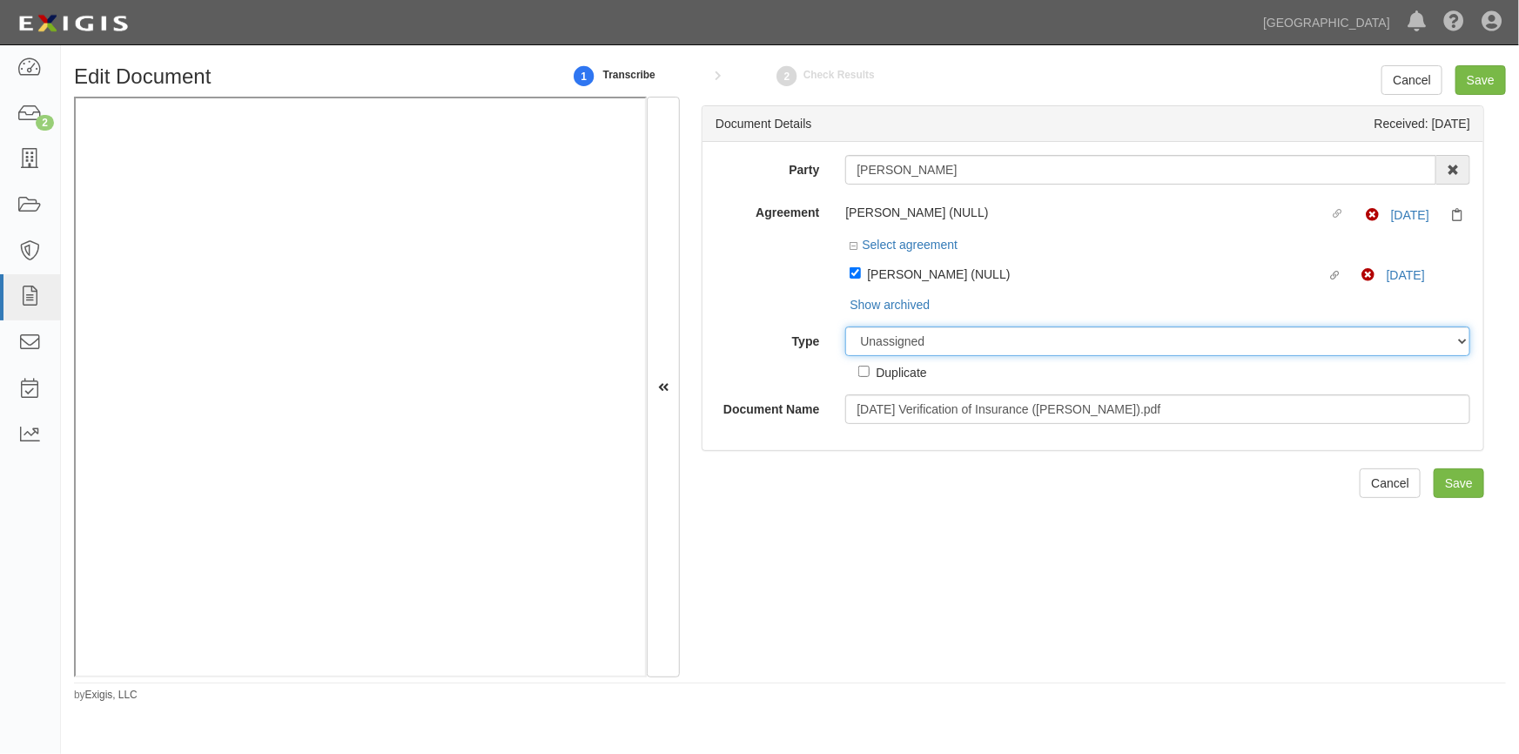
click at [915, 340] on select "Unassigned Binder Cancellation Notice Certificate Contract Endorsement Insuranc…" at bounding box center [1157, 341] width 625 height 30
select select "OtherDetail"
click at [845, 327] on select "Unassigned Binder Cancellation Notice Certificate Contract Endorsement Insuranc…" at bounding box center [1157, 341] width 625 height 30
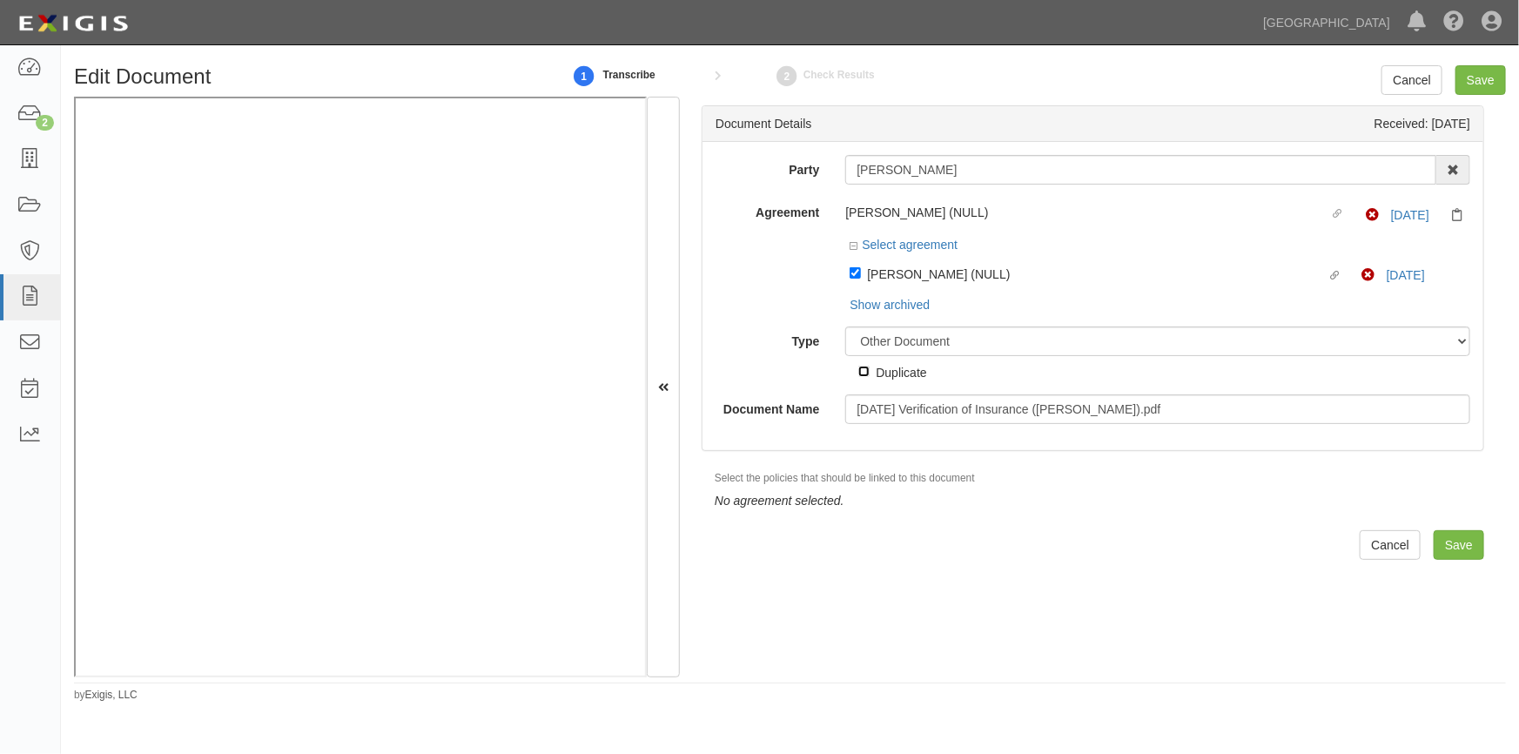
click at [863, 373] on input "Duplicate" at bounding box center [863, 370] width 11 height 11
checkbox input "true"
click at [1483, 75] on input "Save" at bounding box center [1480, 80] width 50 height 30
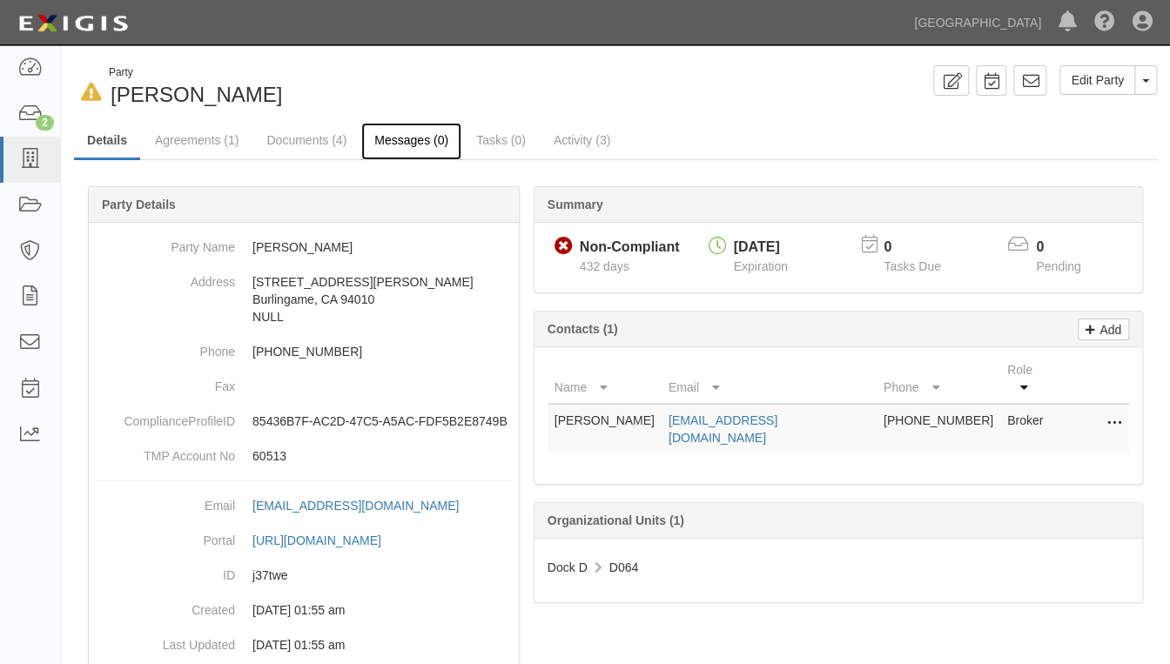
click at [398, 141] on link "Messages (0)" at bounding box center [411, 141] width 100 height 37
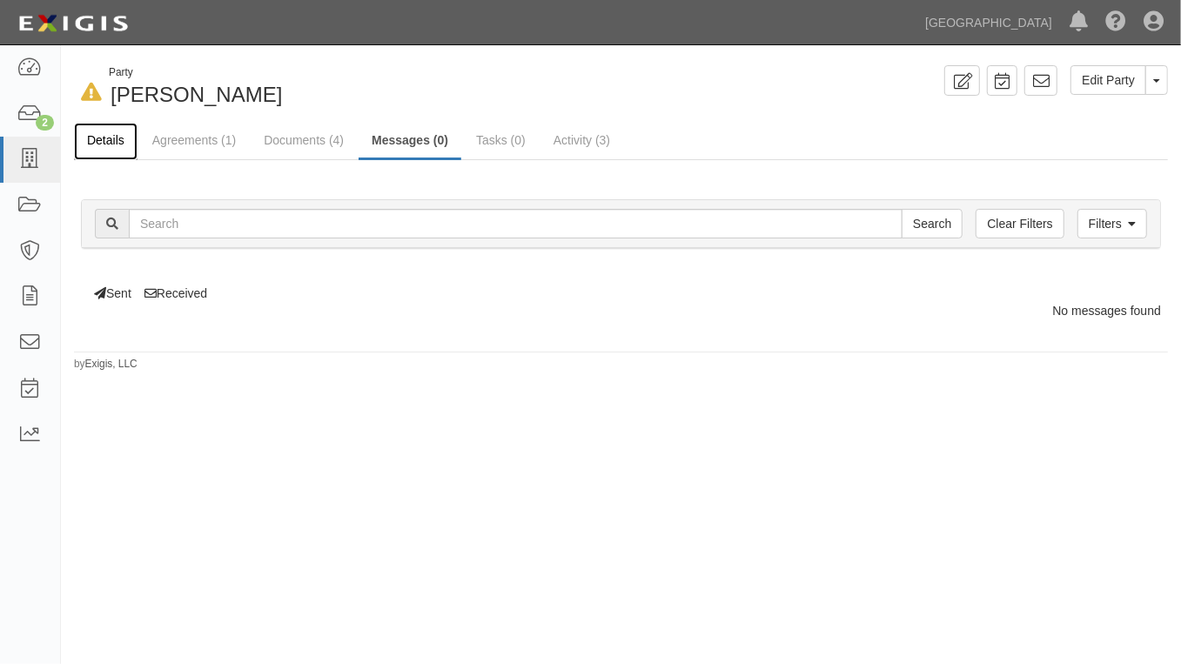
click at [120, 144] on link "Details" at bounding box center [106, 141] width 64 height 37
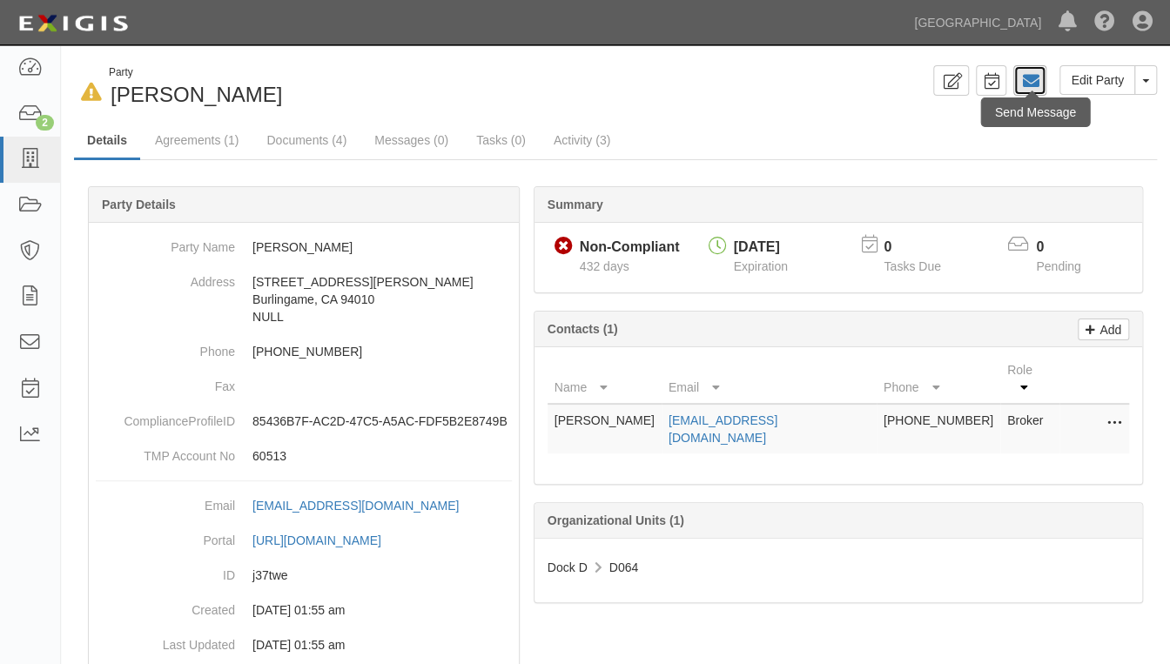
click at [1023, 89] on icon at bounding box center [1029, 80] width 17 height 17
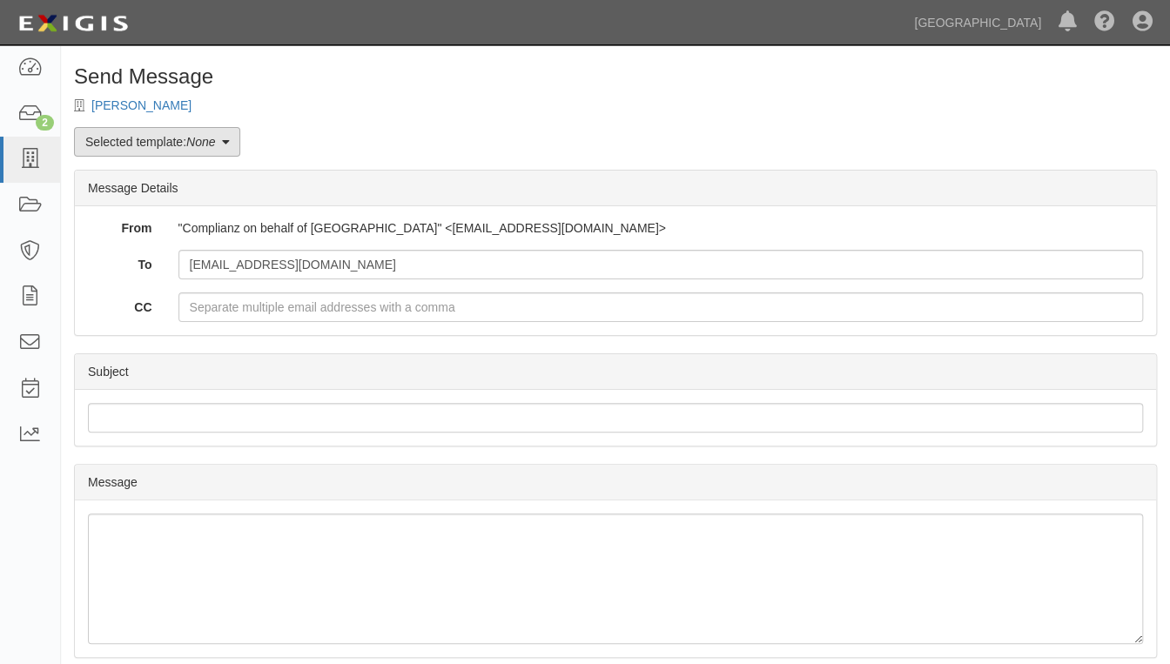
click at [228, 139] on icon at bounding box center [225, 143] width 8 height 12
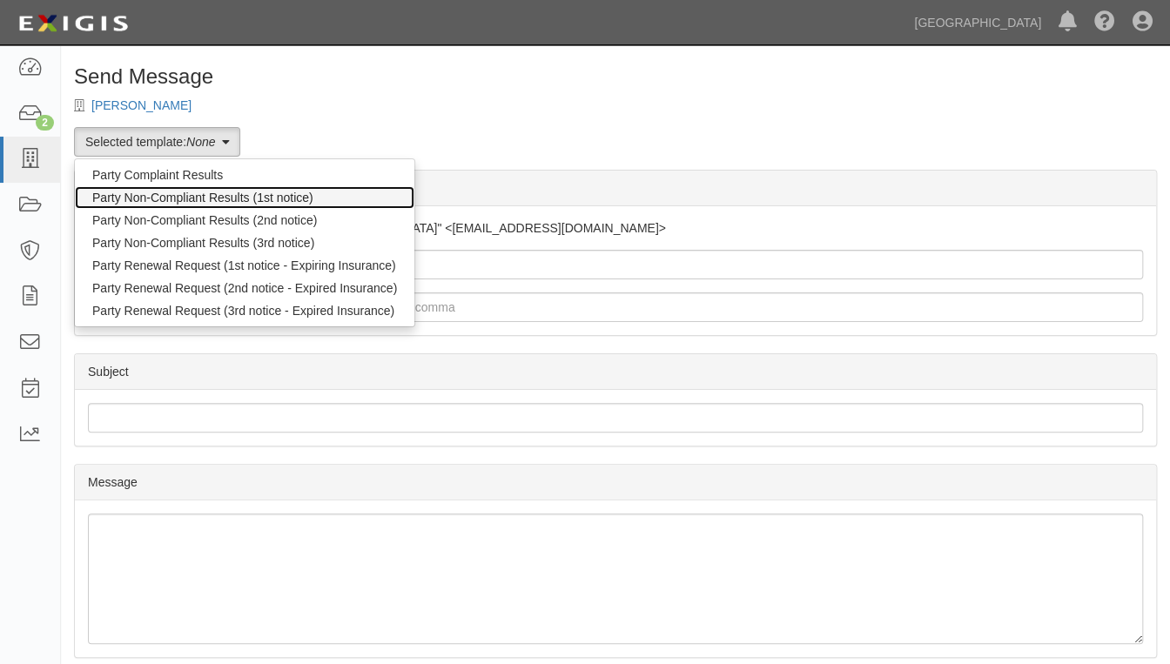
click at [174, 194] on link "Party Non-Compliant Results (1st notice)" at bounding box center [244, 197] width 339 height 23
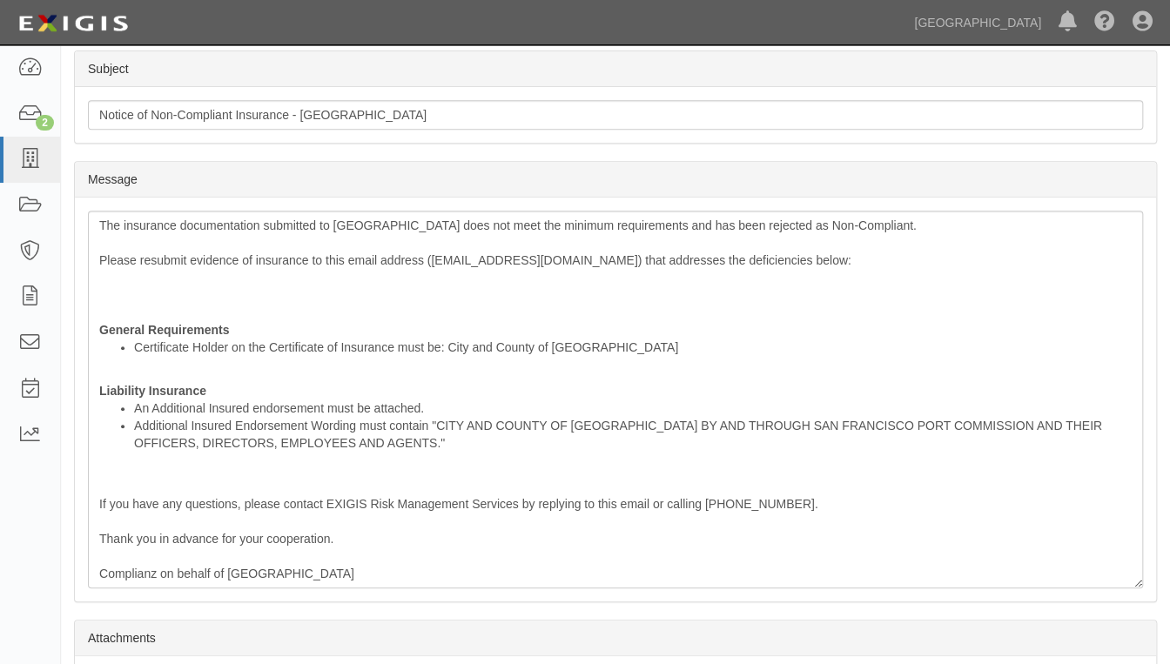
scroll to position [456, 0]
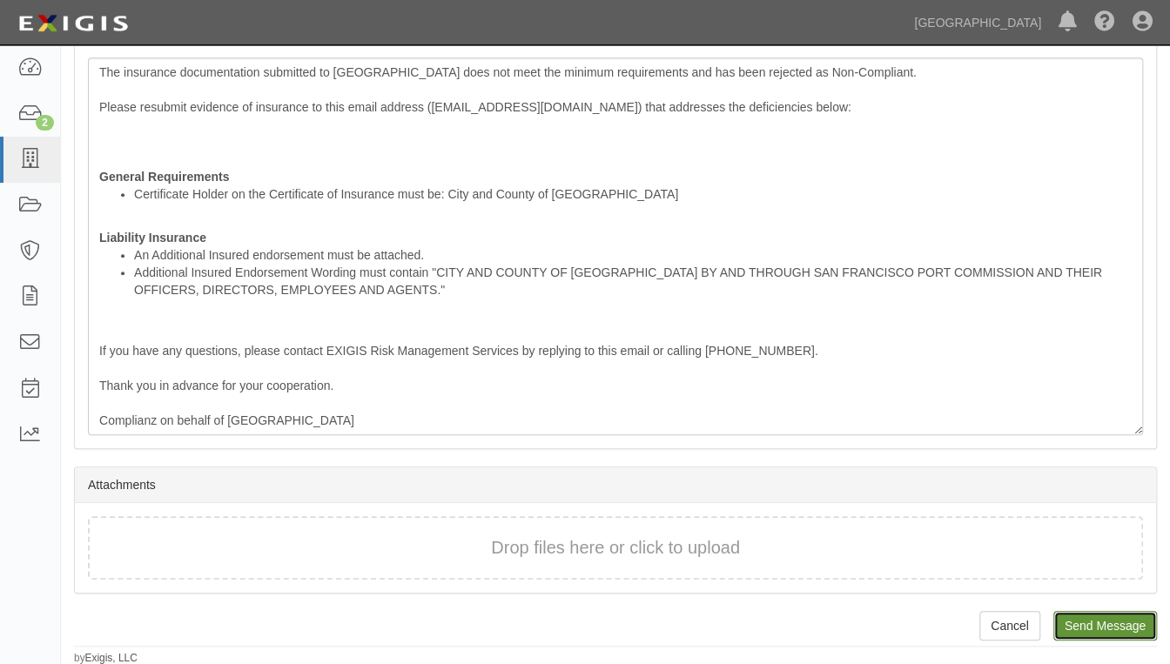
click at [1135, 620] on input "Send Message" at bounding box center [1105, 626] width 104 height 30
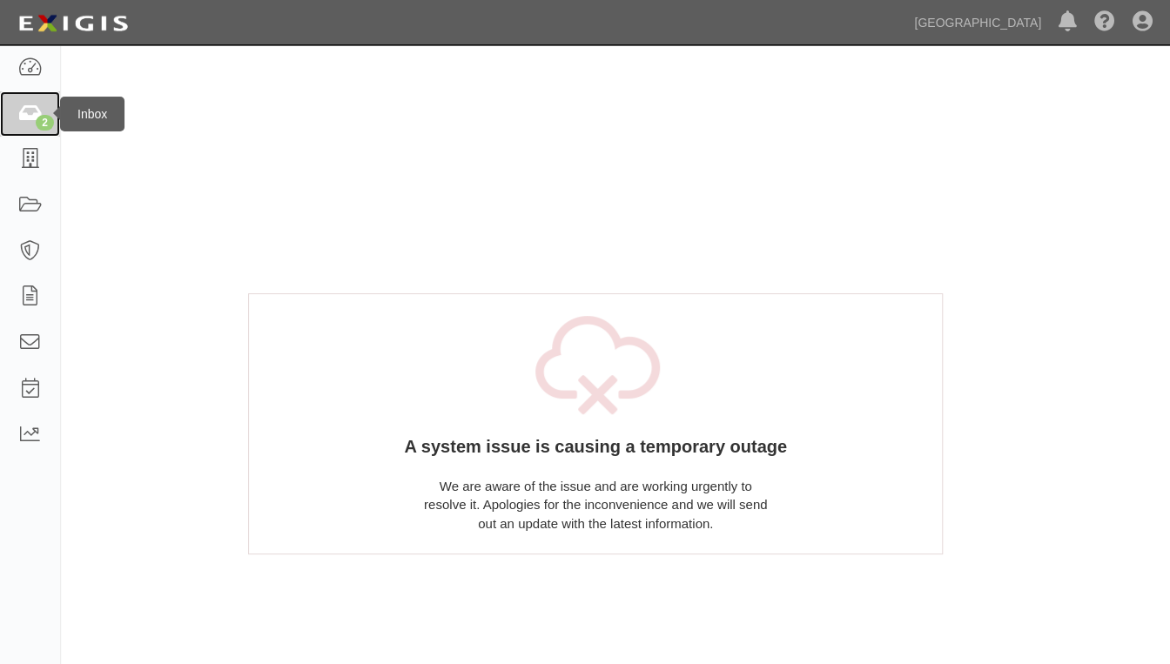
click at [44, 104] on link "2" at bounding box center [30, 114] width 60 height 46
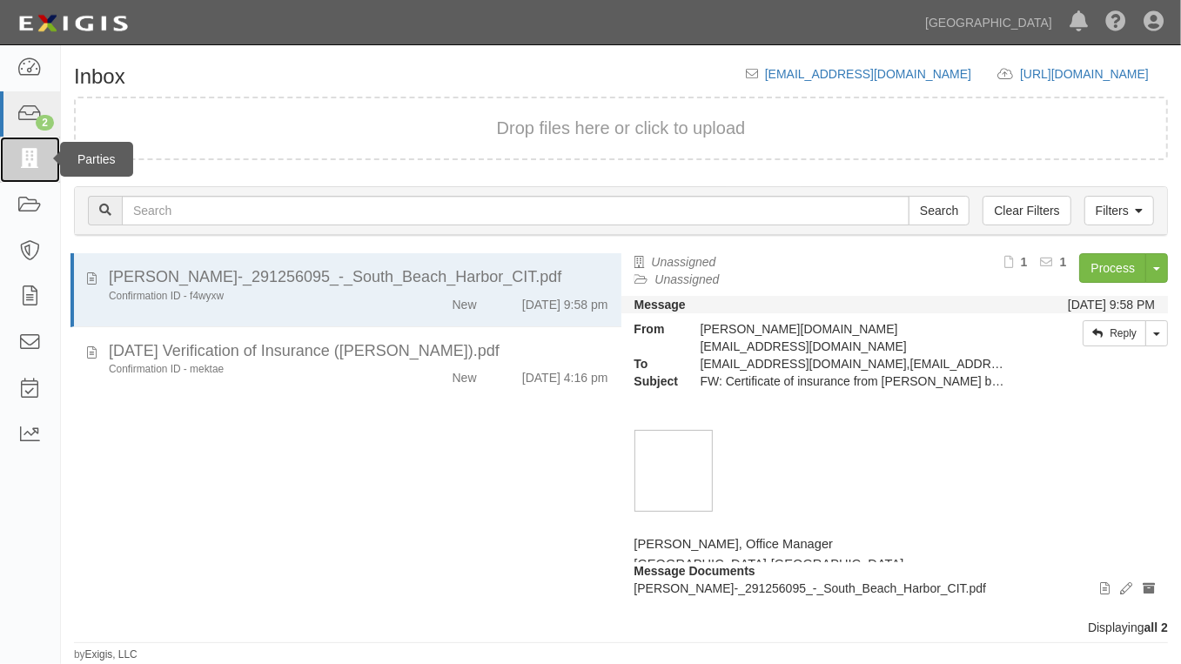
click at [23, 158] on icon at bounding box center [29, 160] width 24 height 20
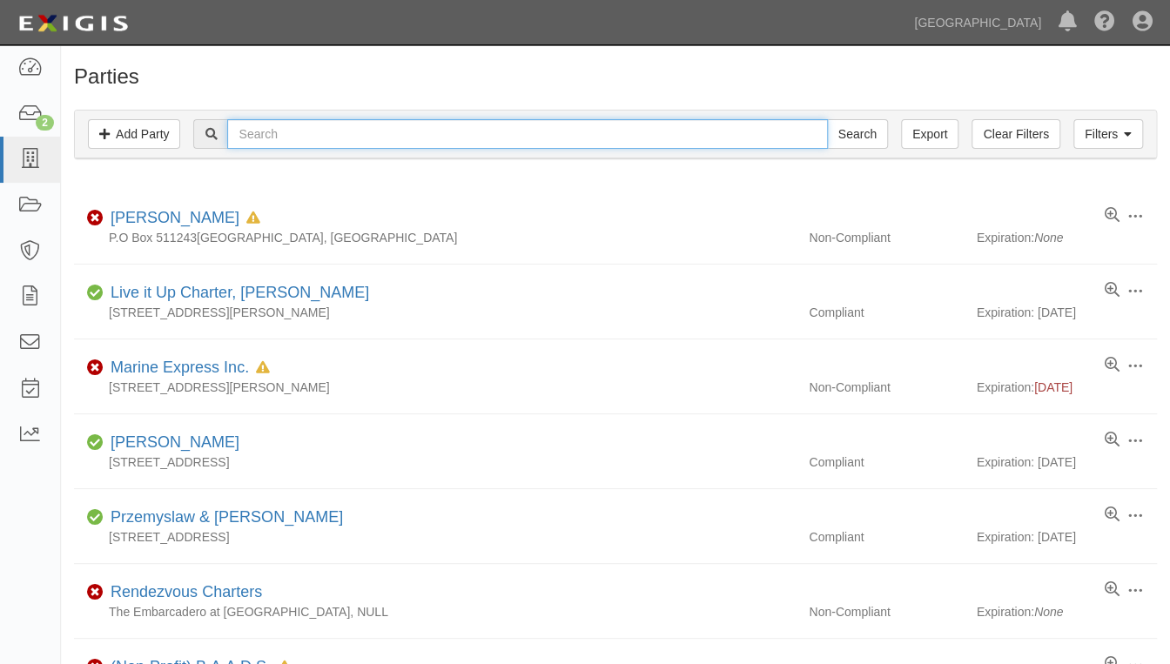
click at [254, 137] on input "text" at bounding box center [527, 134] width 600 height 30
paste input "949531345"
drag, startPoint x: 312, startPoint y: 136, endPoint x: 196, endPoint y: 146, distance: 116.2
click at [196, 146] on div "949531345 Search" at bounding box center [540, 134] width 694 height 30
type input "chris b"
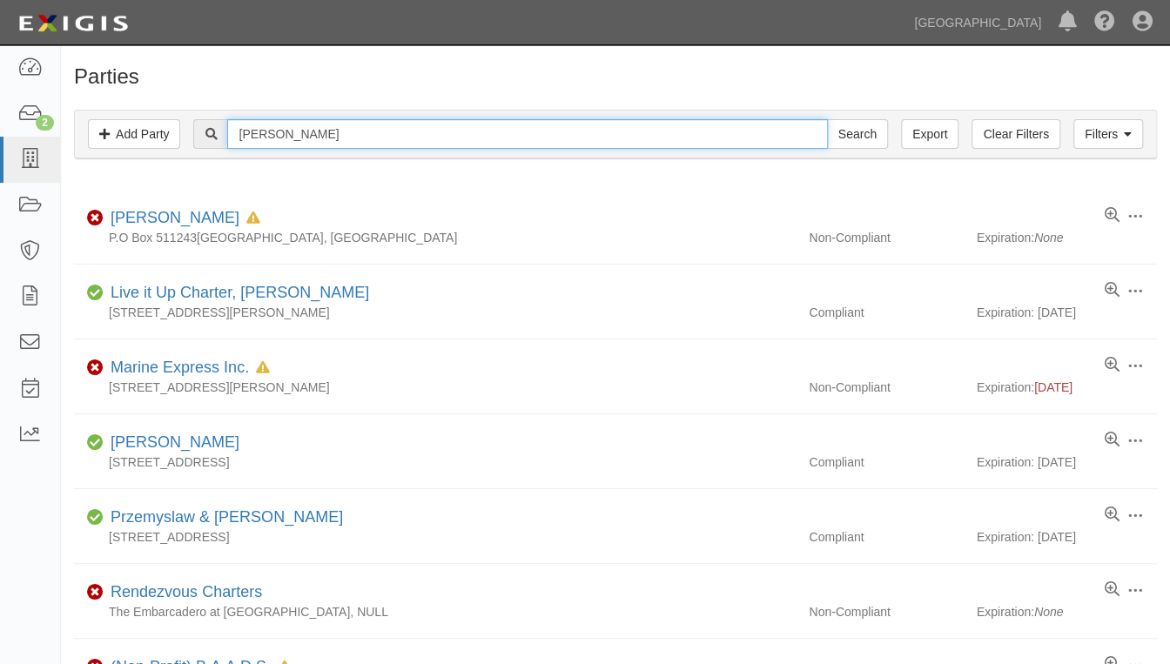
click at [827, 119] on input "Search" at bounding box center [857, 134] width 61 height 30
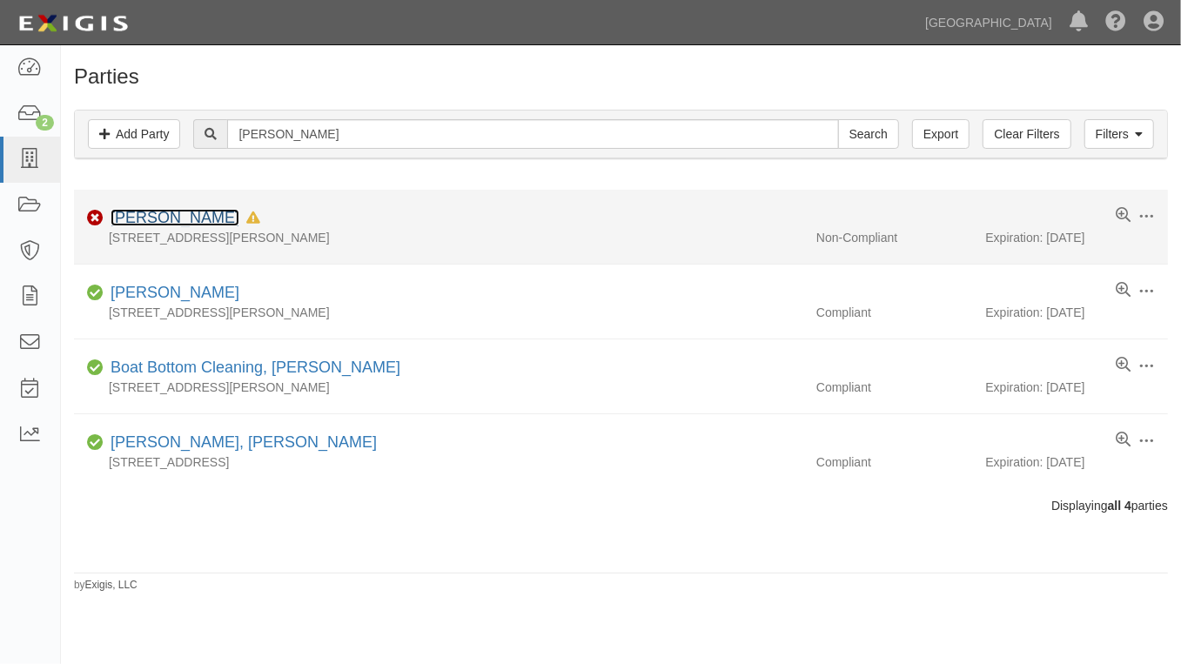
click at [183, 219] on link "[PERSON_NAME]" at bounding box center [175, 217] width 129 height 17
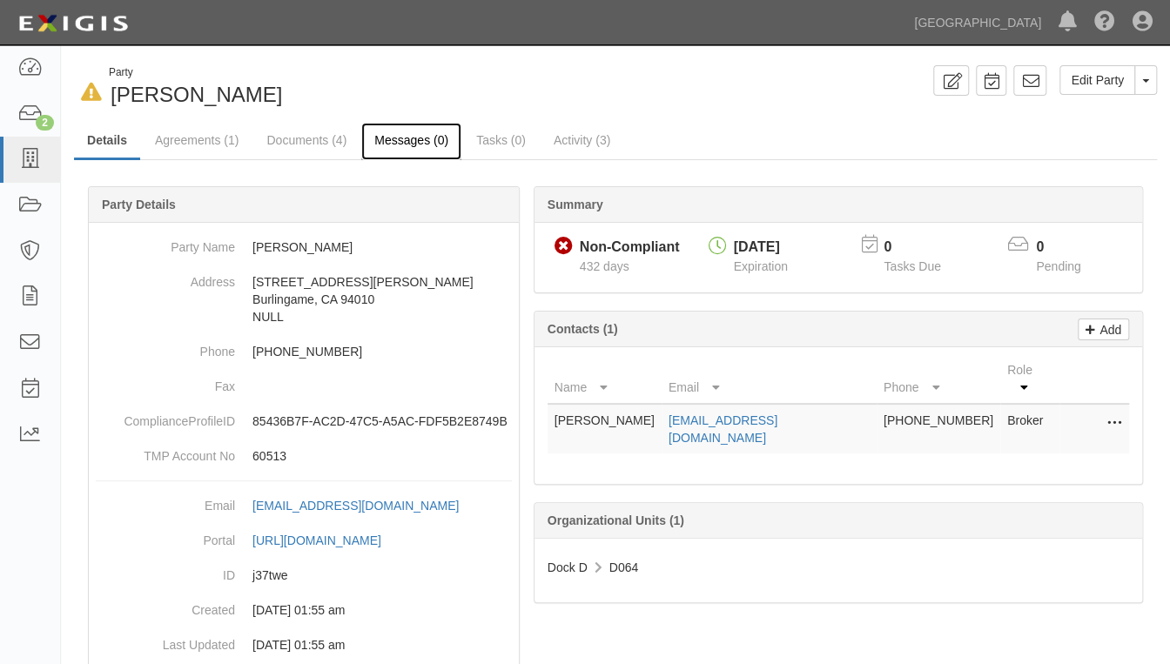
click at [401, 137] on link "Messages (0)" at bounding box center [411, 141] width 100 height 37
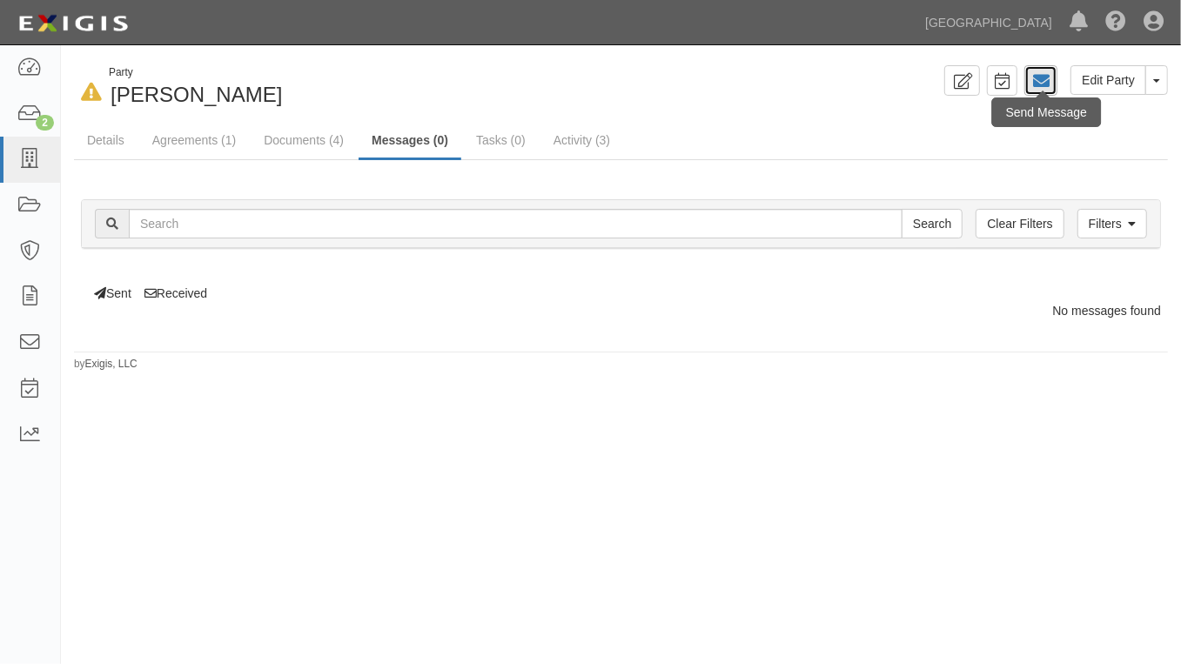
click at [1026, 81] on link at bounding box center [1040, 80] width 33 height 30
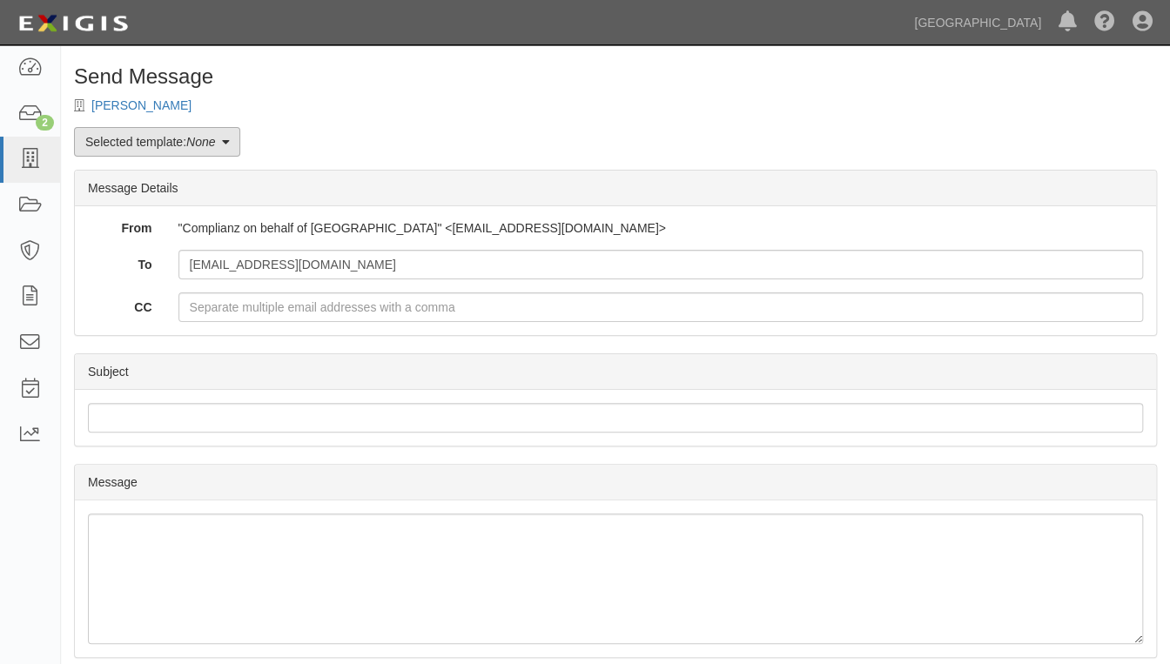
click at [228, 137] on icon at bounding box center [225, 143] width 8 height 12
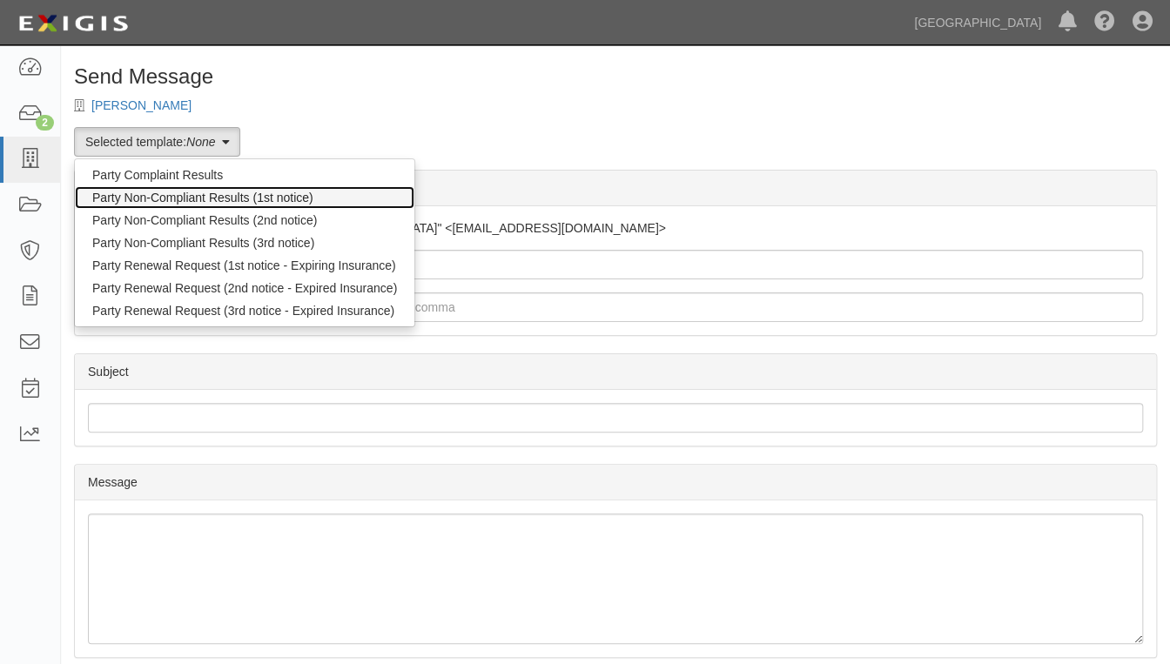
click at [209, 191] on link "Party Non-Compliant Results (1st notice)" at bounding box center [244, 197] width 339 height 23
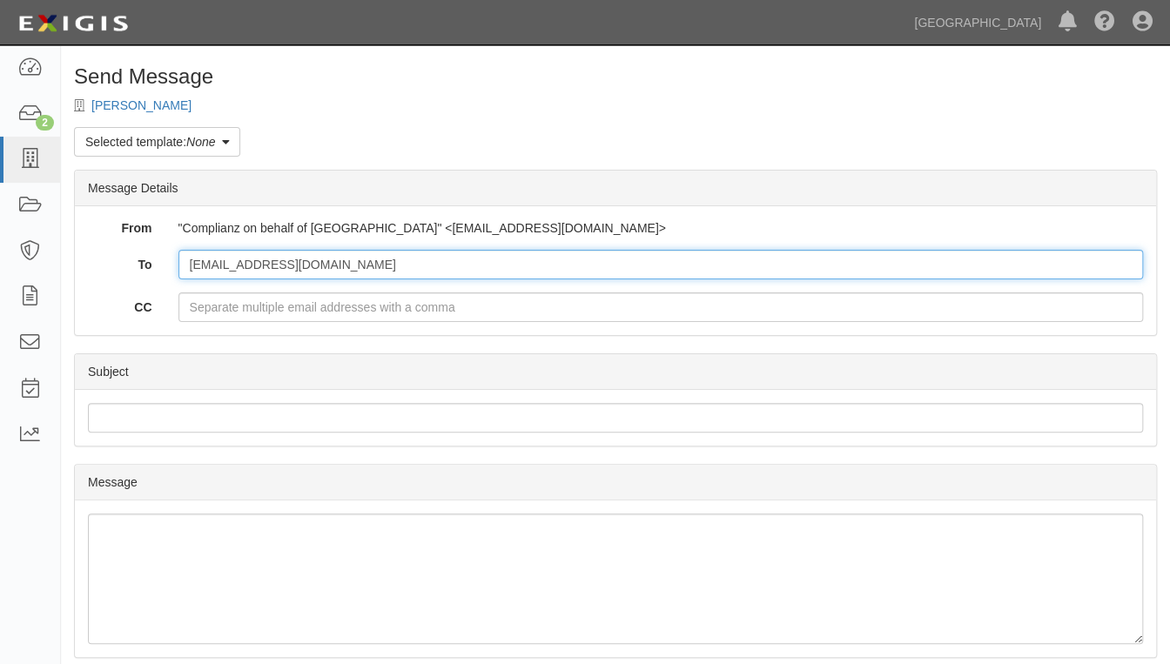
drag, startPoint x: 426, startPoint y: 265, endPoint x: 174, endPoint y: 252, distance: 251.8
click at [174, 252] on div "[EMAIL_ADDRESS][DOMAIN_NAME]" at bounding box center [660, 265] width 991 height 30
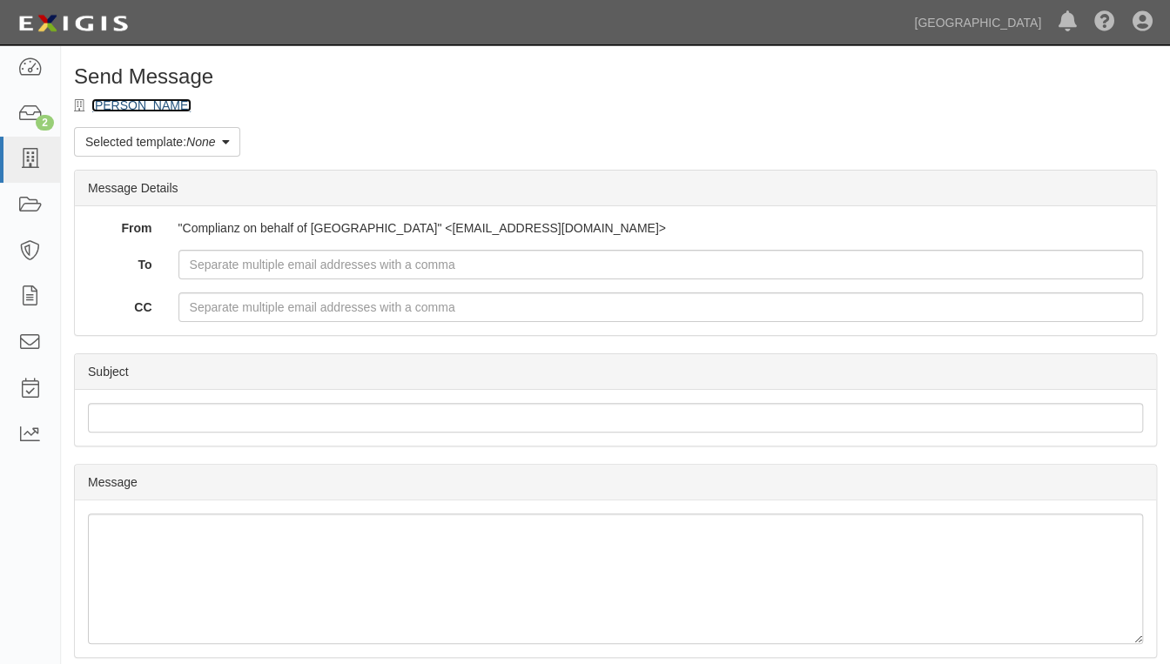
click at [132, 107] on link "[PERSON_NAME]" at bounding box center [141, 105] width 100 height 14
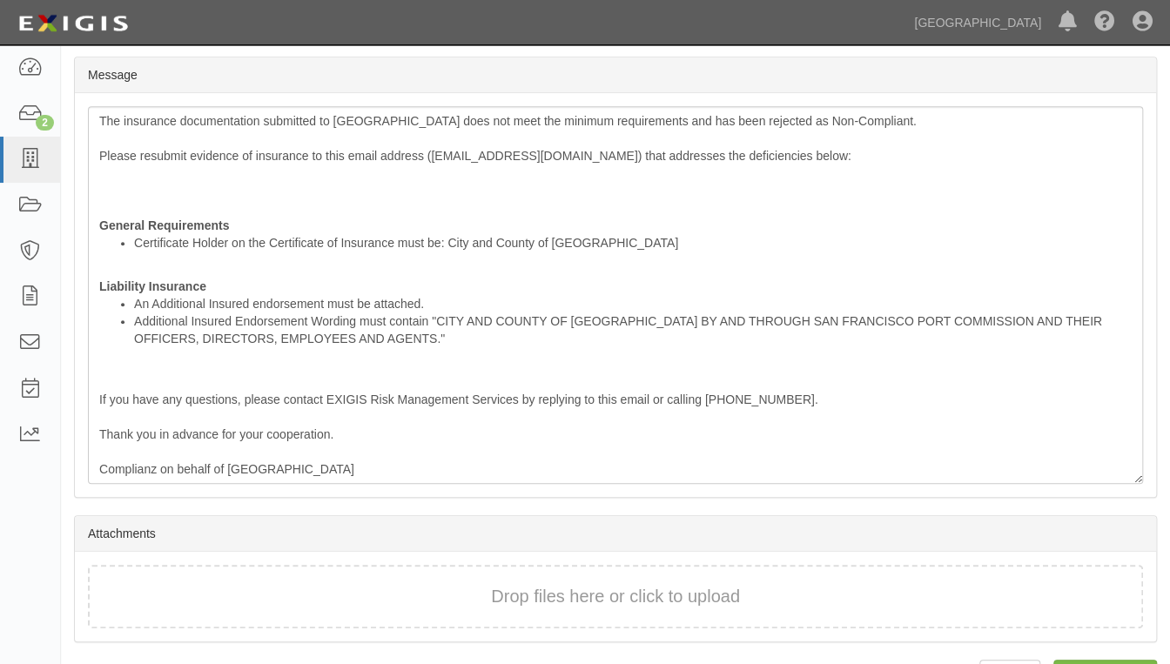
scroll to position [456, 0]
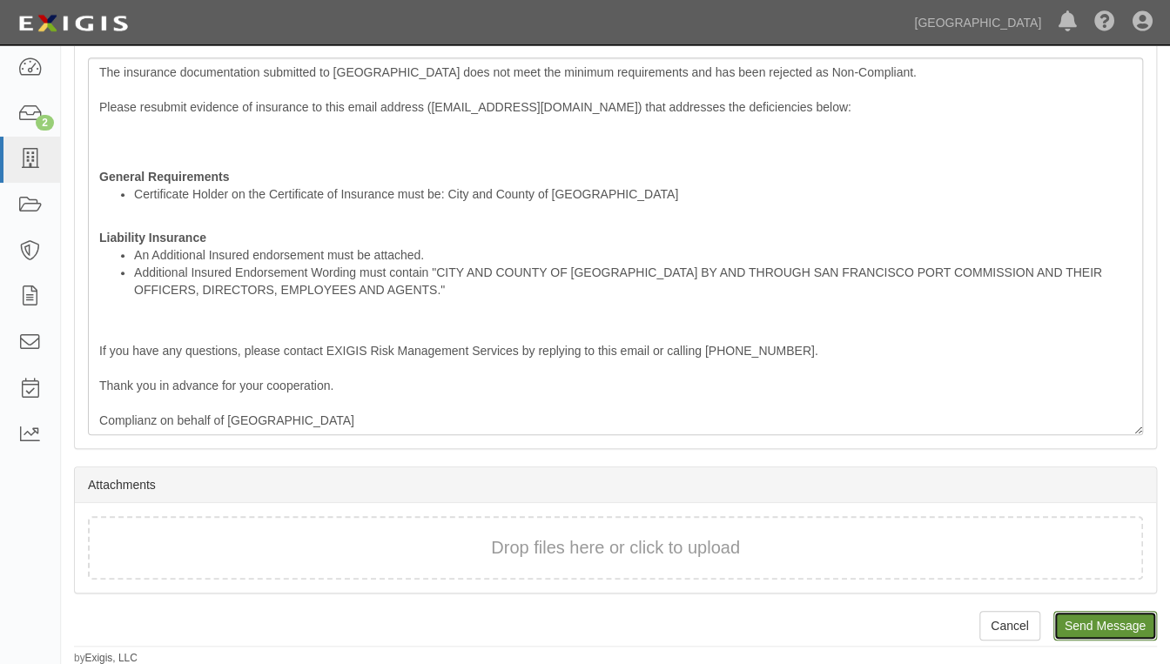
click at [1096, 620] on input "Send Message" at bounding box center [1105, 626] width 104 height 30
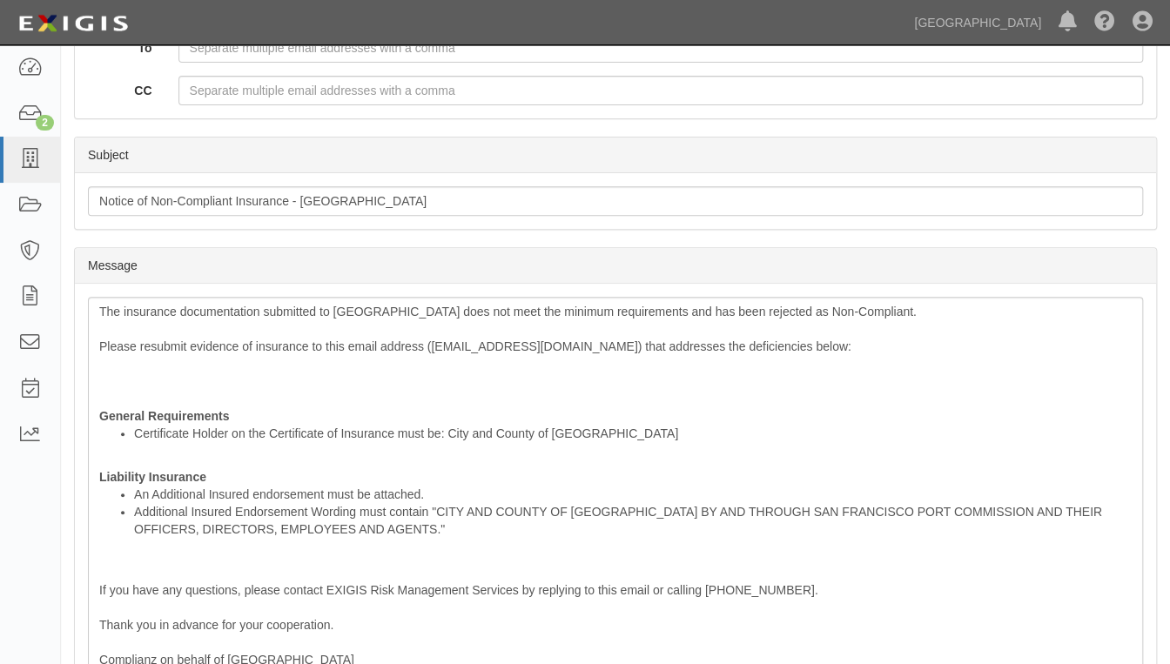
scroll to position [139, 0]
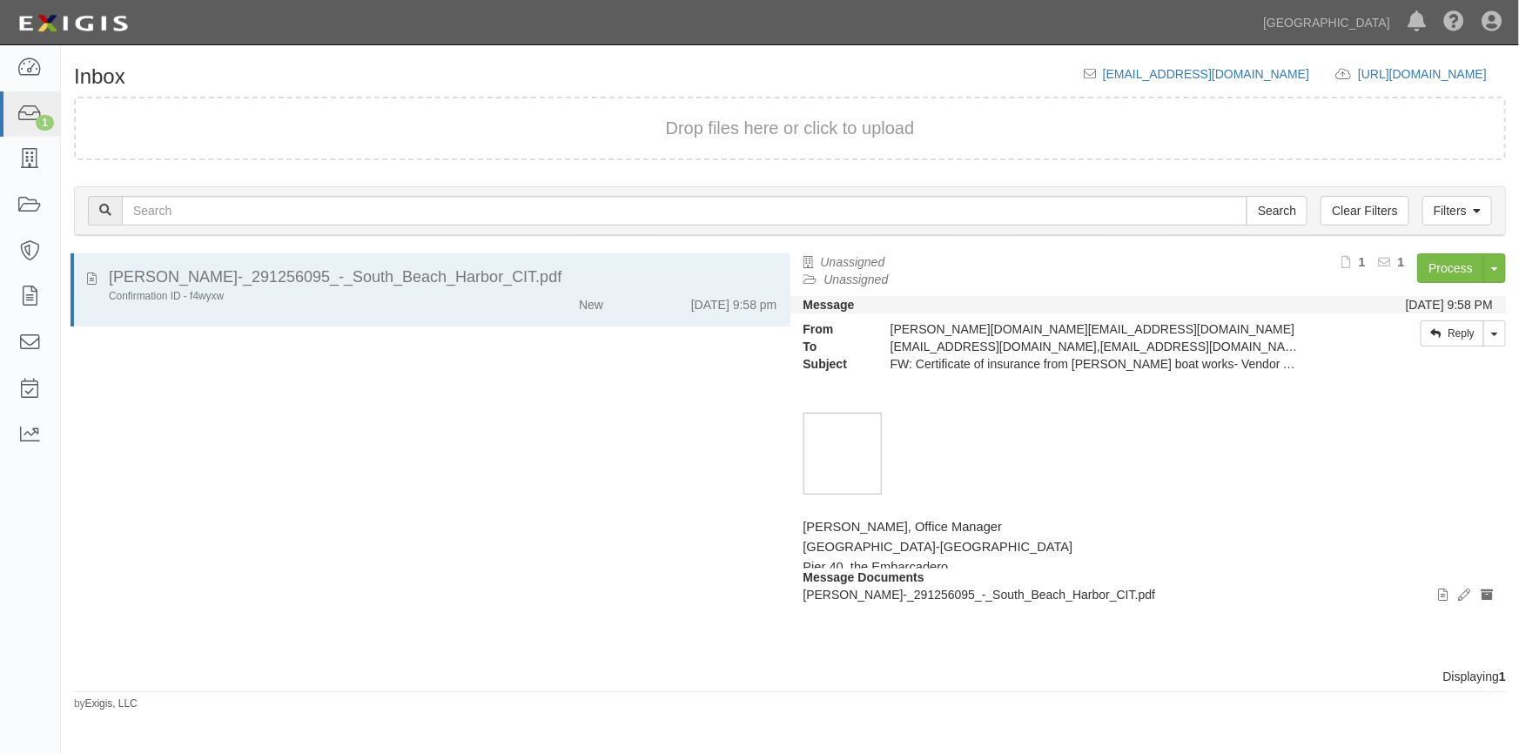
click at [278, 418] on div "matthew_timko_COI_-_291256095_-_South_Beach_Harbor_CIT.pdf Confirmation ID - f4…" at bounding box center [425, 460] width 729 height 414
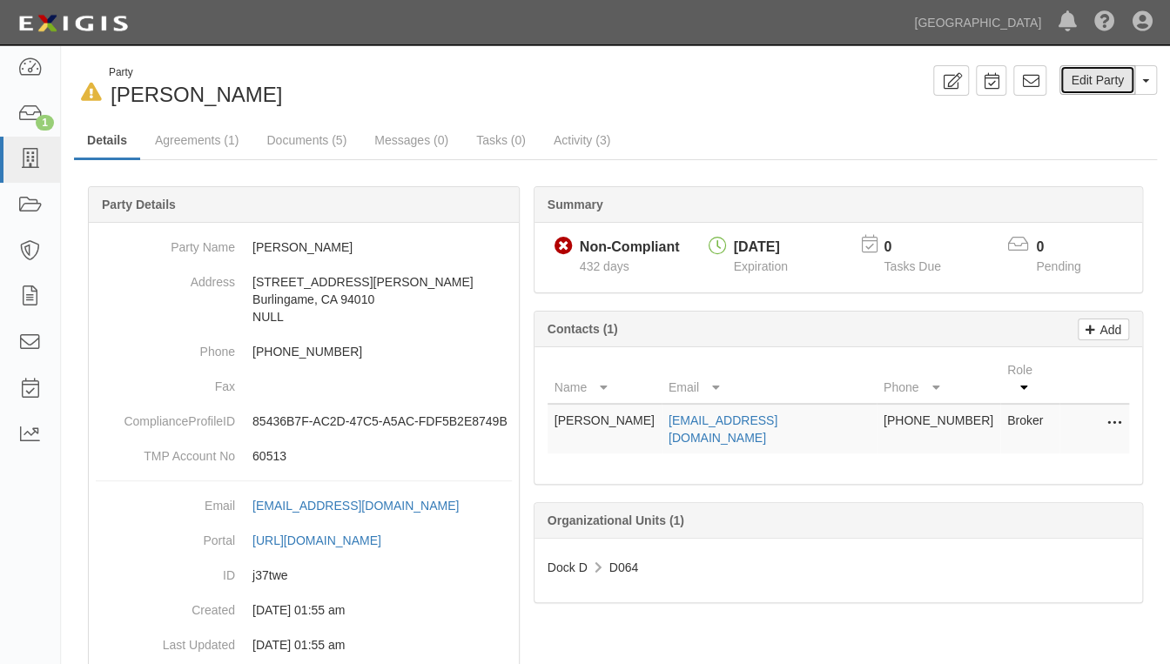
click at [1134, 82] on link "Edit Party" at bounding box center [1097, 80] width 76 height 30
click at [1144, 82] on span "button" at bounding box center [1145, 80] width 7 height 3
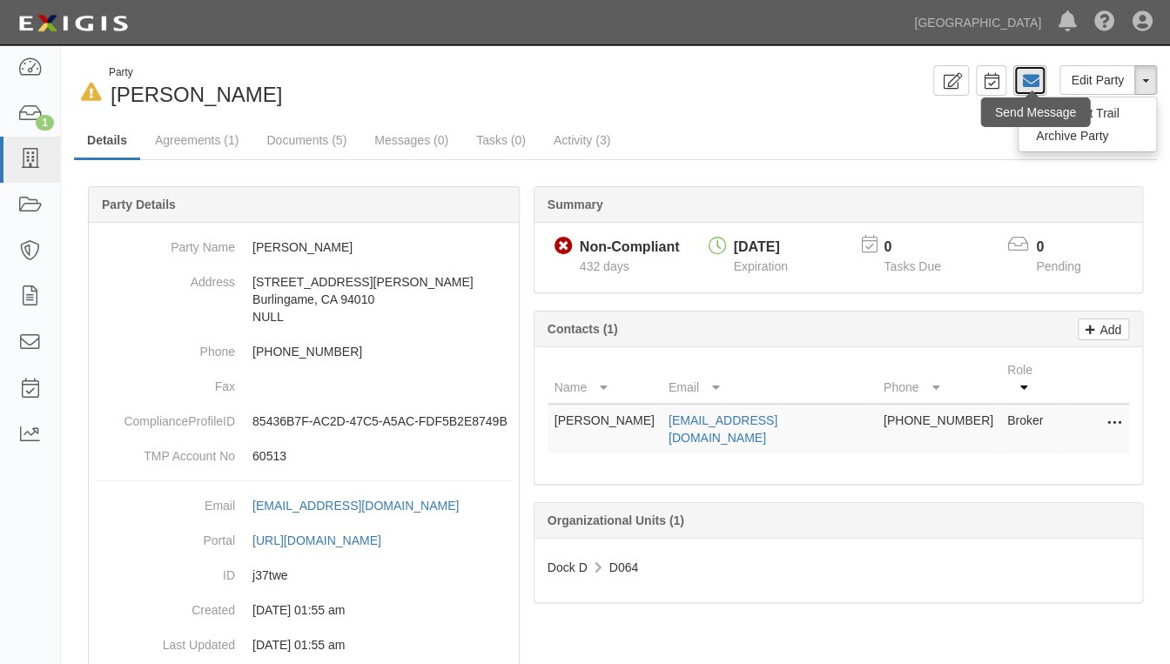
click at [1038, 85] on icon at bounding box center [1029, 80] width 17 height 17
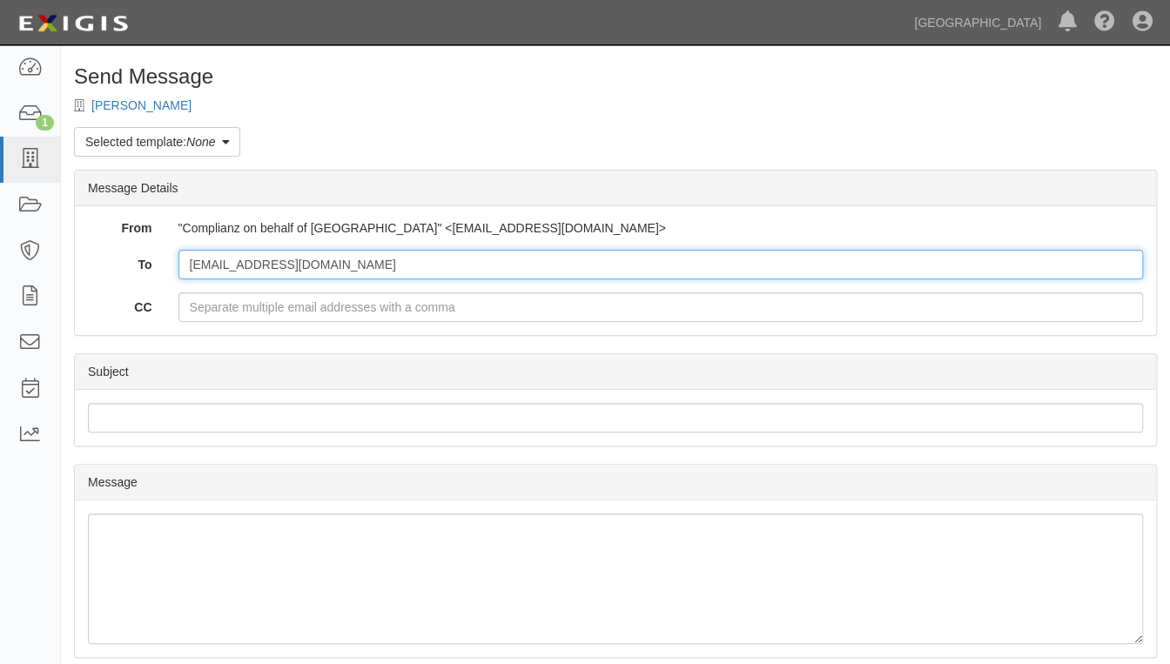
drag, startPoint x: 189, startPoint y: 263, endPoint x: 191, endPoint y: 325, distance: 62.7
click at [190, 265] on input "[EMAIL_ADDRESS][DOMAIN_NAME]" at bounding box center [660, 265] width 965 height 30
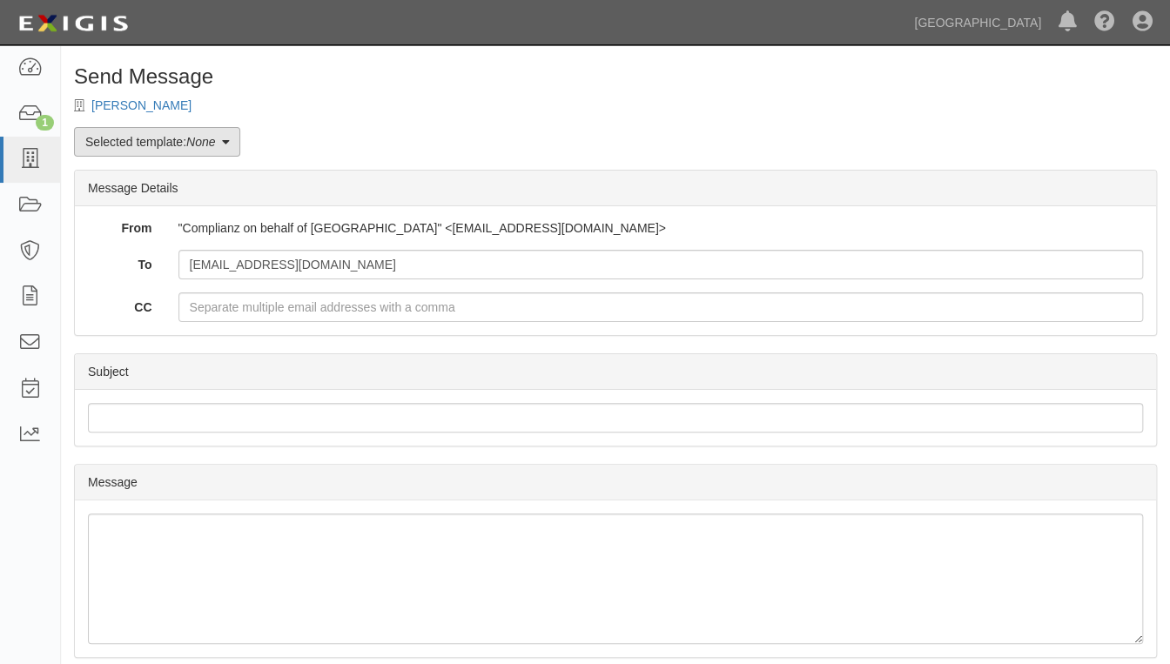
click at [229, 141] on icon at bounding box center [225, 143] width 8 height 12
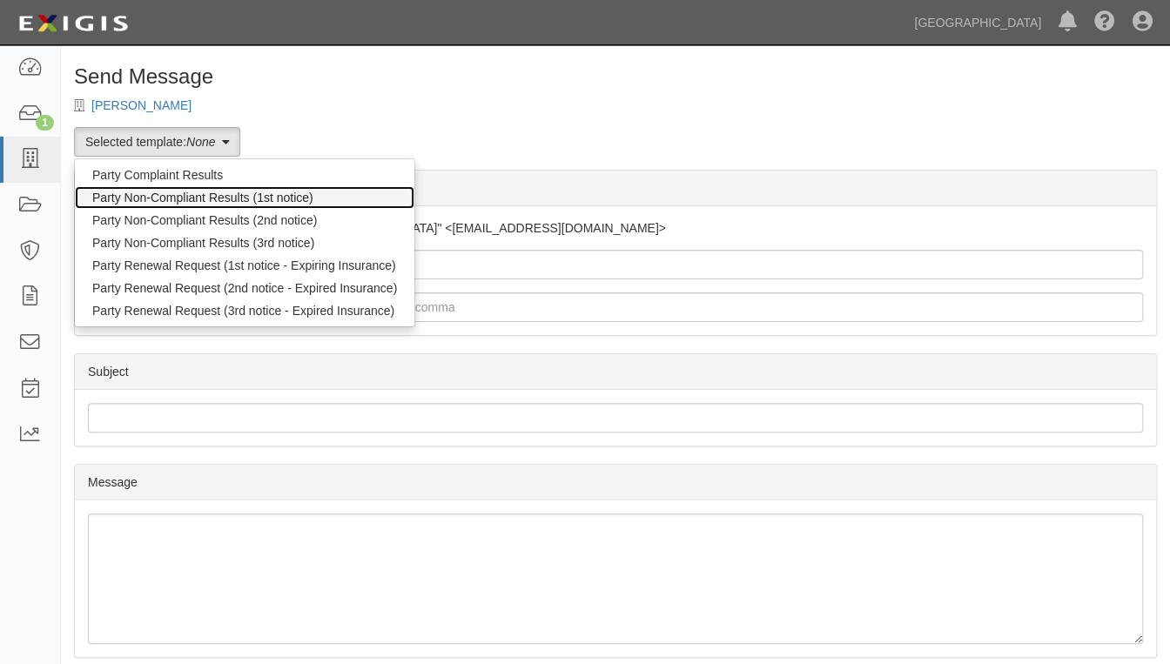
click at [145, 196] on link "Party Non-Compliant Results (1st notice)" at bounding box center [244, 197] width 339 height 23
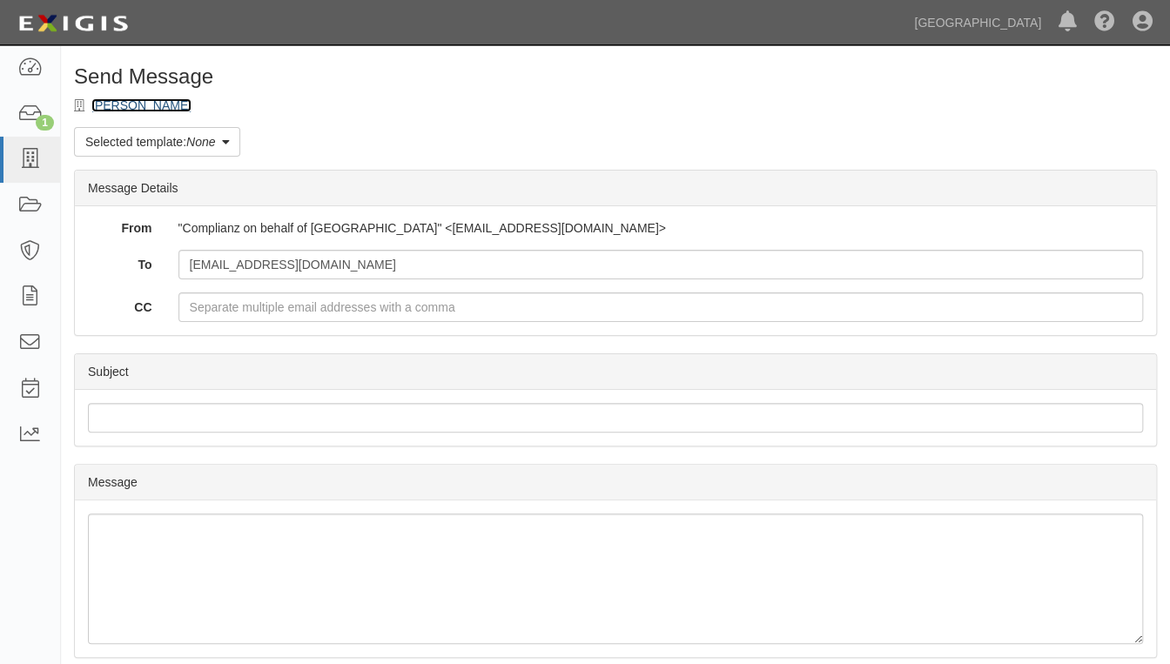
click at [122, 111] on link "[PERSON_NAME]" at bounding box center [141, 105] width 100 height 14
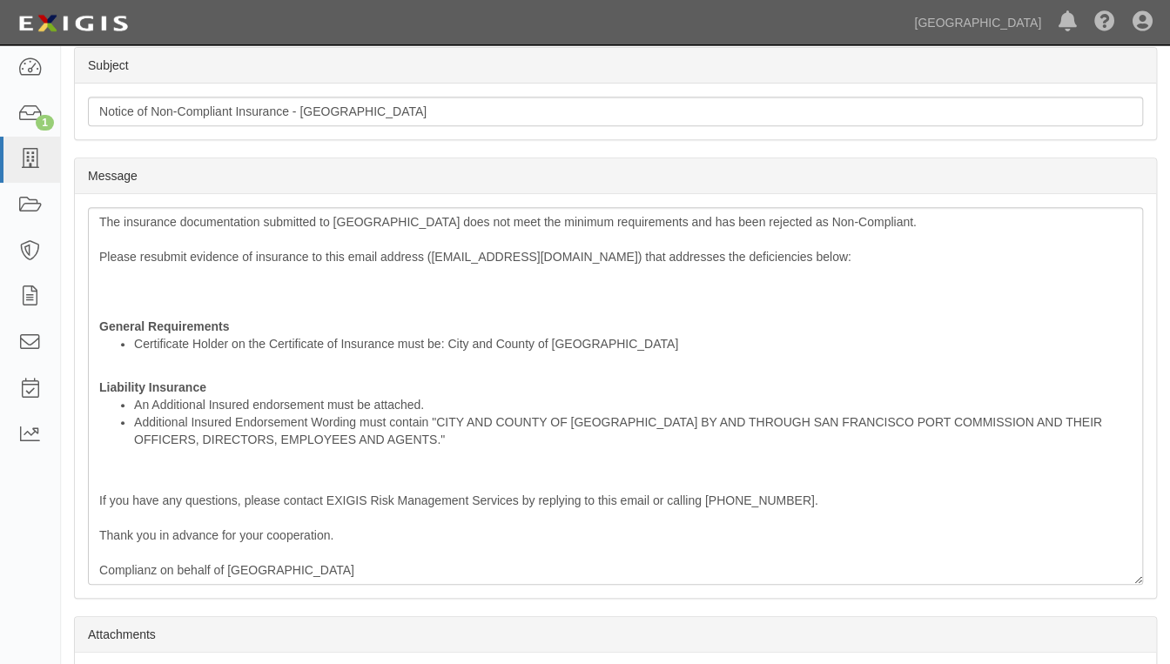
scroll to position [456, 0]
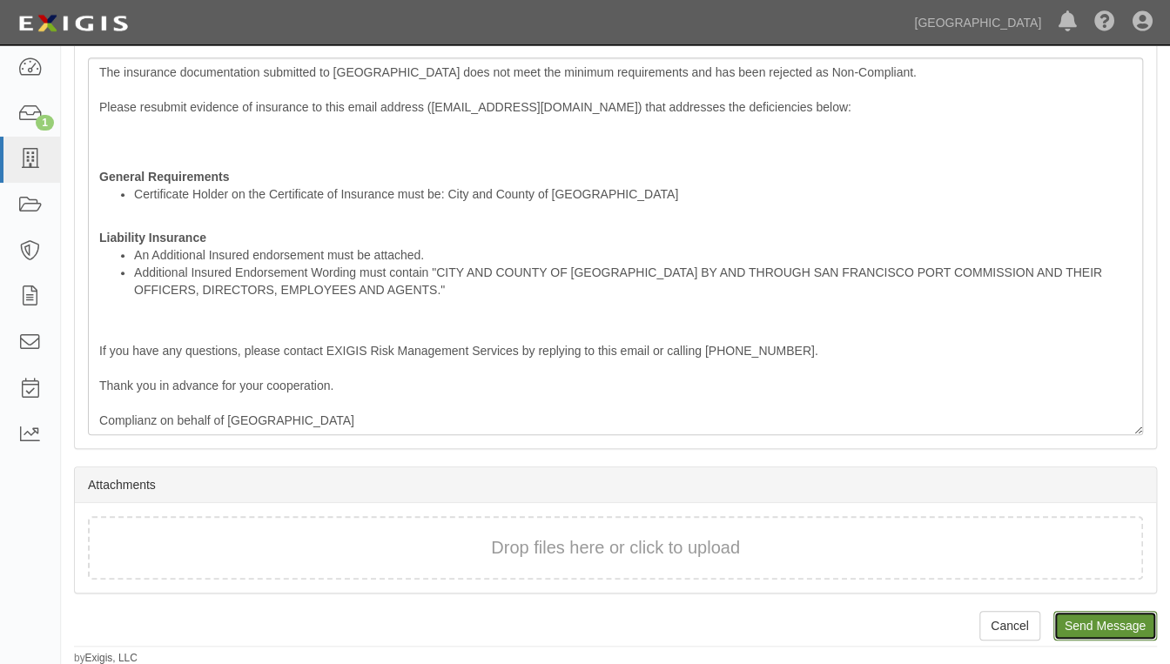
click at [1097, 627] on input "Send Message" at bounding box center [1105, 626] width 104 height 30
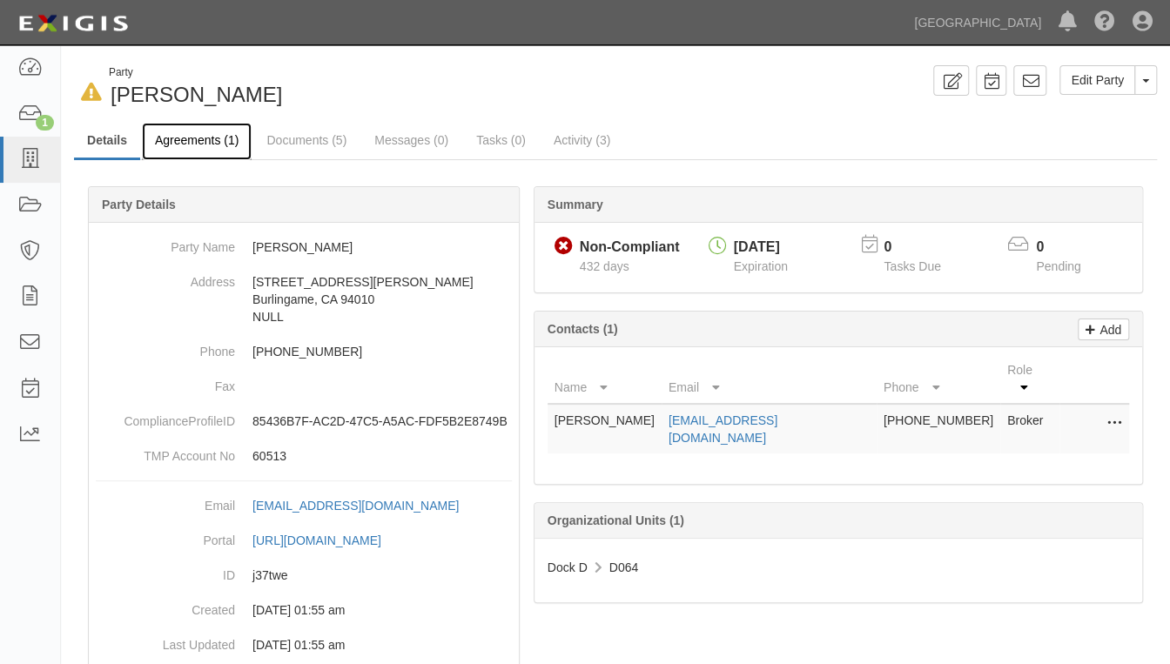
click at [171, 131] on link "Agreements (1)" at bounding box center [197, 141] width 110 height 37
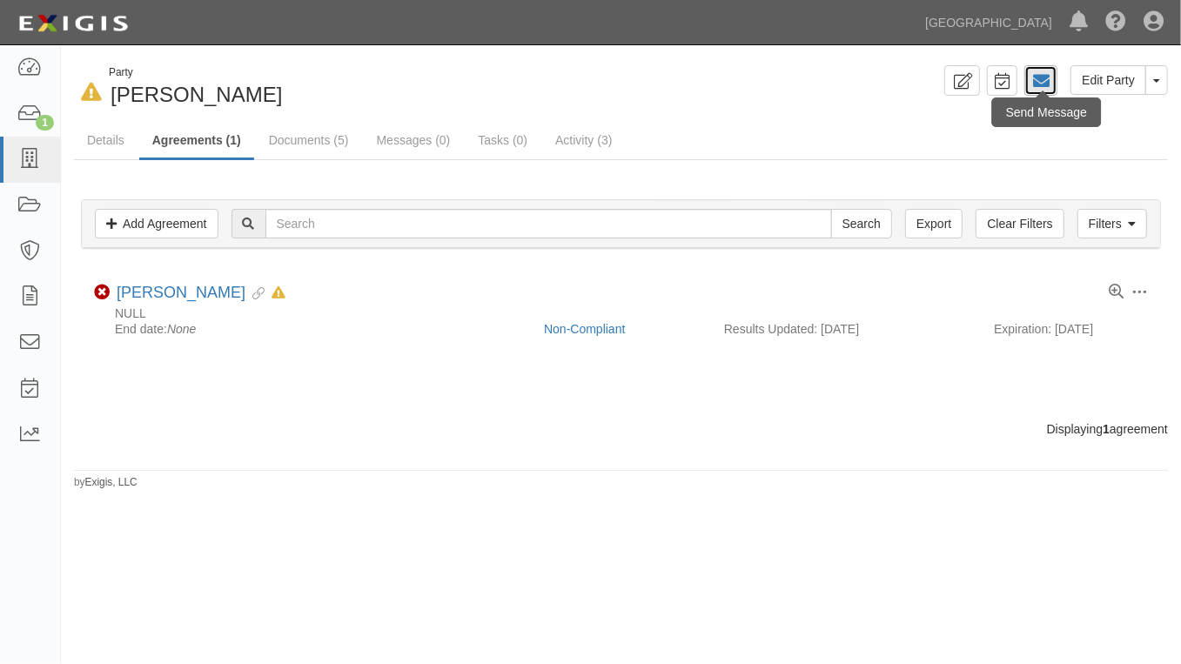
click at [1049, 82] on icon at bounding box center [1040, 80] width 17 height 17
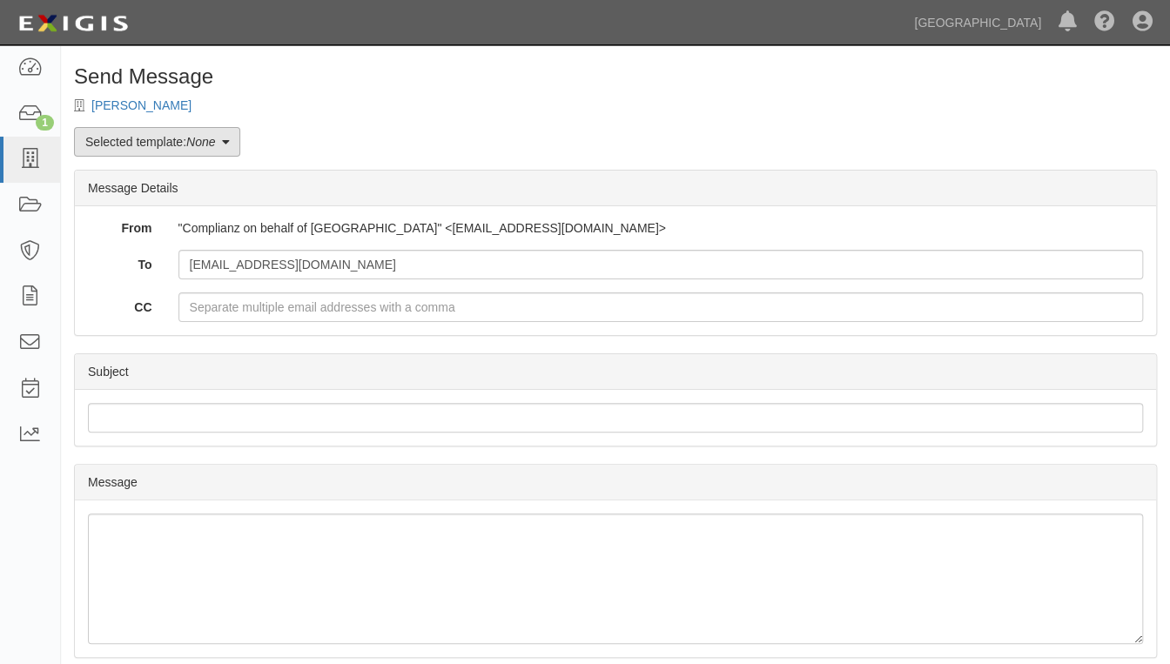
click at [237, 144] on link "Selected template: None" at bounding box center [157, 142] width 166 height 30
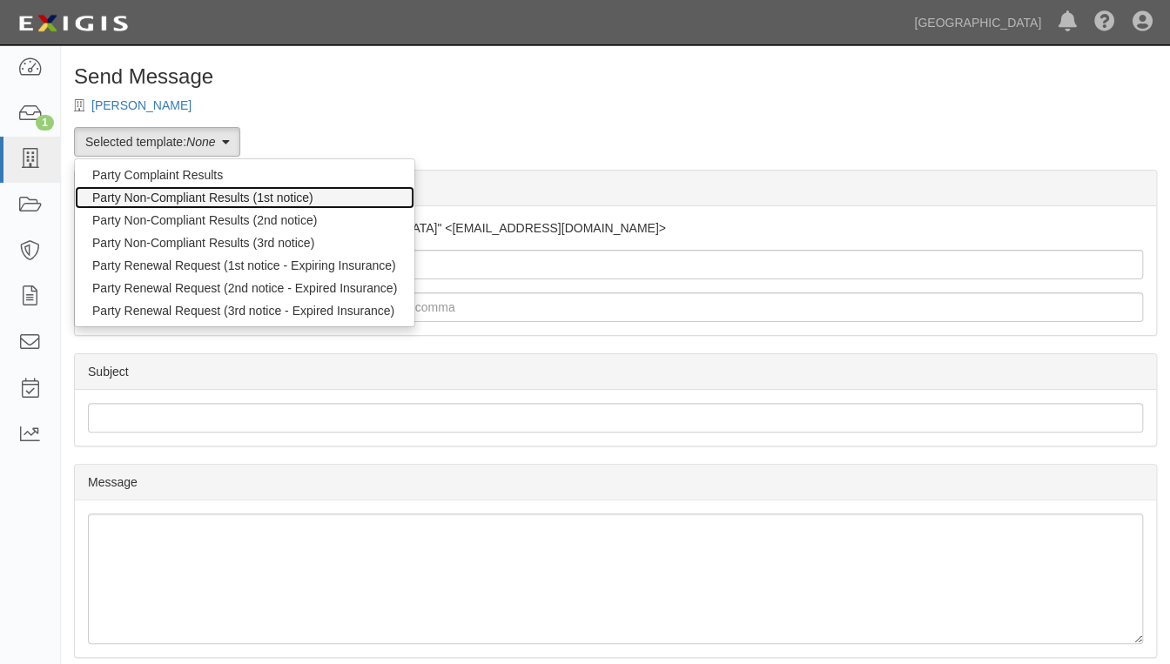
click at [174, 201] on link "Party Non-Compliant Results (1st notice)" at bounding box center [244, 197] width 339 height 23
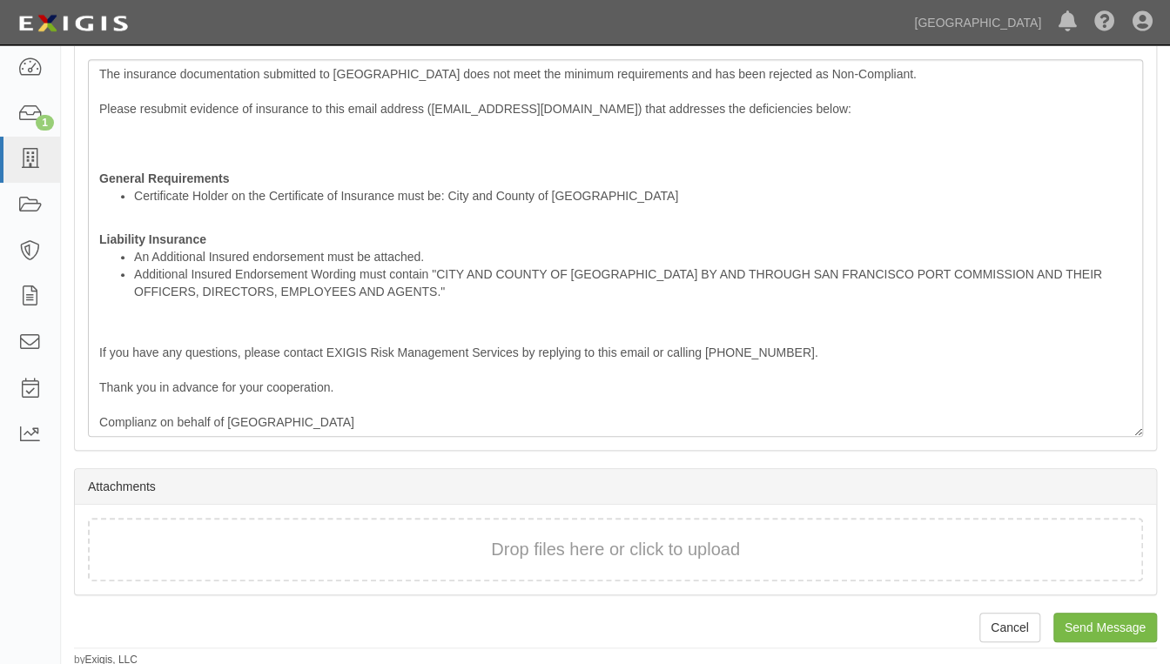
scroll to position [456, 0]
click at [1123, 627] on input "Send Message" at bounding box center [1105, 626] width 104 height 30
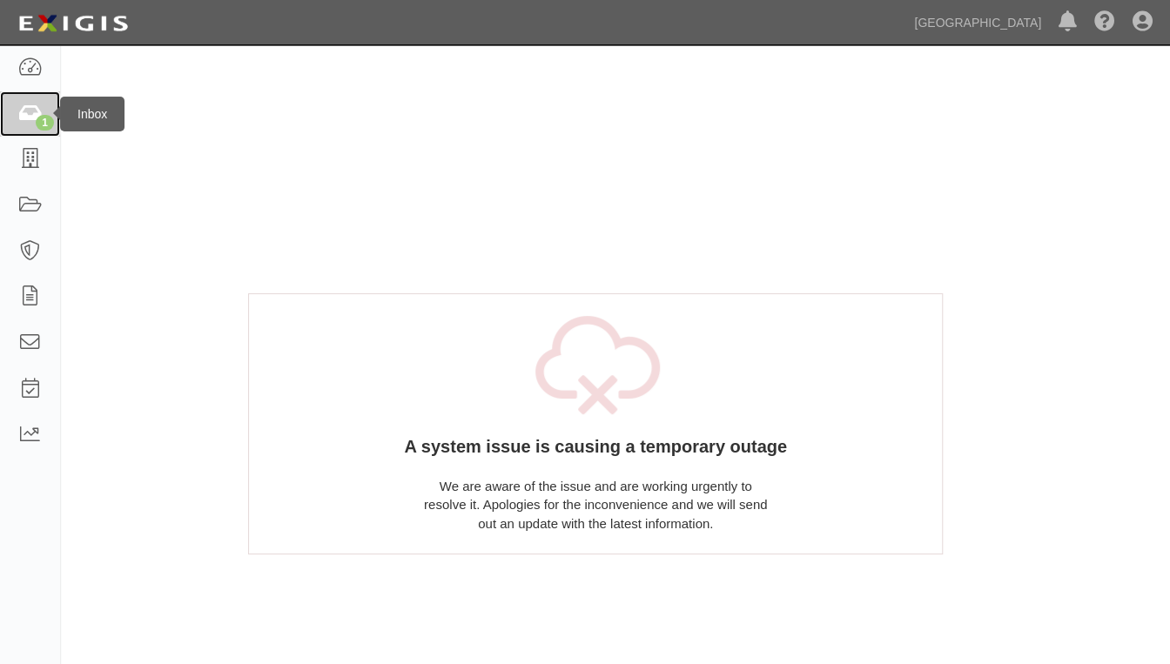
click at [27, 107] on icon at bounding box center [29, 114] width 24 height 20
